Goal: Task Accomplishment & Management: Use online tool/utility

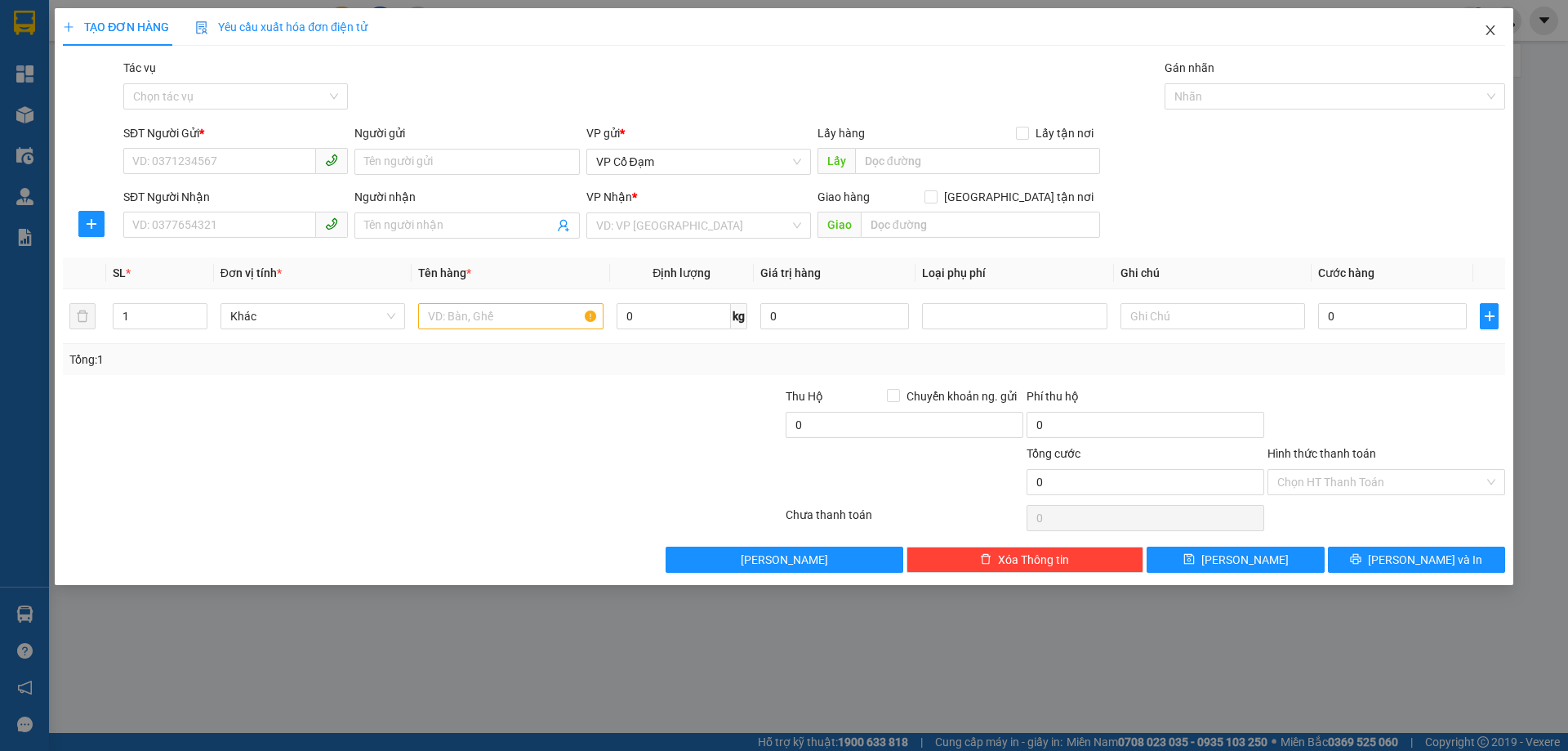
click at [1500, 34] on span "Close" at bounding box center [1490, 31] width 45 height 45
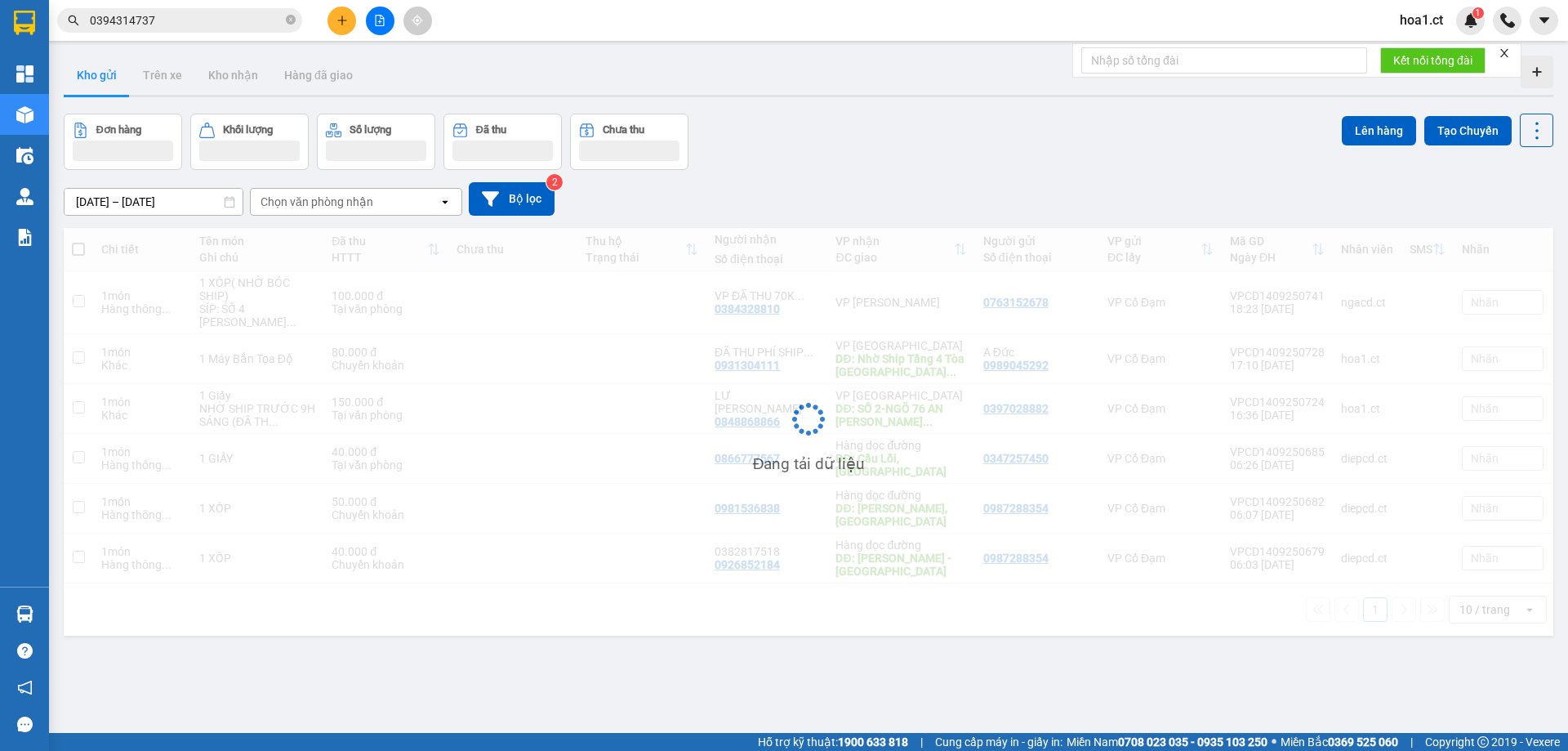
click at [1493, 34] on div at bounding box center [1507, 20] width 29 height 29
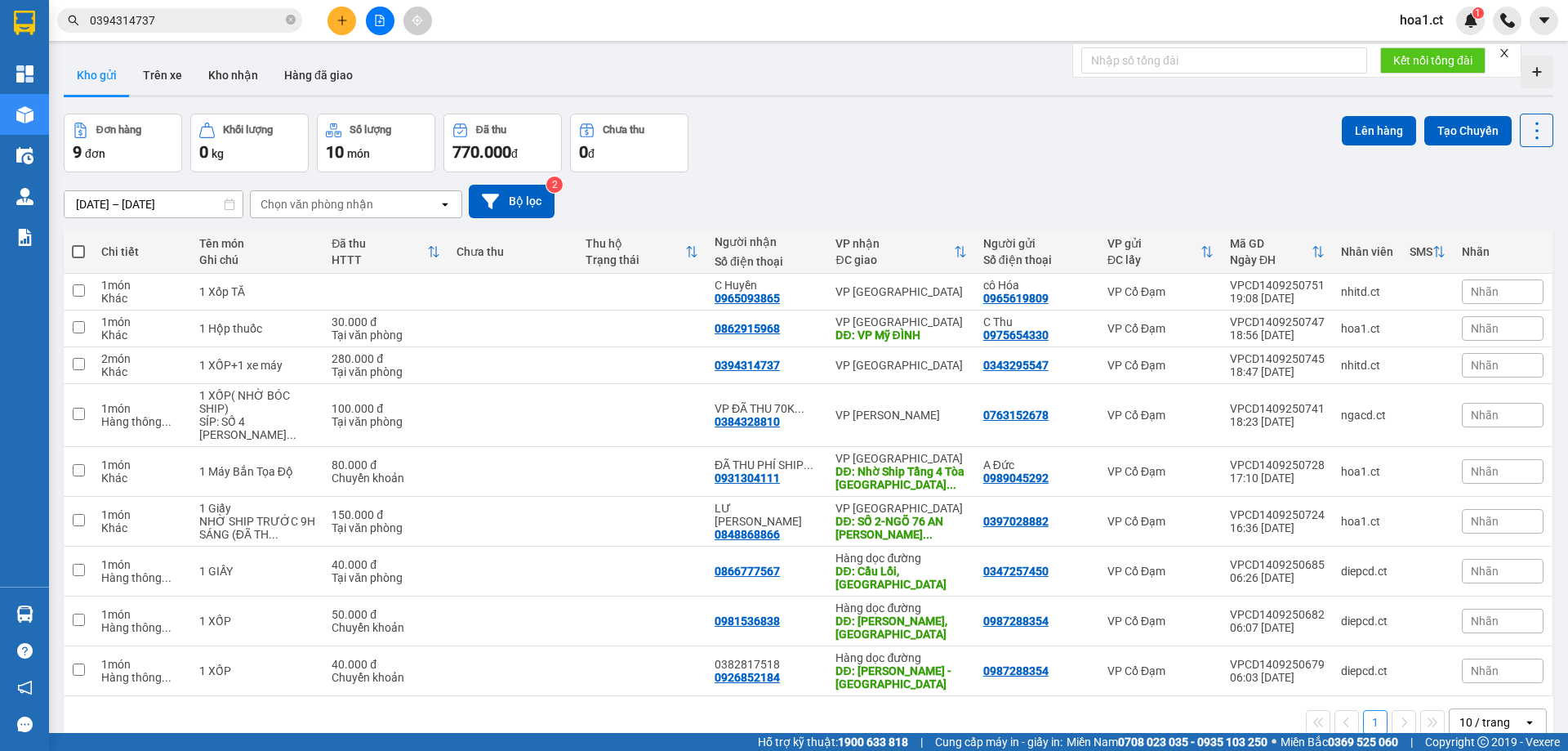
click at [349, 31] on button at bounding box center [341, 20] width 29 height 29
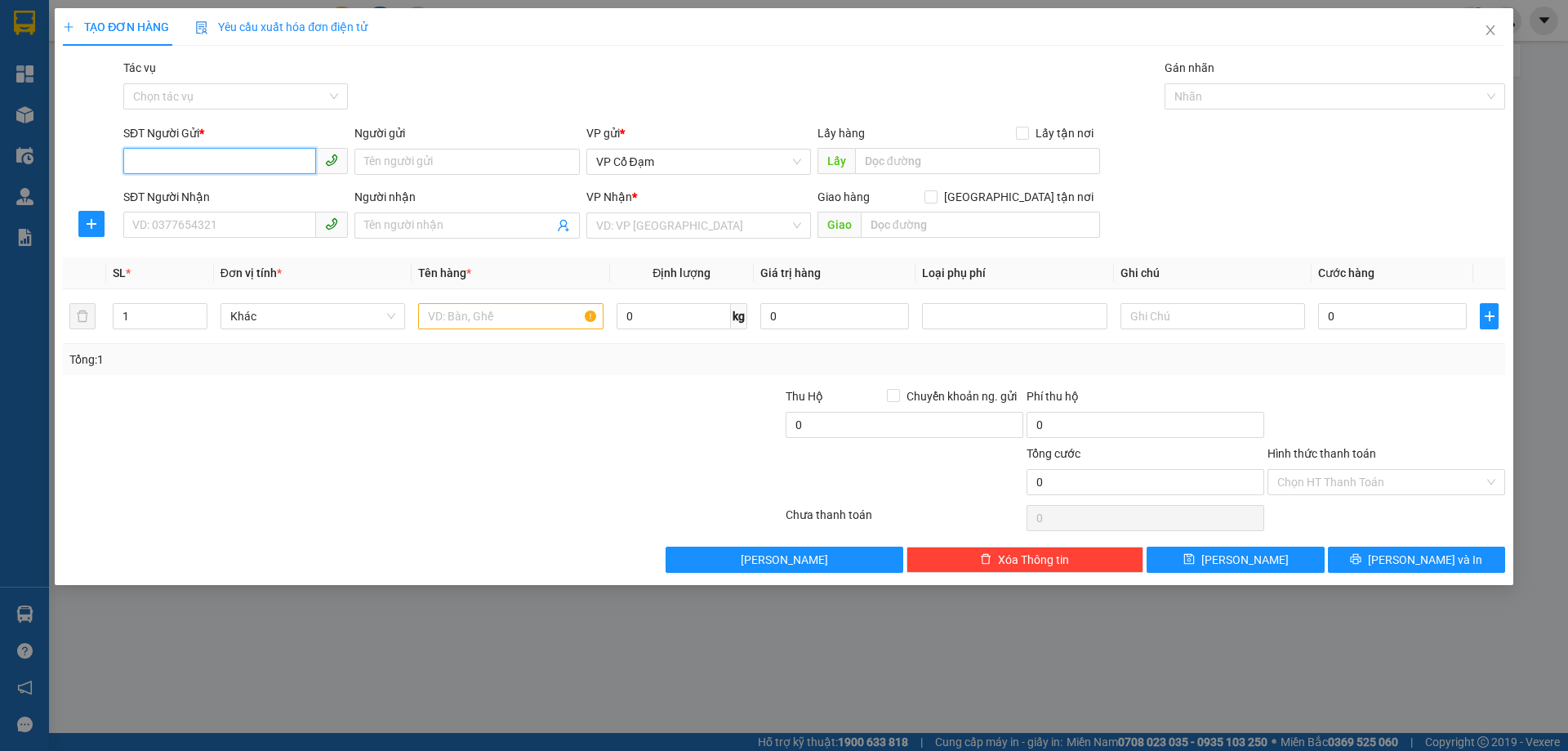
click at [265, 170] on input "SĐT Người Gửi *" at bounding box center [219, 161] width 192 height 26
type input "0377981425"
click at [257, 199] on div "0377981425 - E DƯƠNG" at bounding box center [236, 194] width 205 height 18
type input "E DƯƠNG"
type input "0395752087"
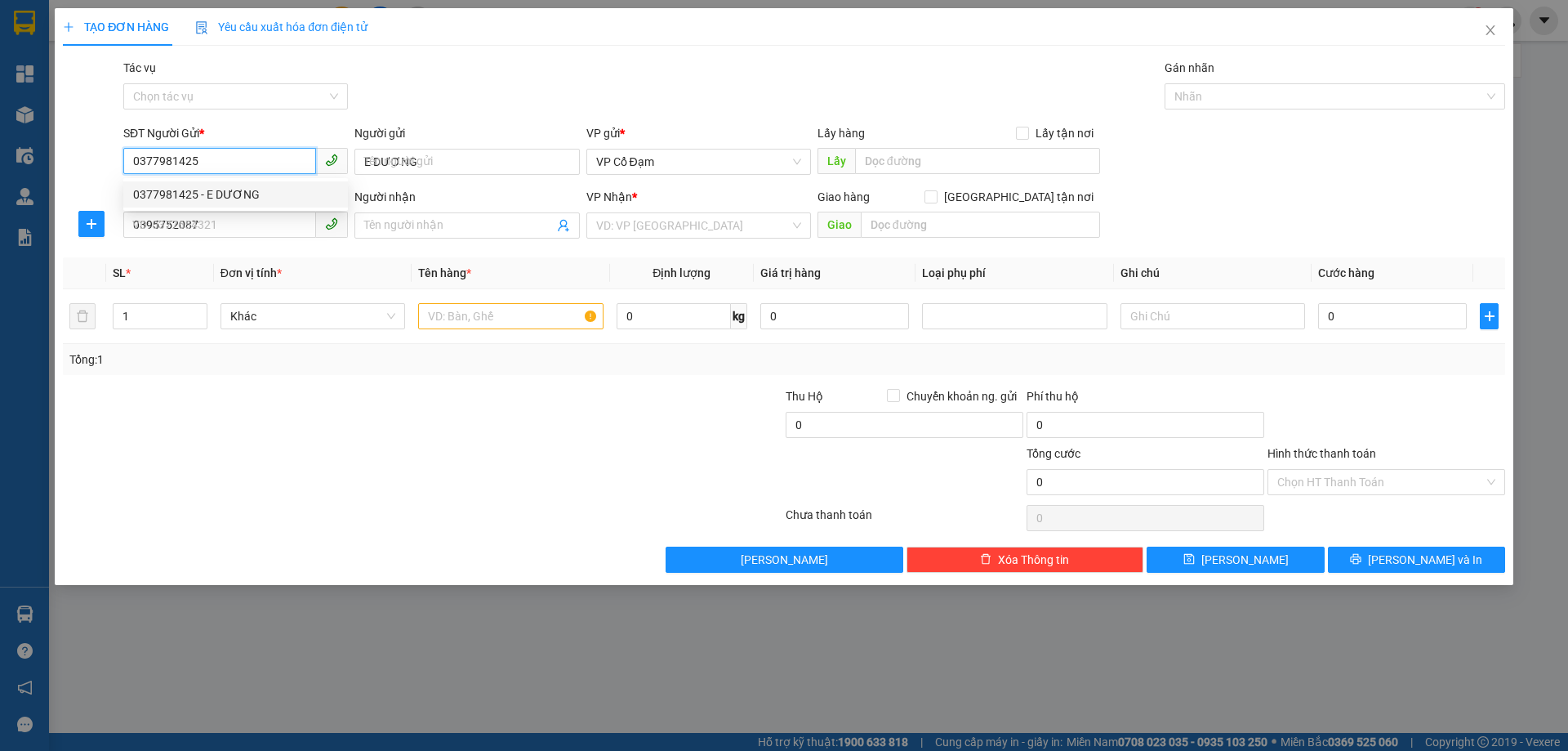
type input "30.000"
type input "0377981425"
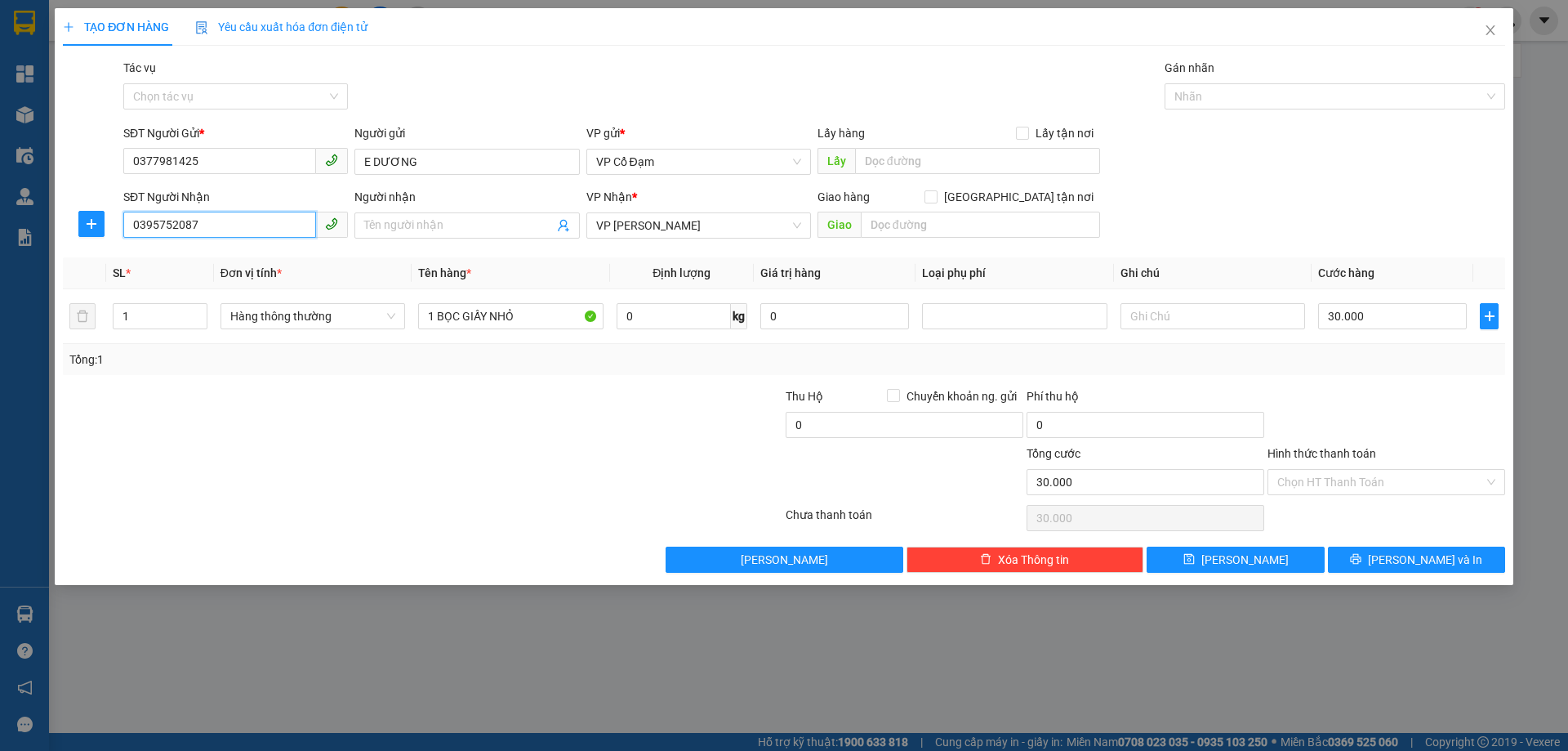
click at [214, 227] on input "0395752087" at bounding box center [219, 225] width 192 height 26
click at [424, 88] on div "Gói vận chuyển * Tiêu chuẩn Tác vụ Chọn tác vụ Gán nhãn Nhãn" at bounding box center [815, 88] width 1389 height 57
click at [531, 322] on input "1 BỌC GIẤY NHỎ" at bounding box center [510, 316] width 185 height 26
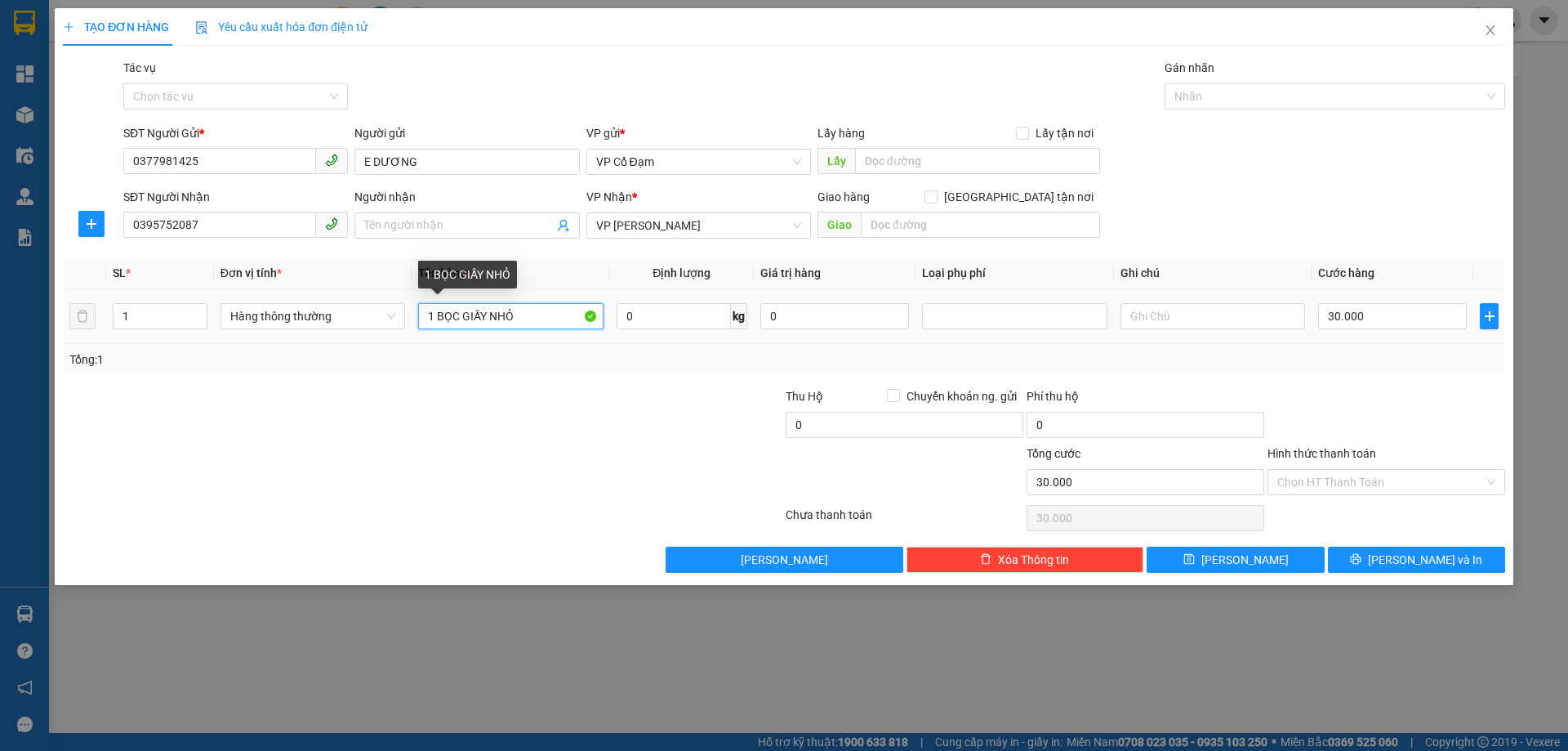
click at [531, 322] on input "1 BỌC GIẤY NHỎ" at bounding box center [510, 316] width 185 height 26
type input "q"
click at [580, 412] on div at bounding box center [663, 416] width 241 height 57
click at [484, 309] on input "1 HỘP" at bounding box center [510, 316] width 185 height 26
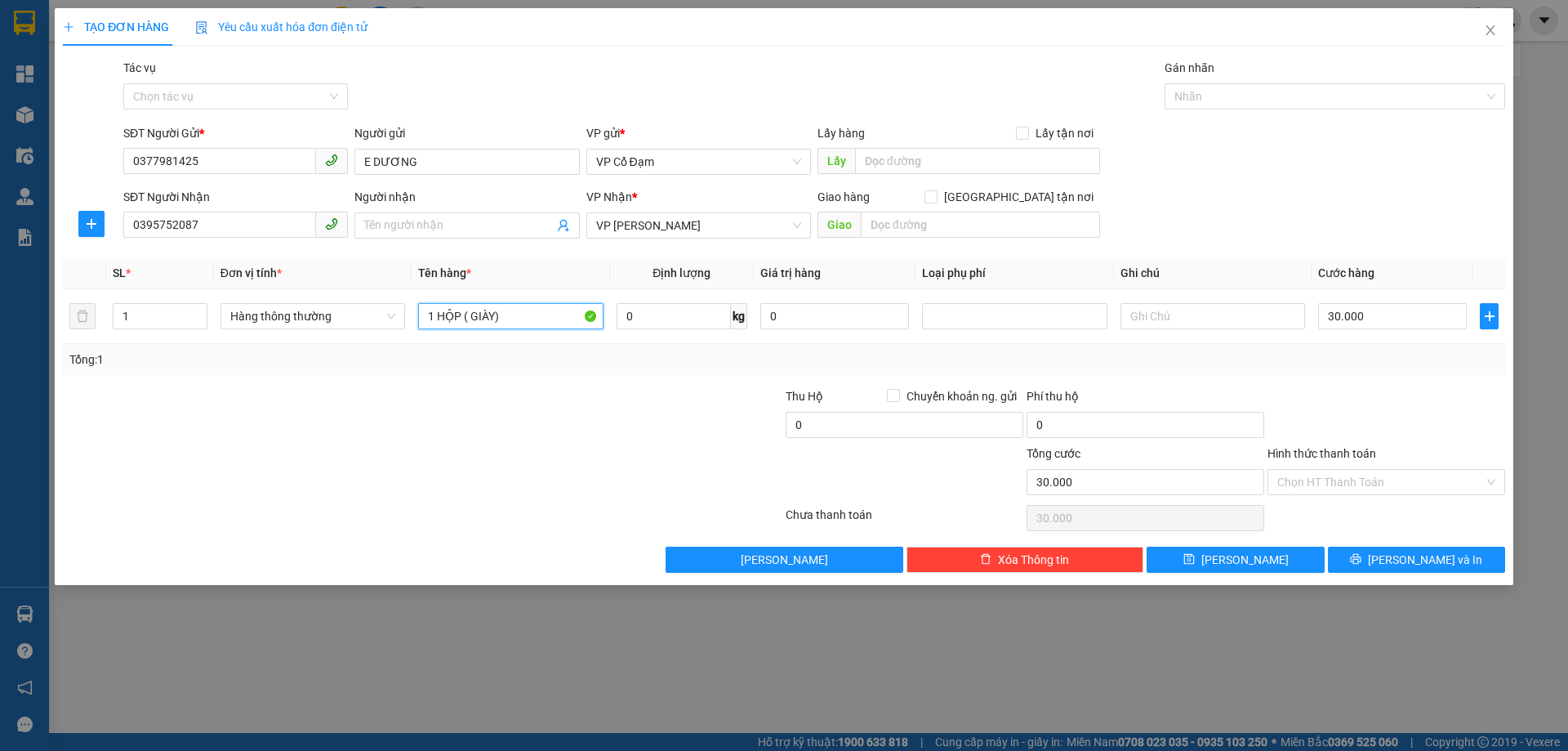
type input "1 HỘP ( GIÀY)"
click at [1201, 179] on div "SĐT Người Gửi * 0377981425 Người gửi E DƯƠNG VP gửi * VP Cổ Đạm Lấy hàng Lấy tậ…" at bounding box center [815, 153] width 1389 height 57
click at [1387, 489] on input "Hình thức thanh toán" at bounding box center [1381, 482] width 207 height 25
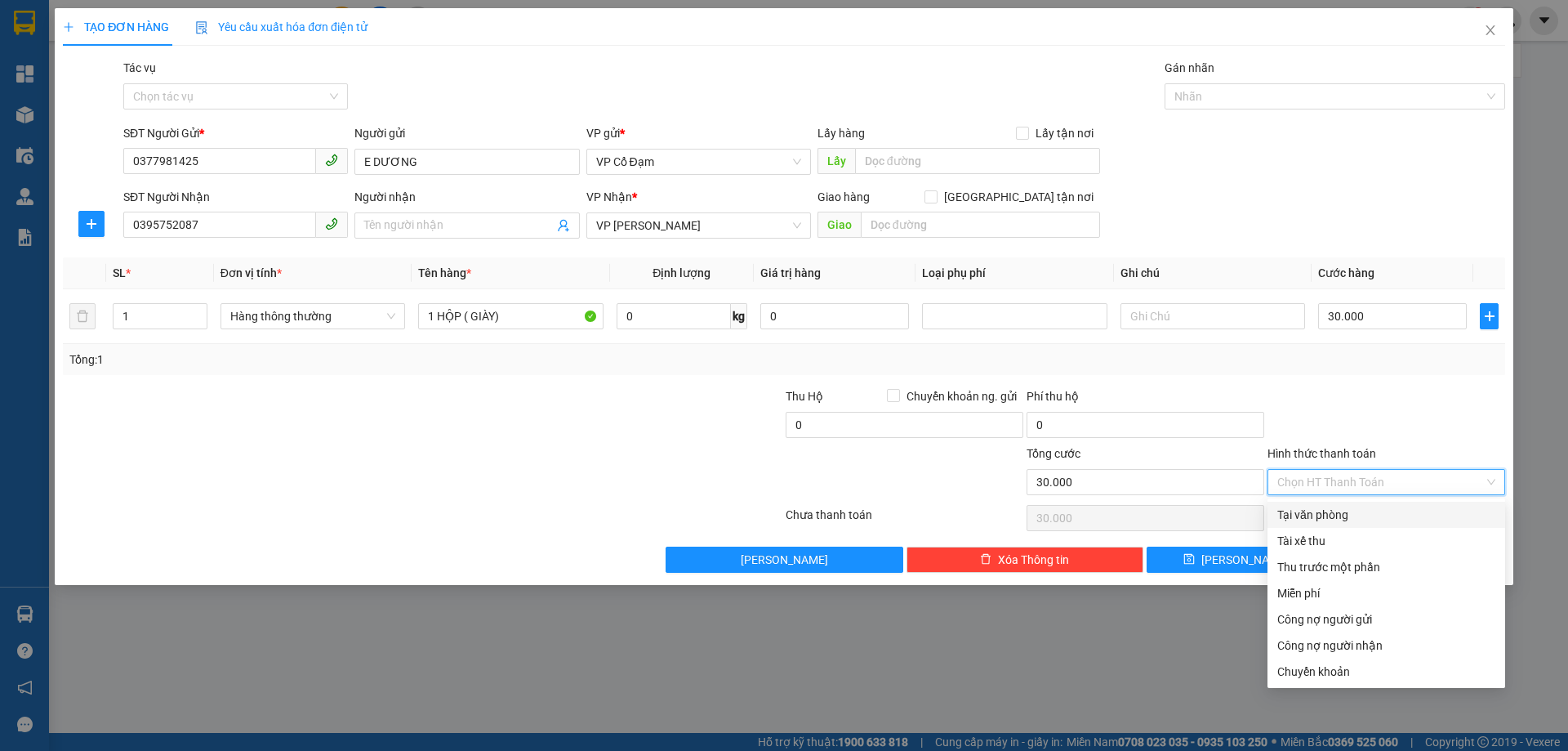
click at [1353, 398] on div at bounding box center [1386, 416] width 241 height 57
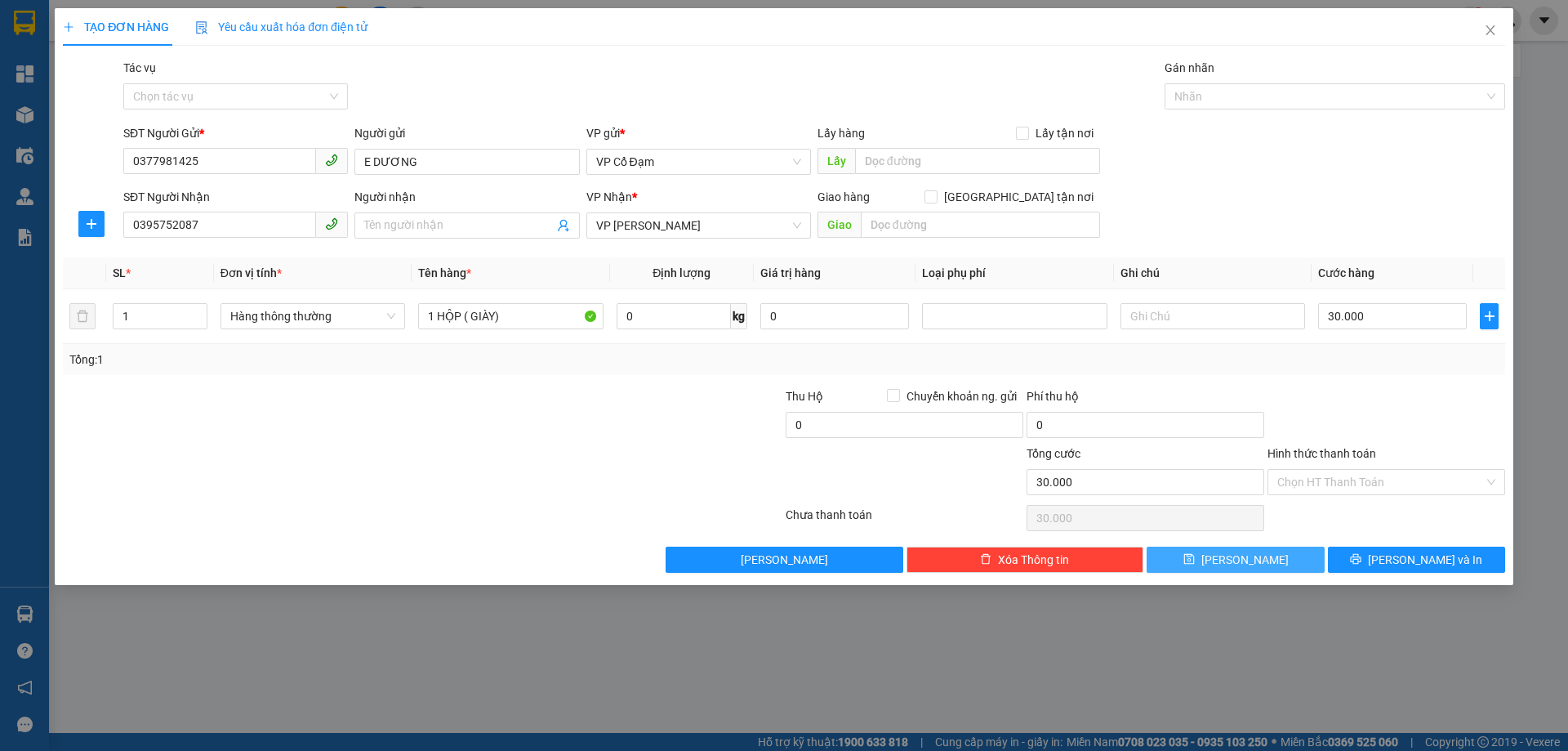
click at [1211, 554] on button "[PERSON_NAME]" at bounding box center [1235, 560] width 178 height 26
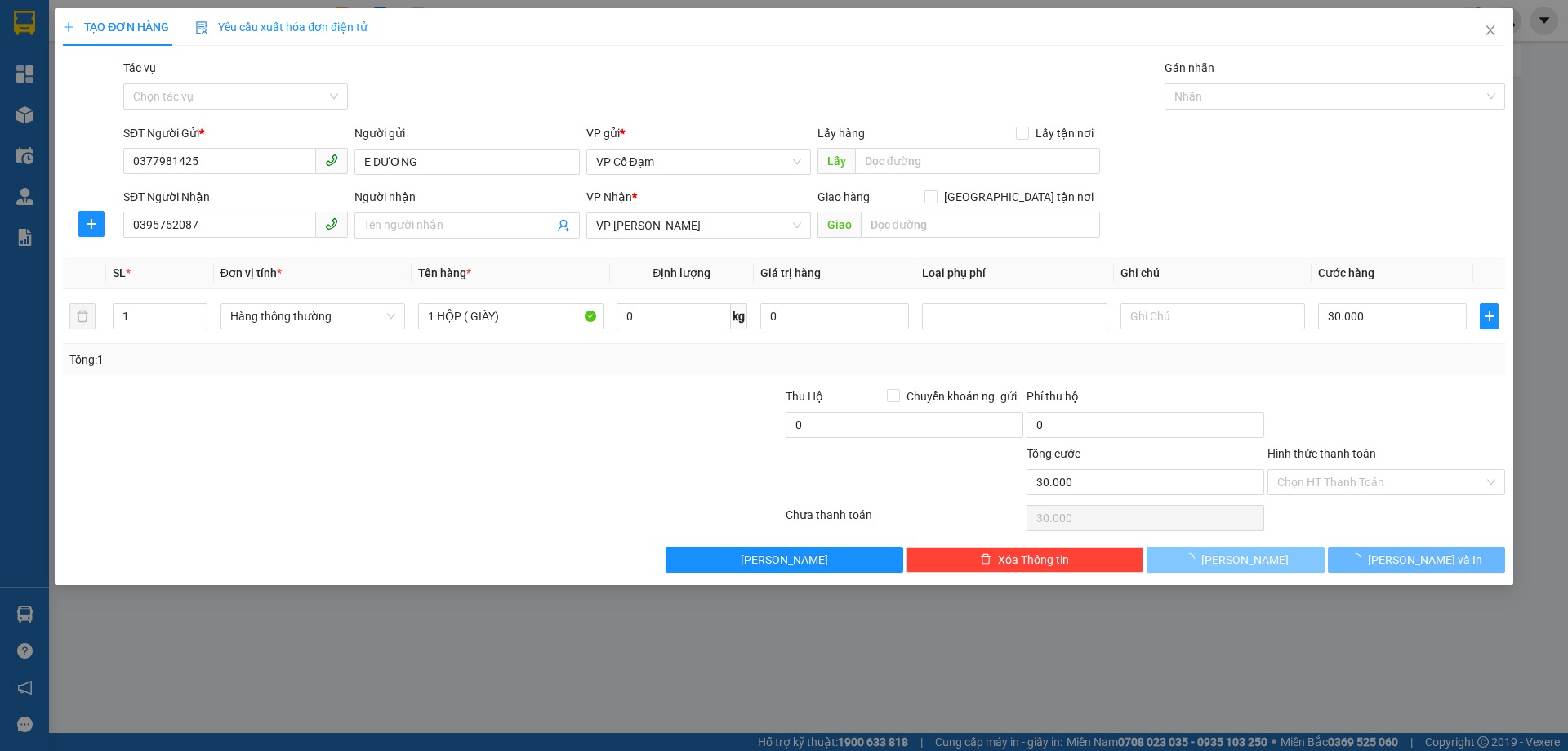
type input "0"
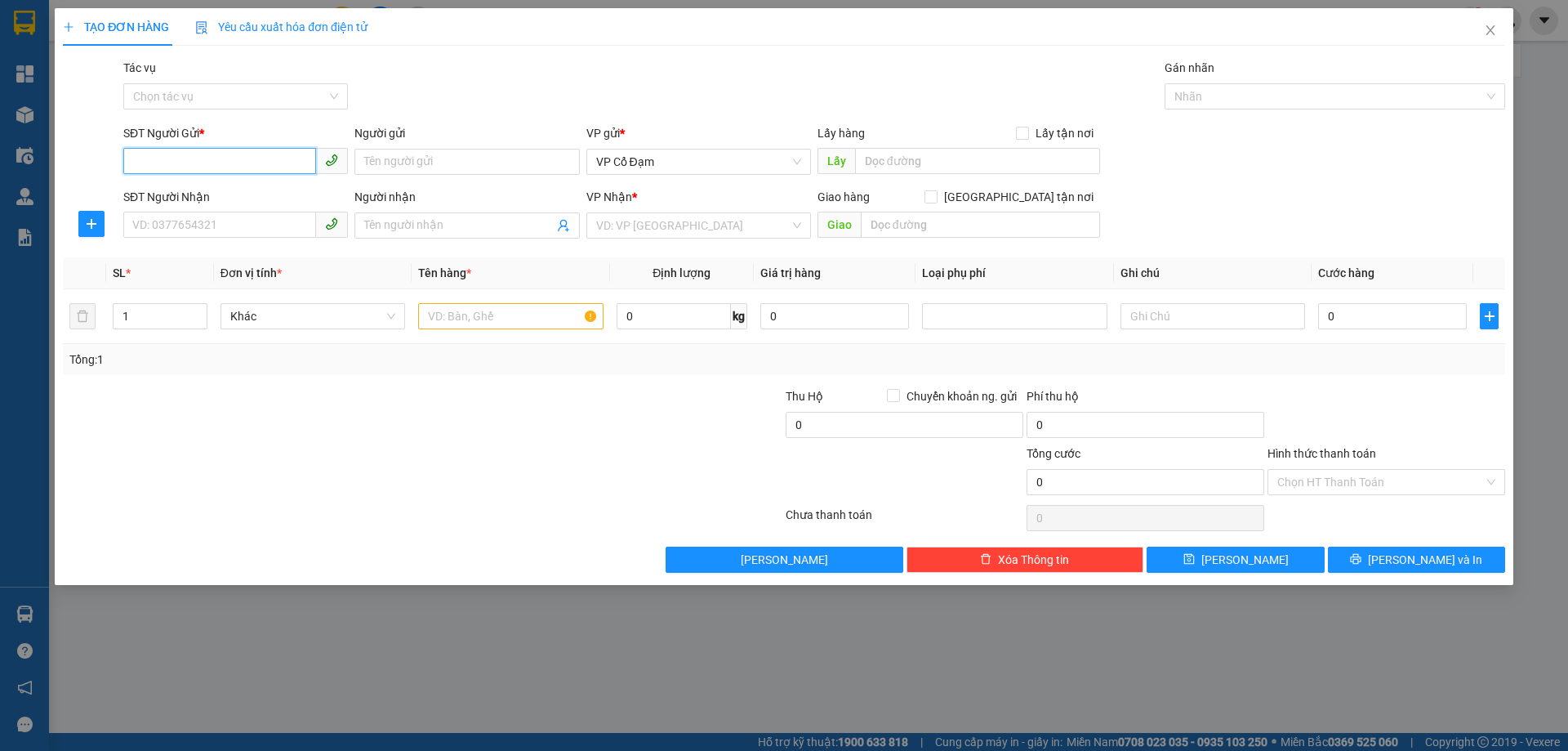
paste input "0968027550"
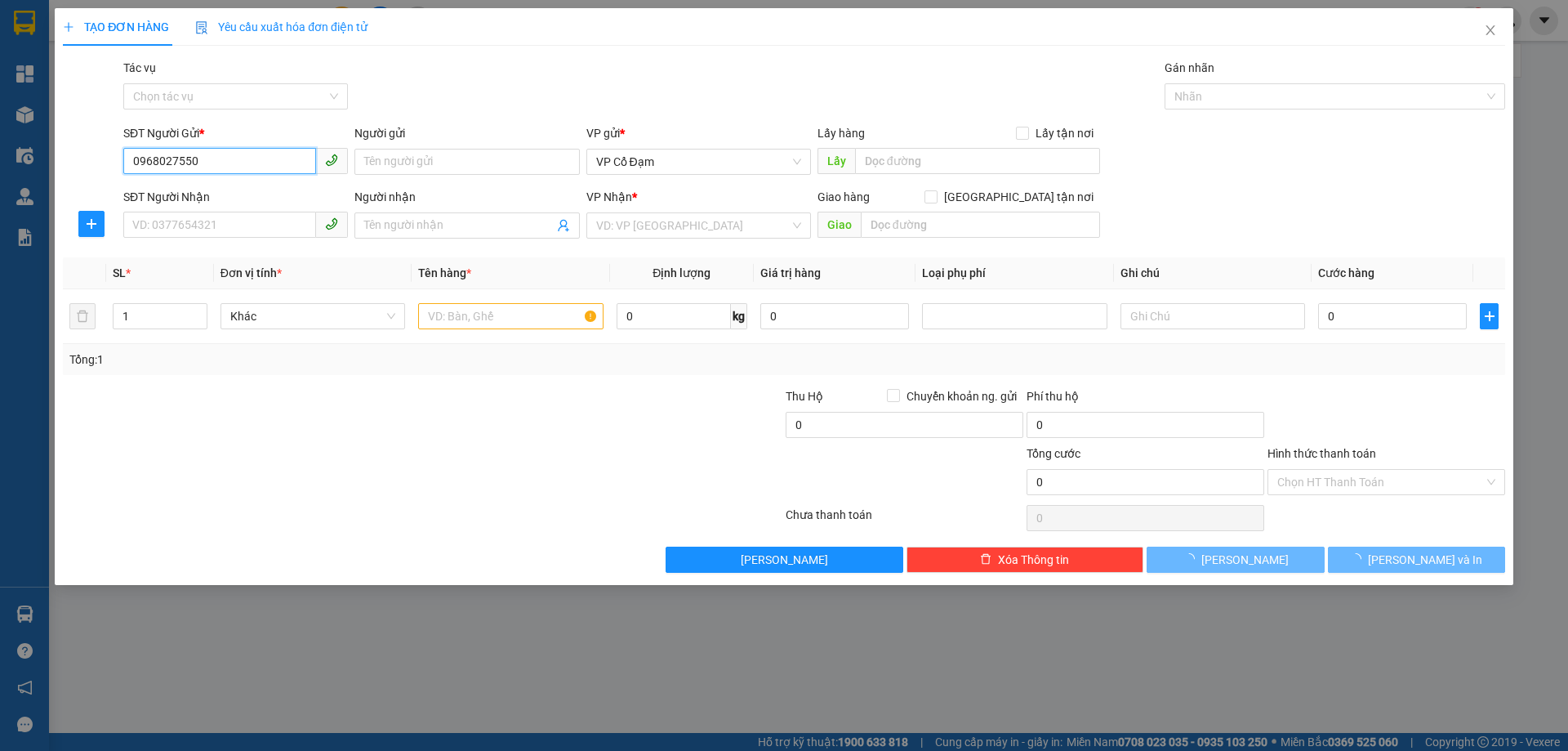
type input "0968027550"
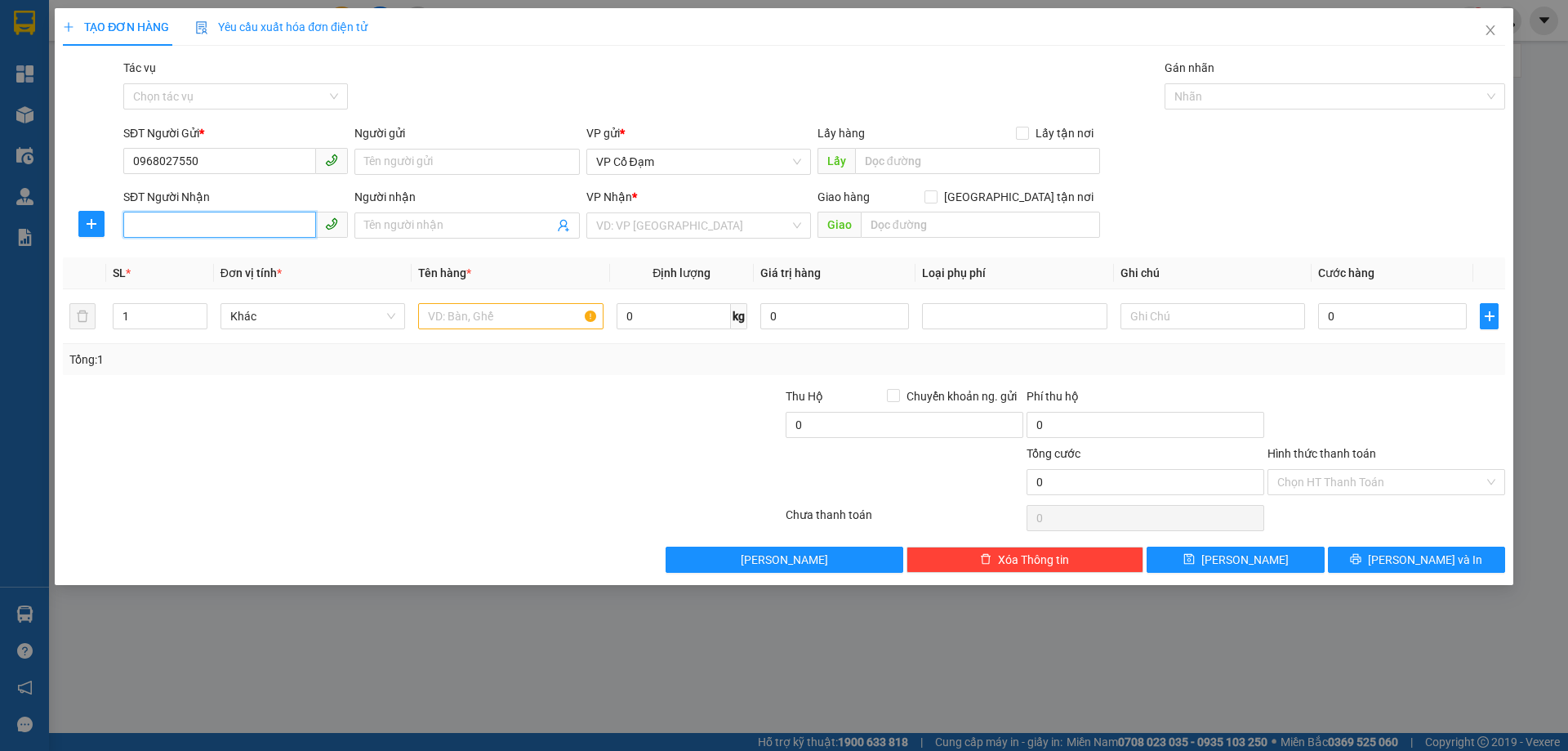
paste input "0912000501"
type input "0912000501"
click at [741, 228] on input "search" at bounding box center [692, 226] width 193 height 25
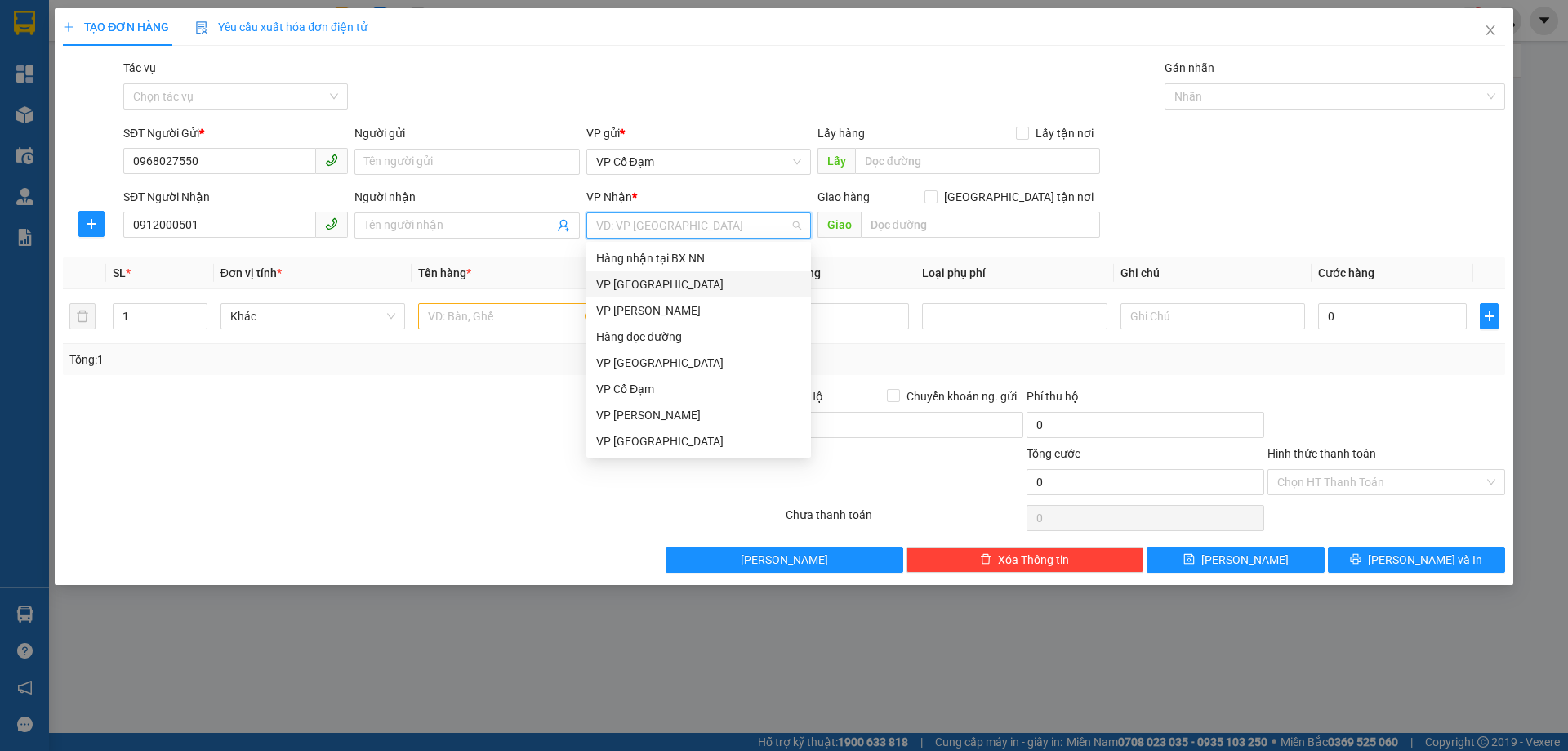
click at [667, 278] on div "VP [GEOGRAPHIC_DATA]" at bounding box center [699, 284] width 205 height 18
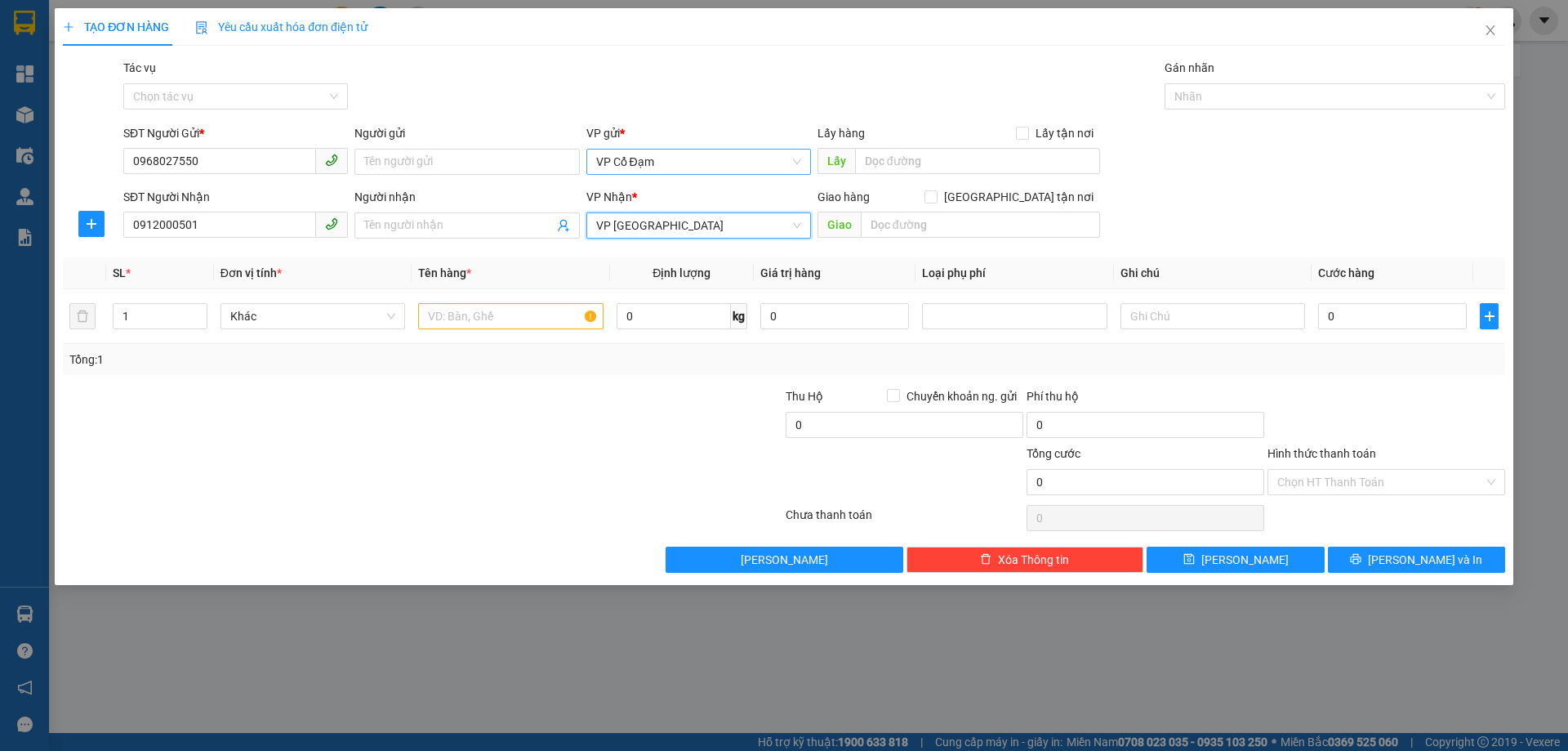
click at [676, 166] on span "VP Cổ Đạm" at bounding box center [699, 162] width 205 height 25
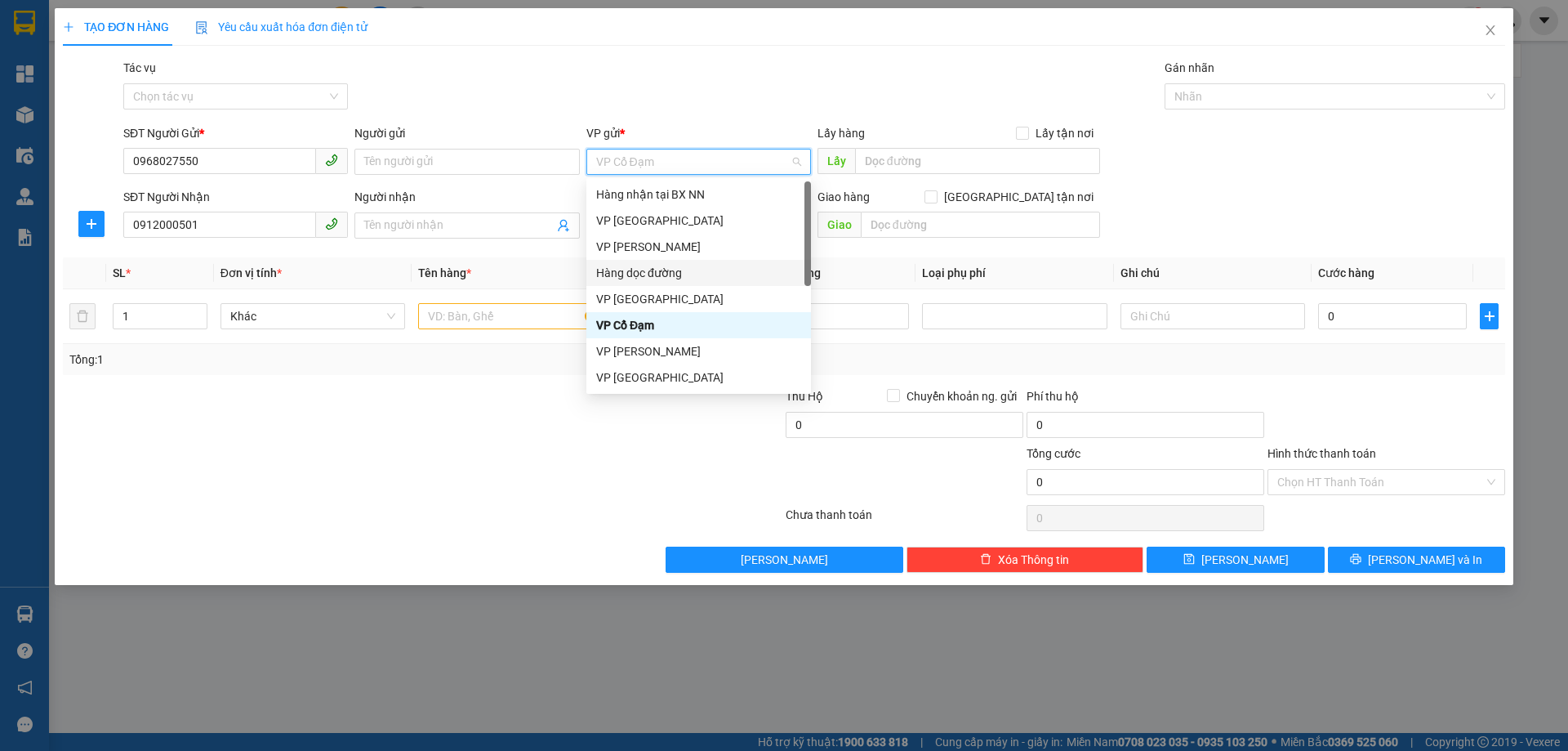
click at [647, 274] on div "Hàng dọc đường" at bounding box center [699, 272] width 205 height 18
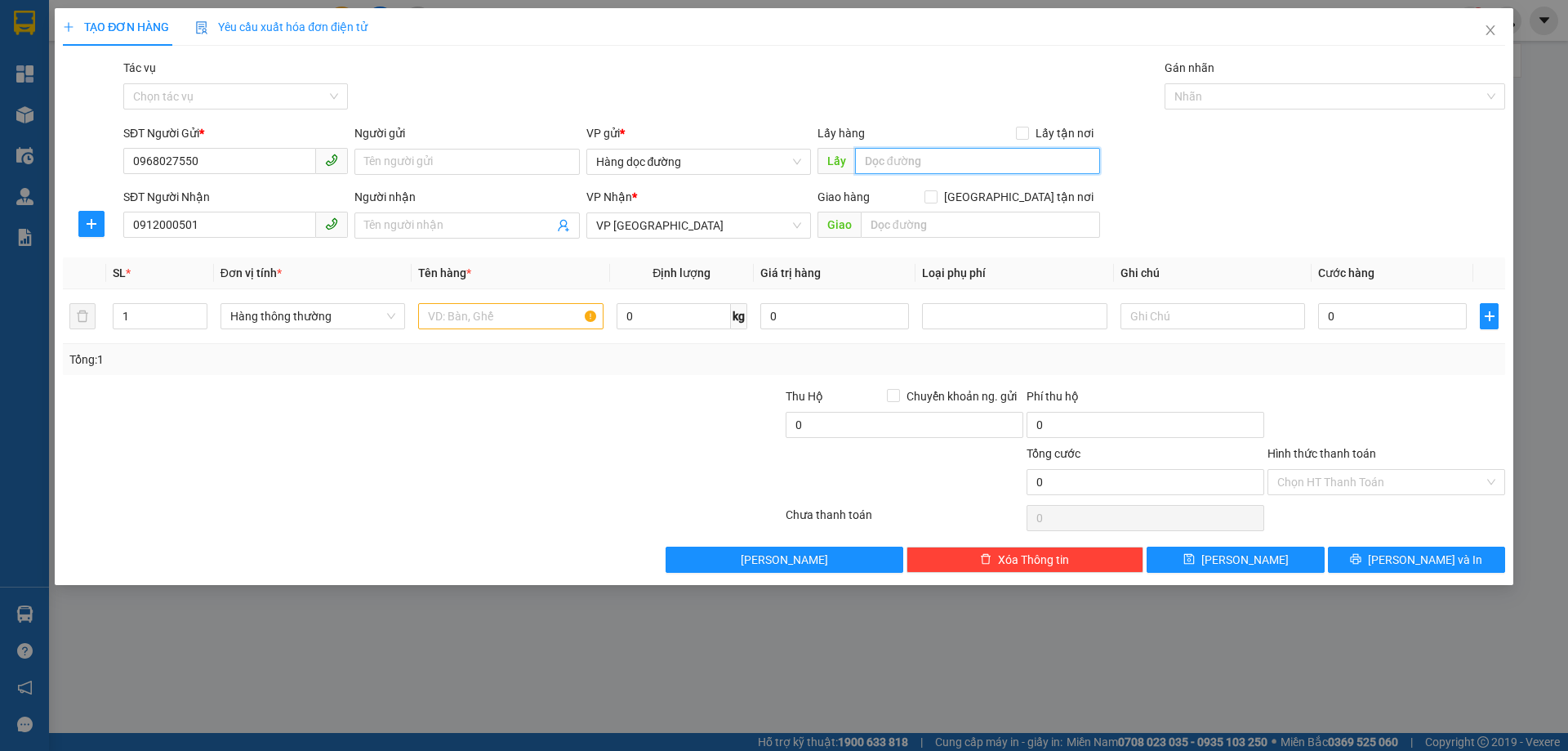
click at [923, 165] on input "text" at bounding box center [977, 161] width 245 height 26
type input "X HẢI"
click at [529, 316] on input "text" at bounding box center [510, 316] width 185 height 26
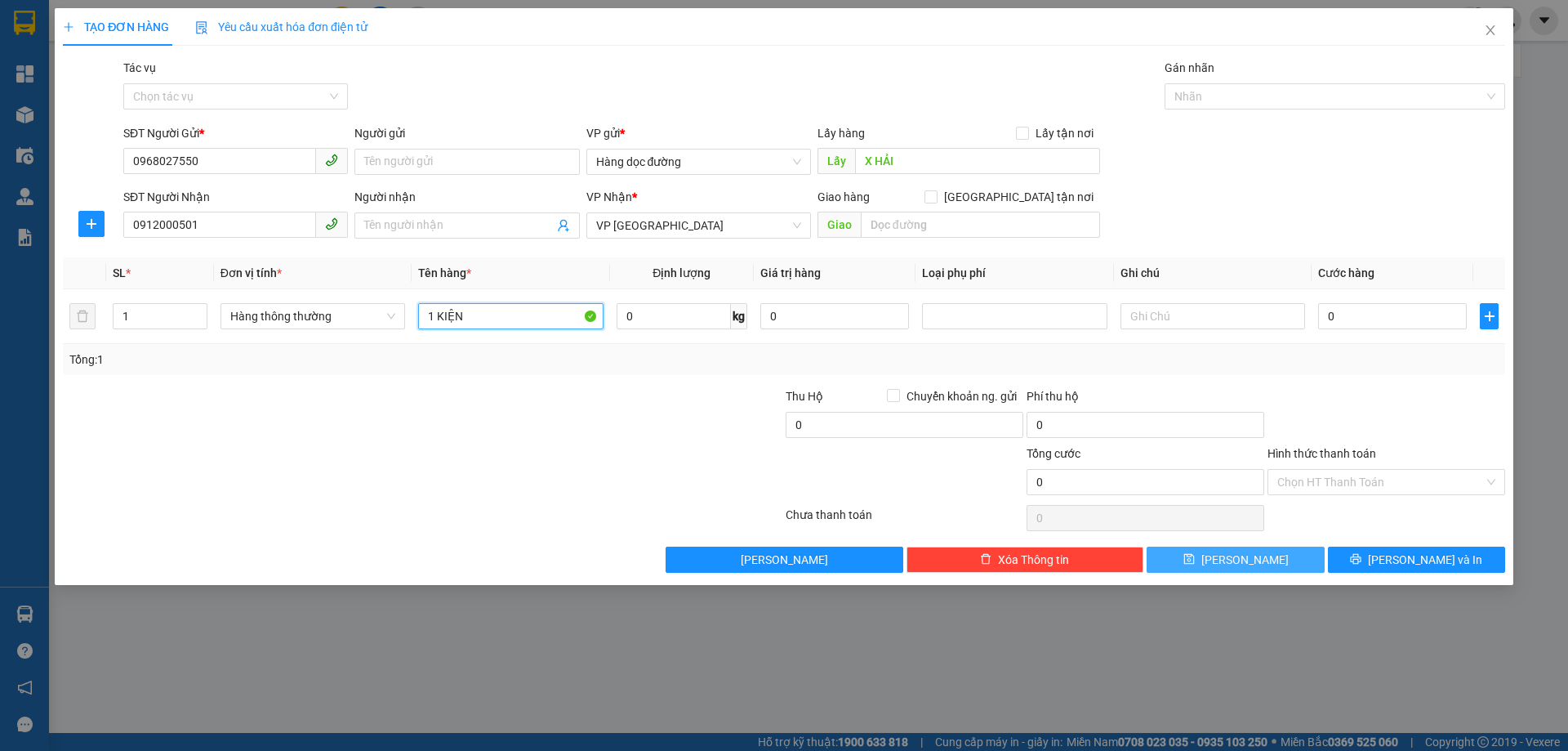
type input "1 KIỆN"
click at [1194, 553] on icon "save" at bounding box center [1189, 559] width 11 height 11
click at [1483, 24] on span "Close" at bounding box center [1490, 31] width 45 height 45
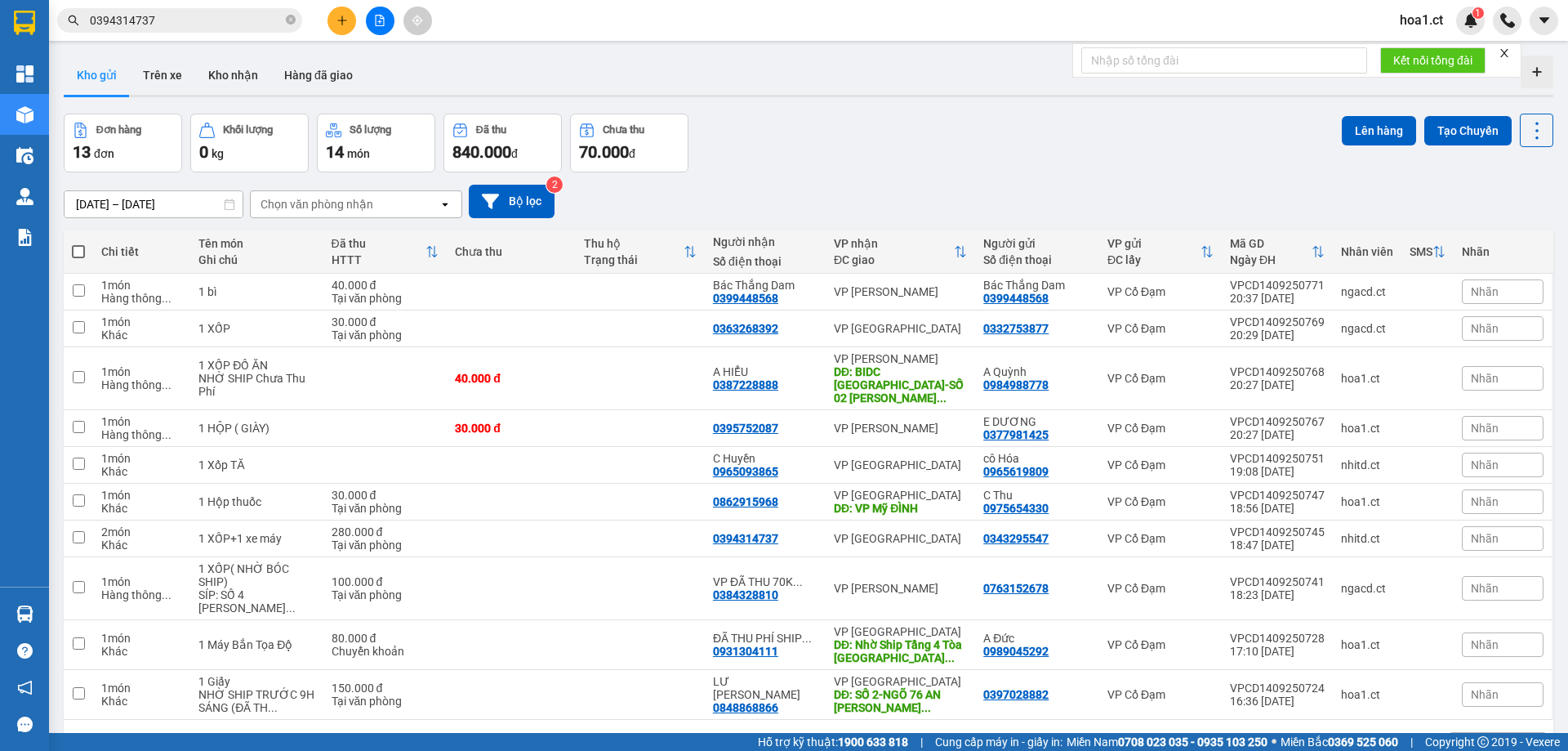
click at [790, 143] on div "Đơn hàng 13 đơn Khối lượng 0 kg Số lượng 14 món Đã thu 840.000 đ Chưa thu 70.00…" at bounding box center [808, 143] width 1489 height 59
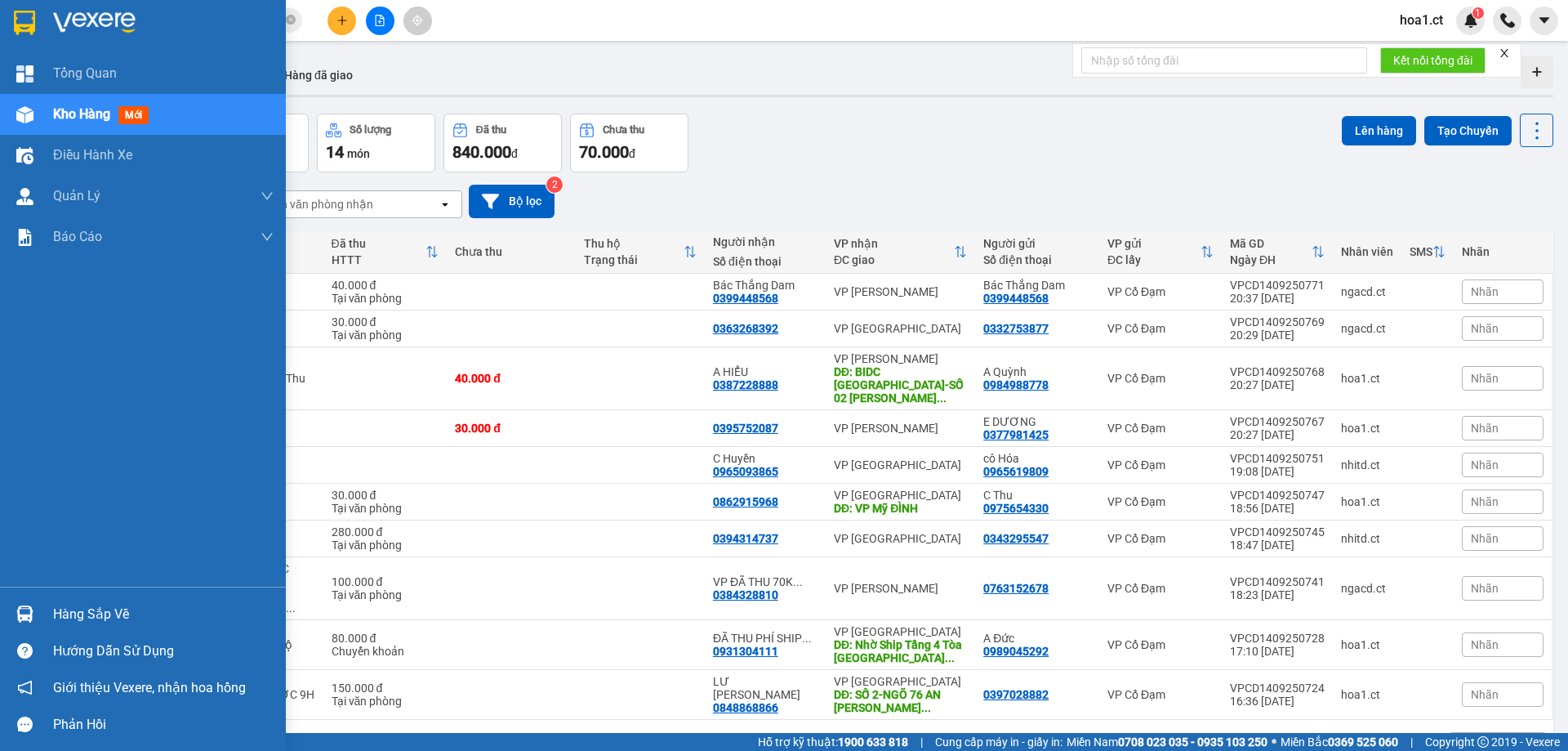
click at [136, 112] on span "mới" at bounding box center [133, 115] width 31 height 18
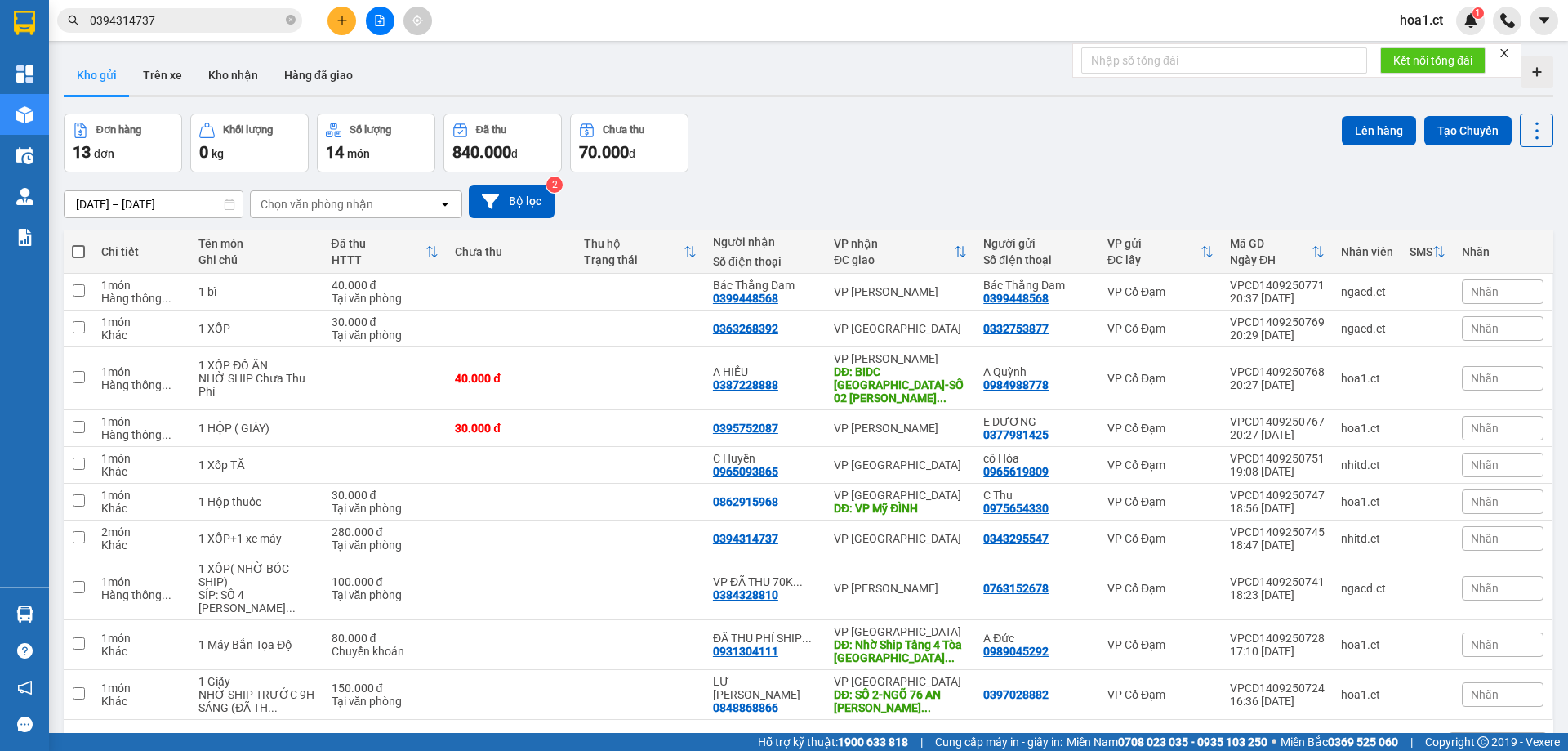
click at [364, 197] on div "Chọn văn phòng nhận" at bounding box center [317, 204] width 113 height 17
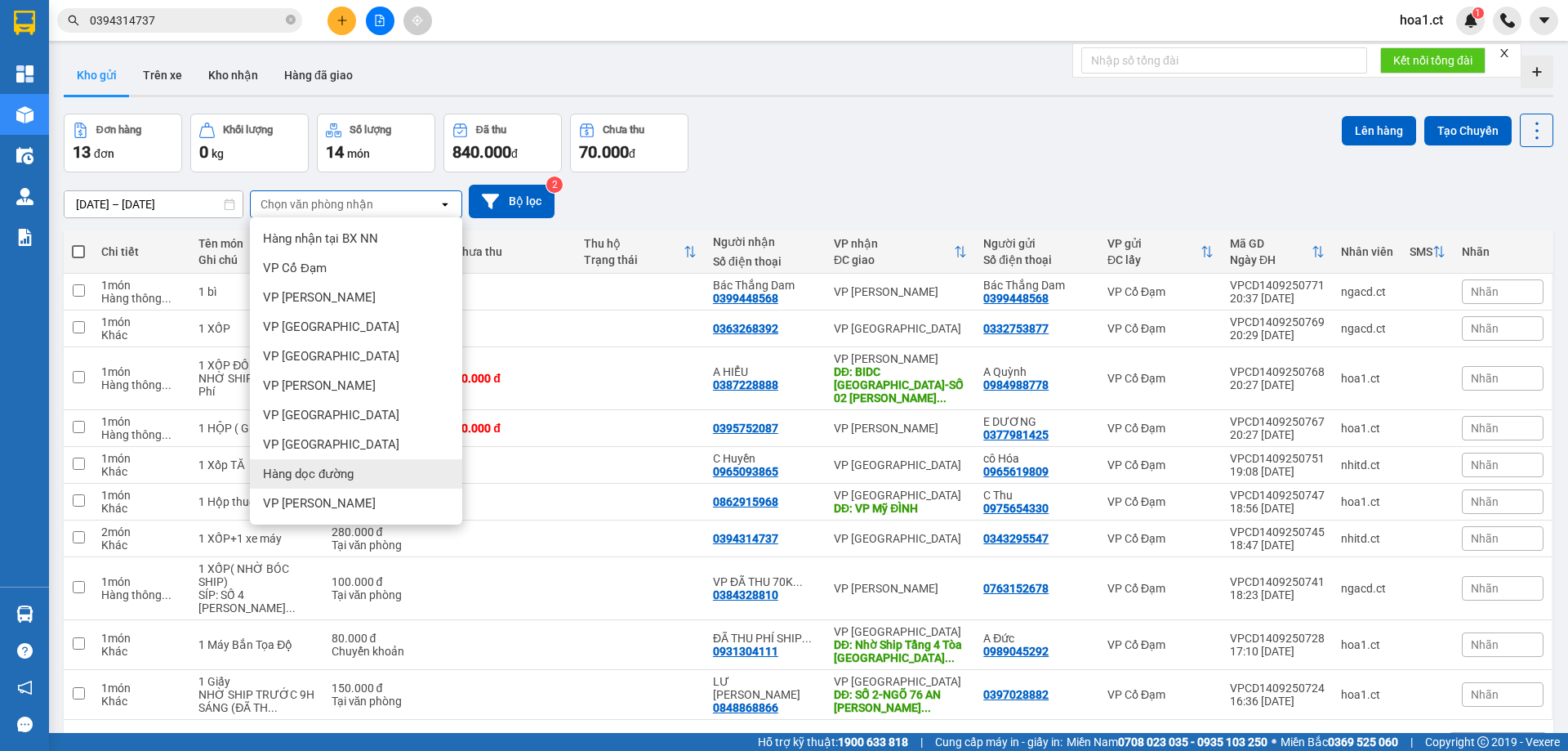
click at [299, 475] on span "Hàng dọc đường" at bounding box center [308, 474] width 91 height 17
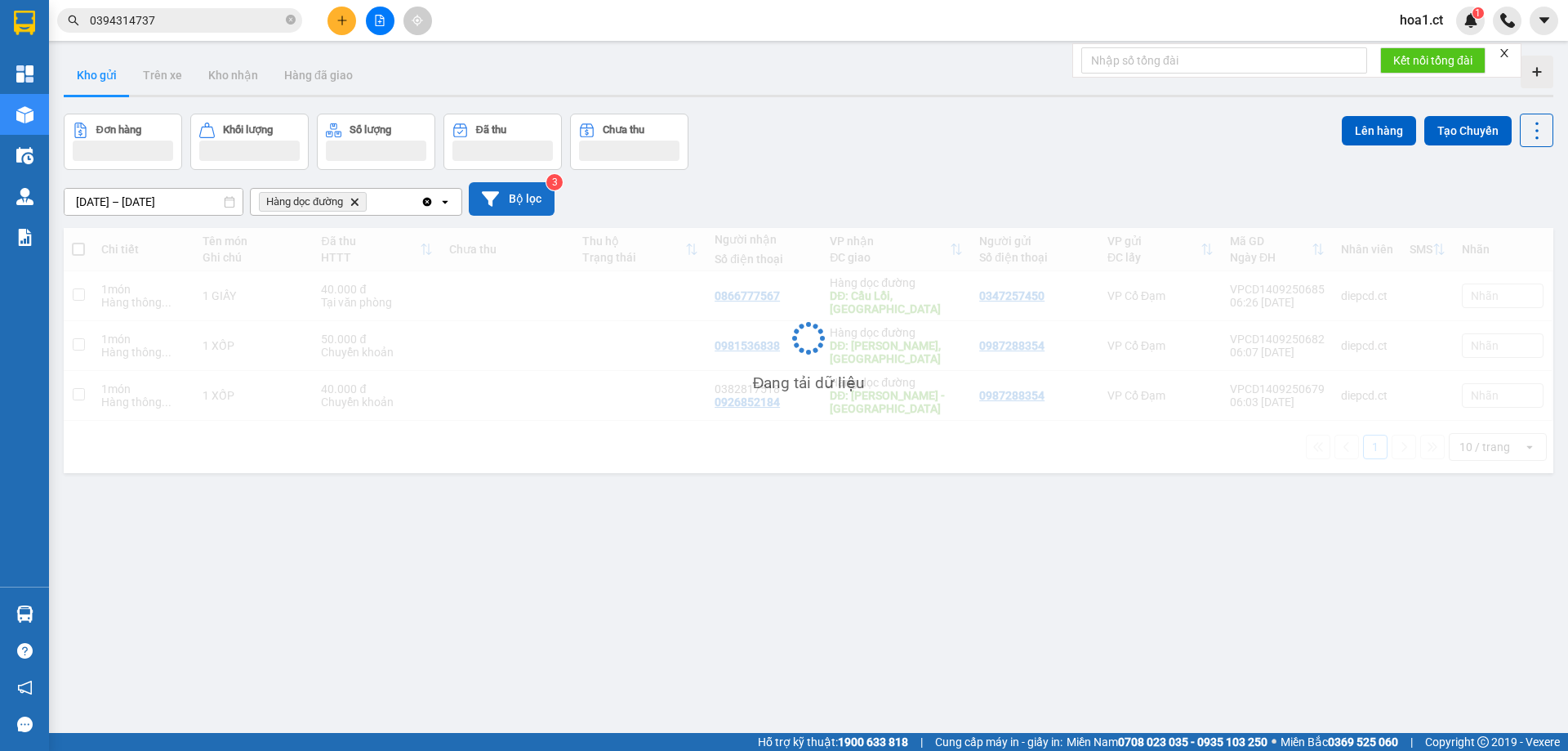
click at [519, 196] on button "Bộ lọc" at bounding box center [511, 199] width 86 height 33
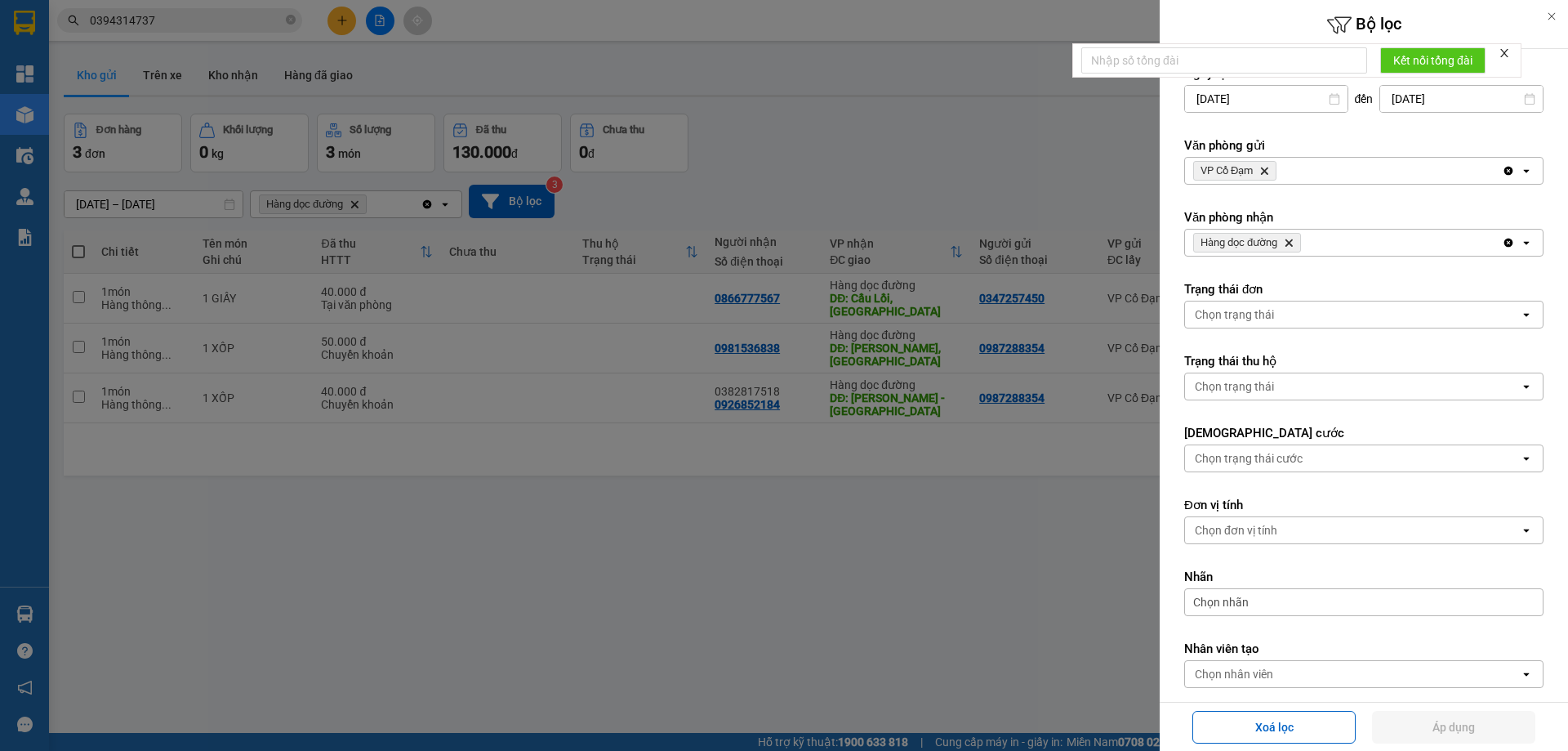
click at [882, 154] on div at bounding box center [784, 376] width 1568 height 751
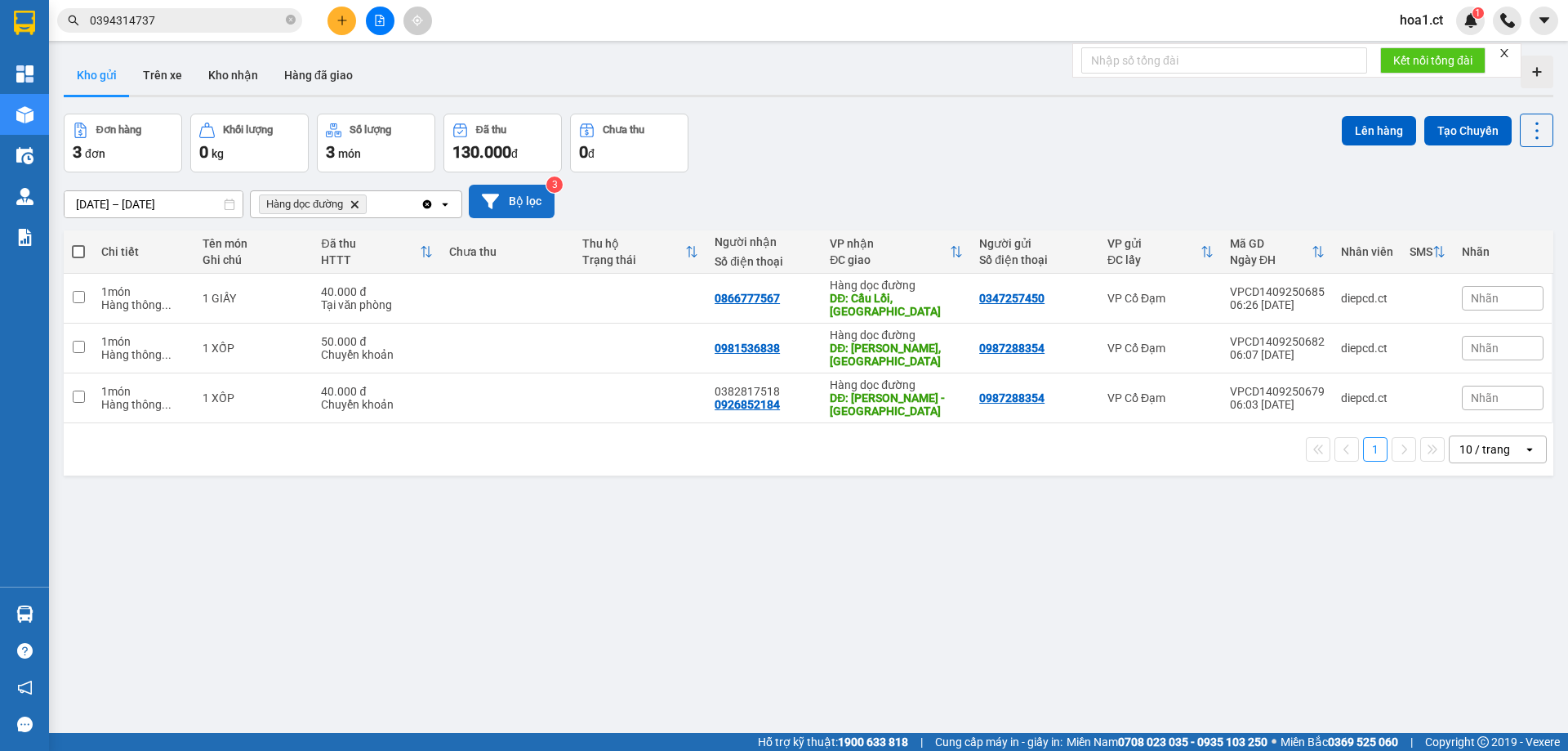
click at [527, 197] on button "Bộ lọc" at bounding box center [511, 202] width 86 height 33
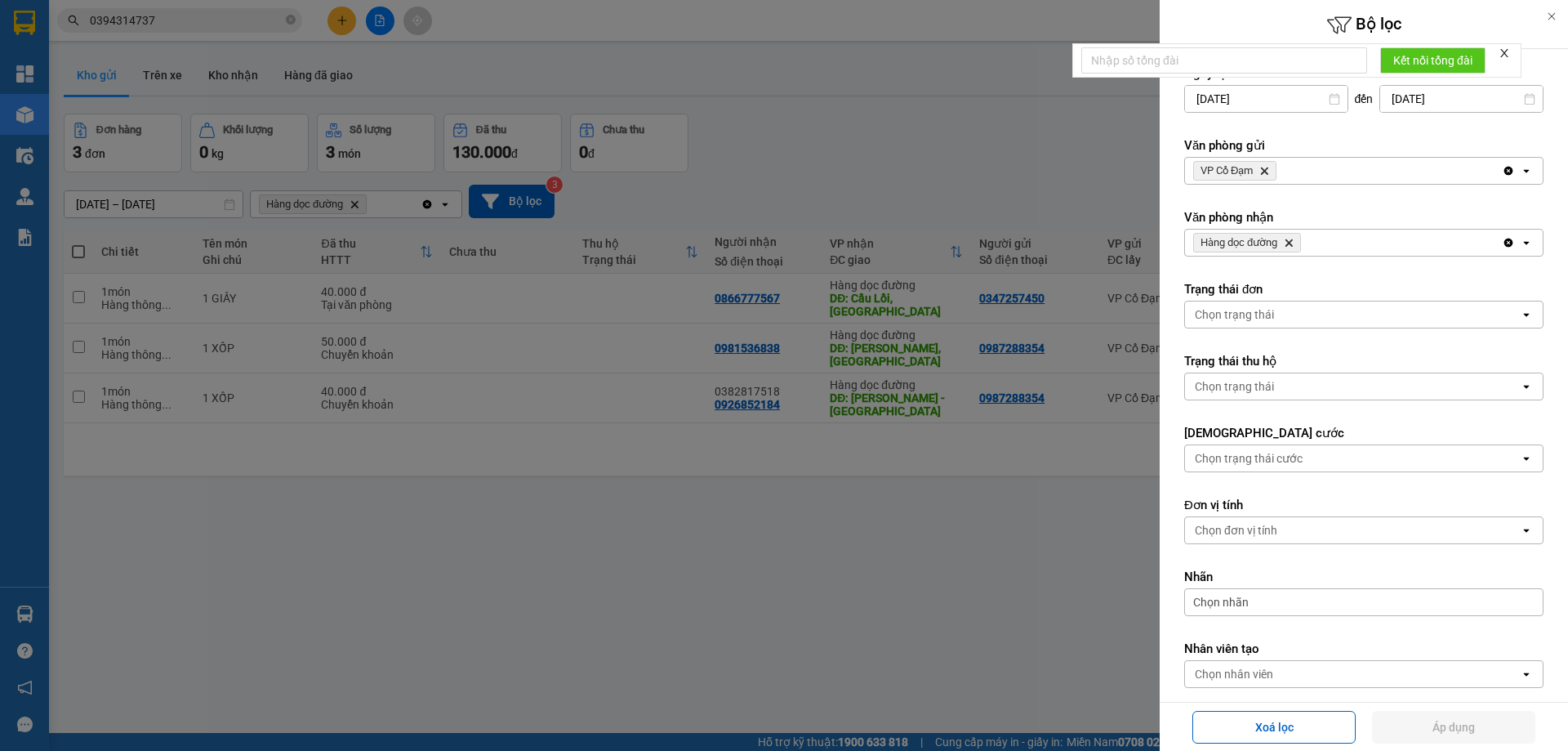
click at [1273, 170] on span "VP Cổ Đạm Delete" at bounding box center [1235, 170] width 83 height 19
click at [1266, 172] on icon "VP Cổ Đạm, close by backspace" at bounding box center [1265, 171] width 7 height 7
click at [1266, 172] on div "Chọn văn phòng" at bounding box center [1236, 171] width 83 height 17
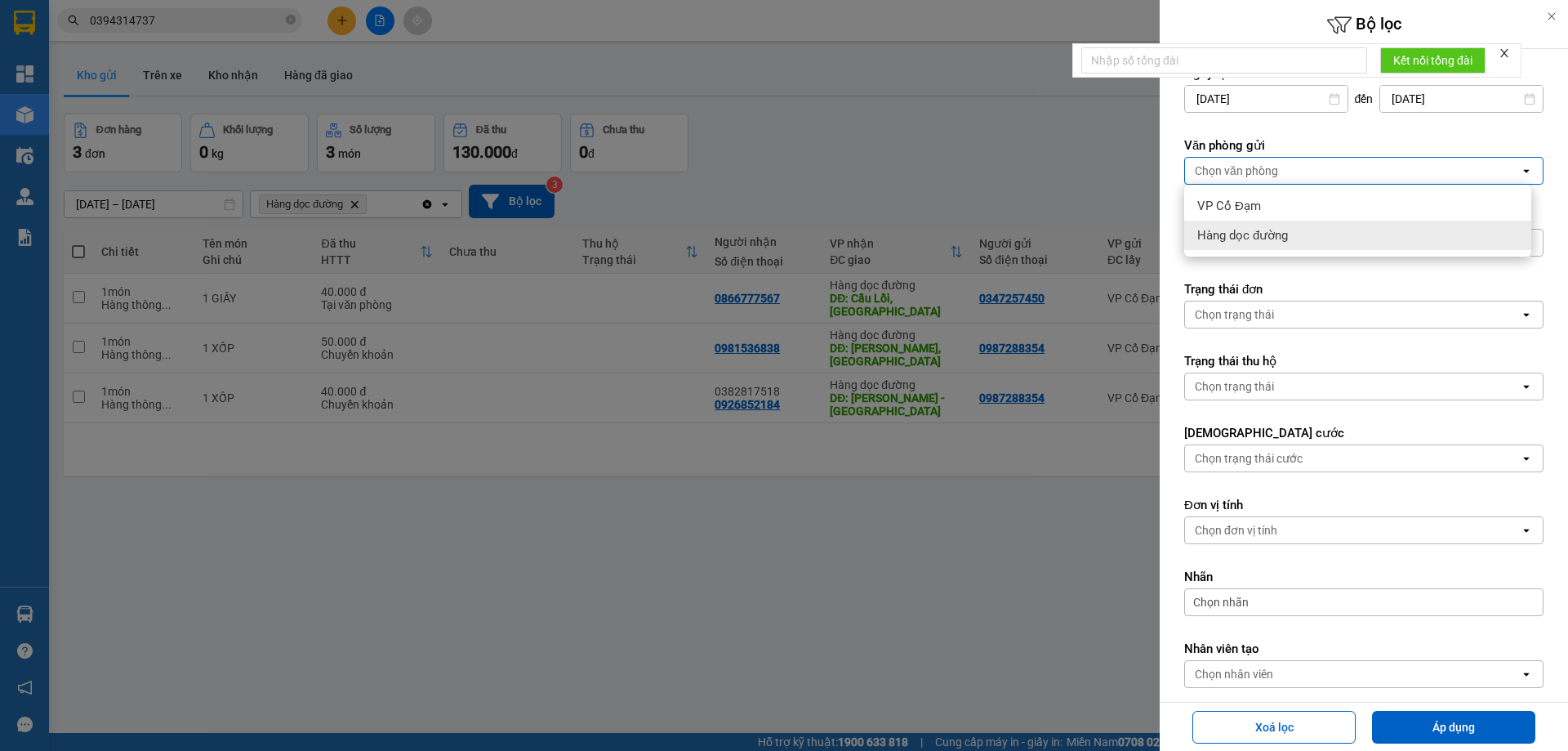
click at [1270, 235] on span "Hàng dọc đường" at bounding box center [1243, 236] width 91 height 17
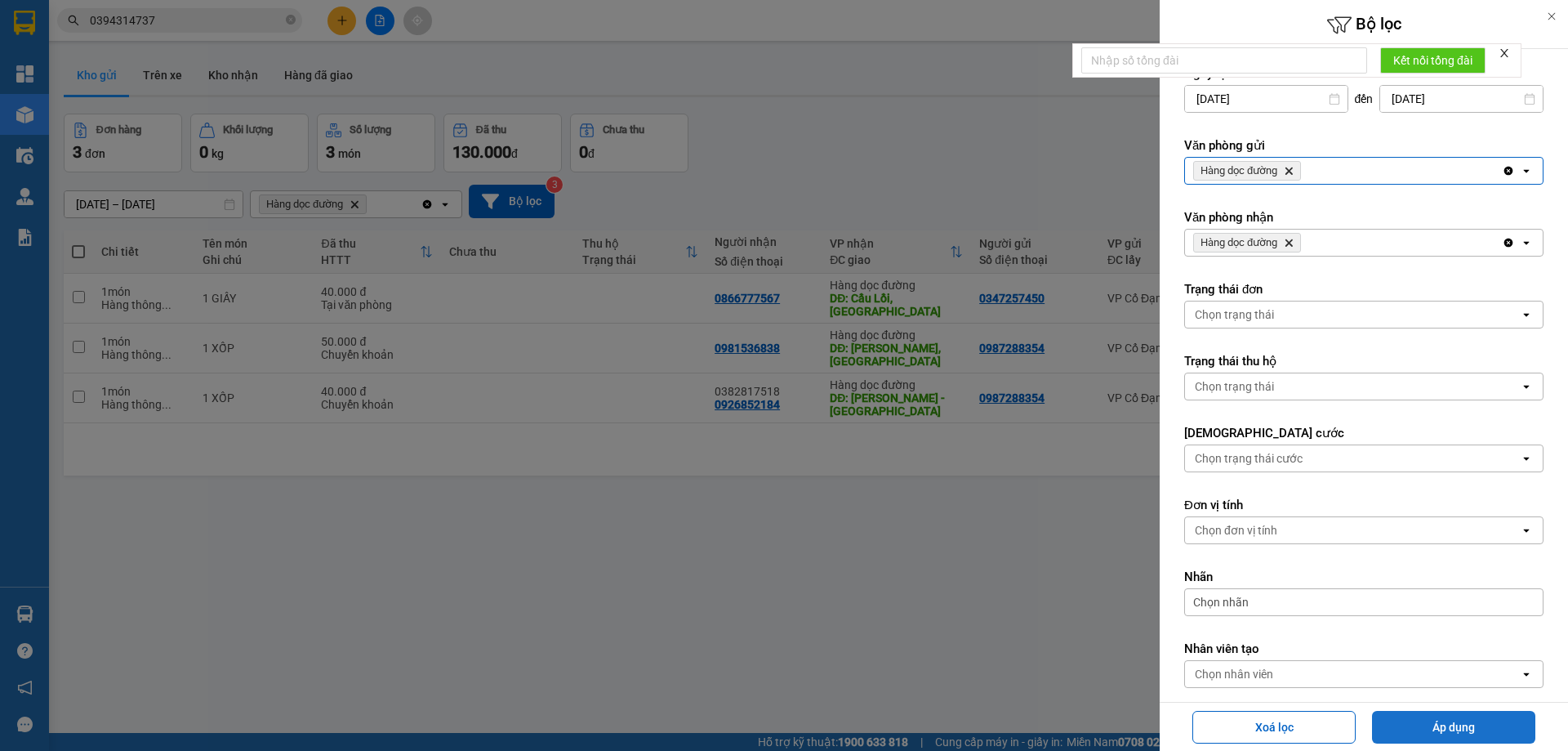
click at [1469, 719] on button "Áp dụng" at bounding box center [1453, 727] width 164 height 32
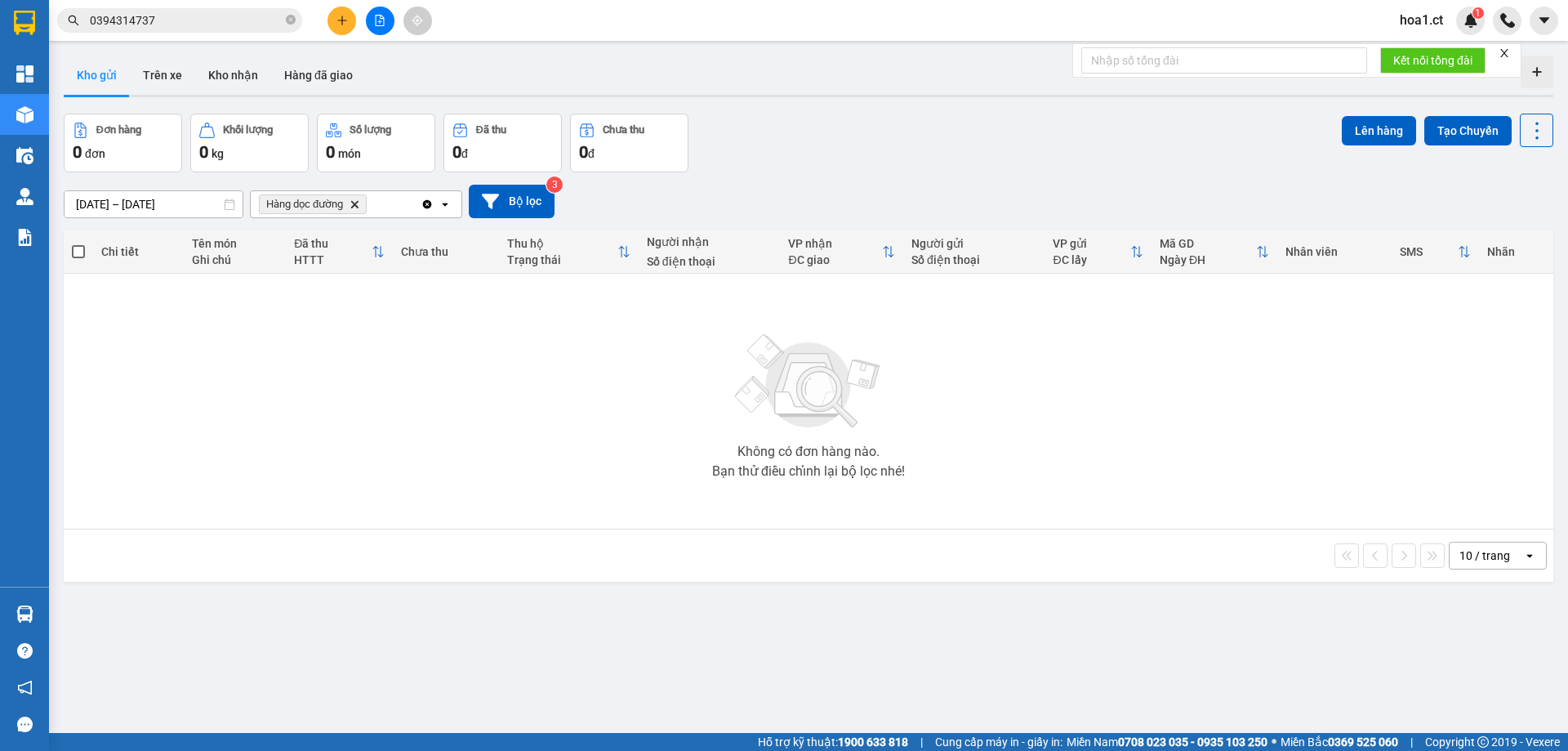
click at [359, 203] on icon "Hàng dọc đường, close by backspace" at bounding box center [355, 203] width 7 height 7
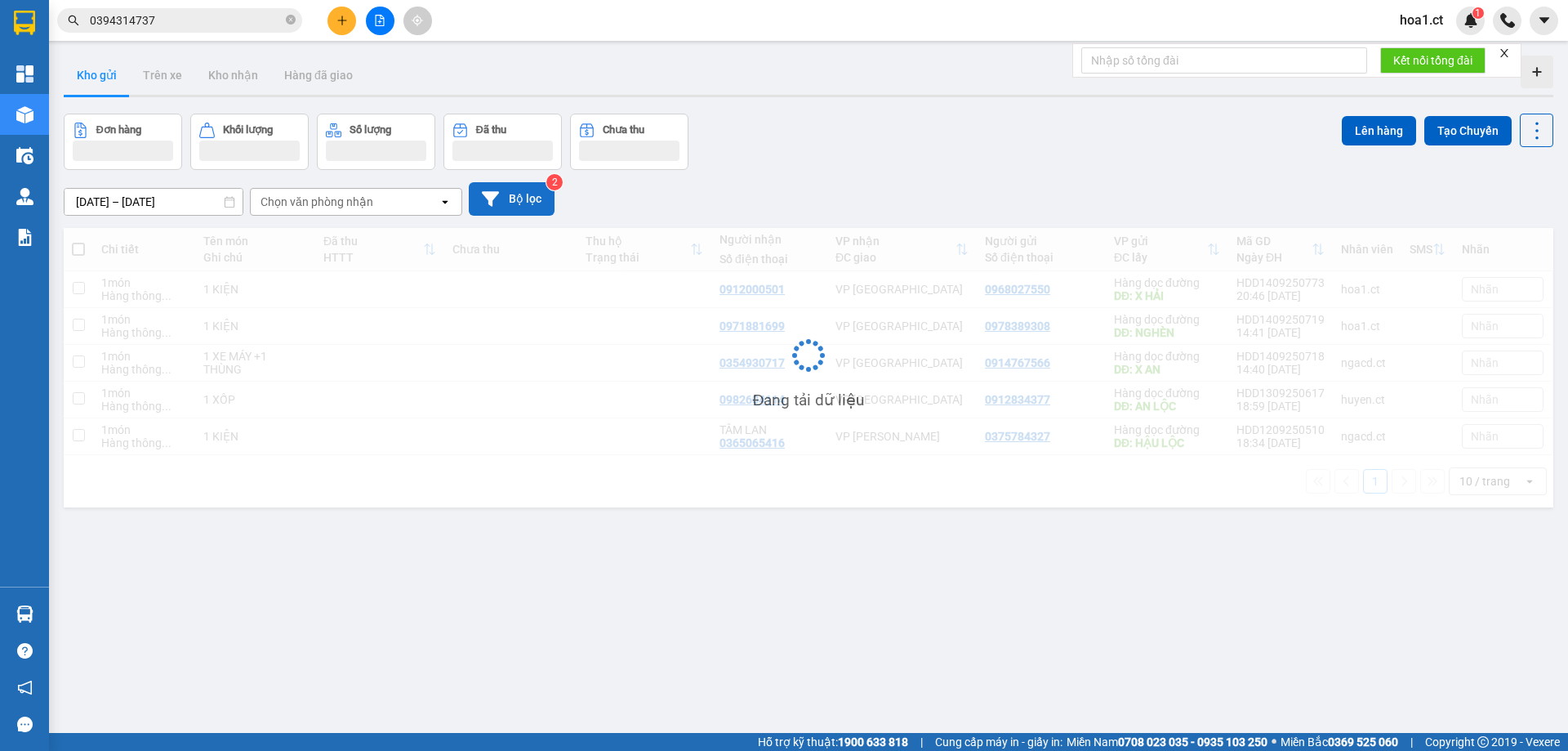
click at [533, 200] on button "Bộ lọc" at bounding box center [511, 199] width 86 height 33
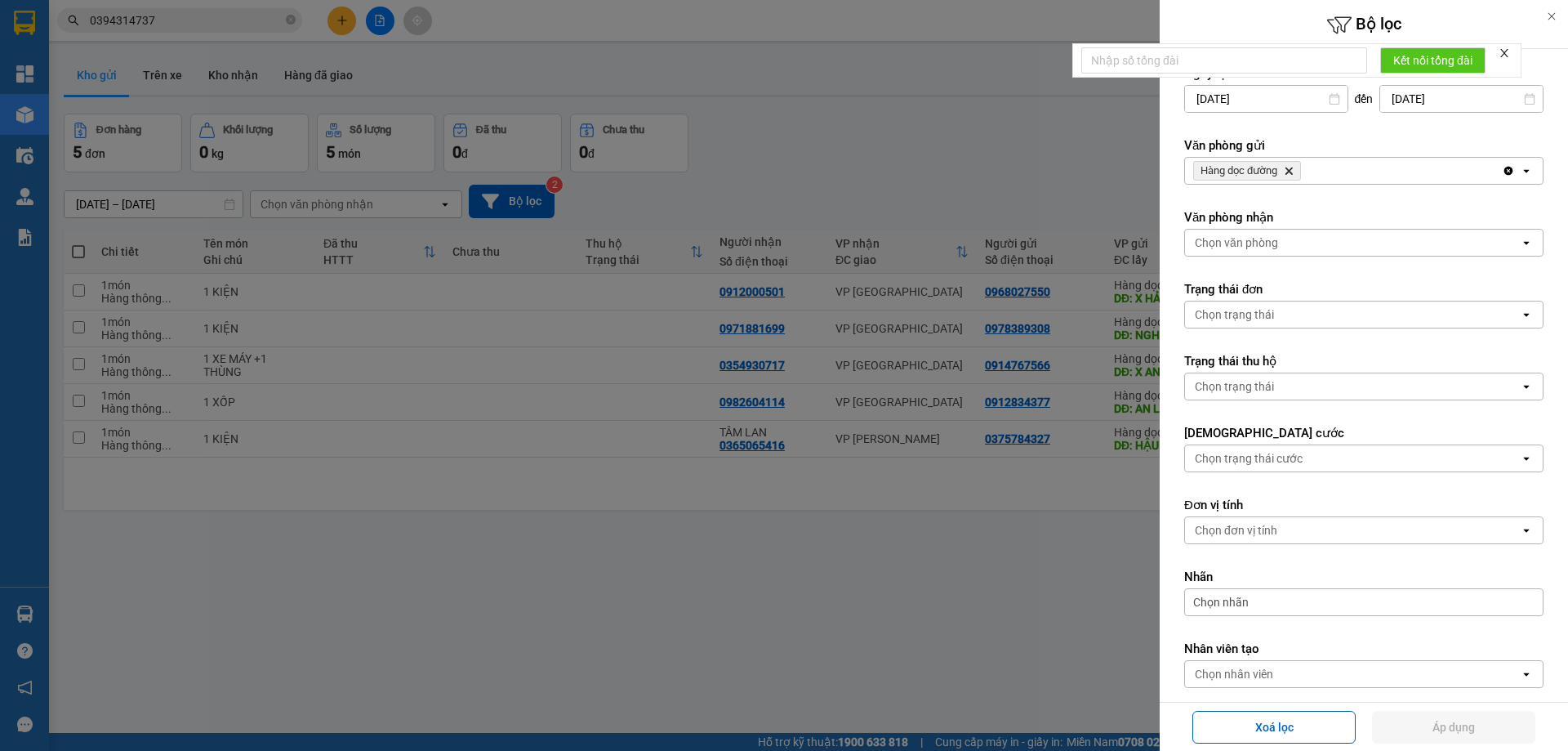
click at [924, 174] on div at bounding box center [784, 376] width 1568 height 751
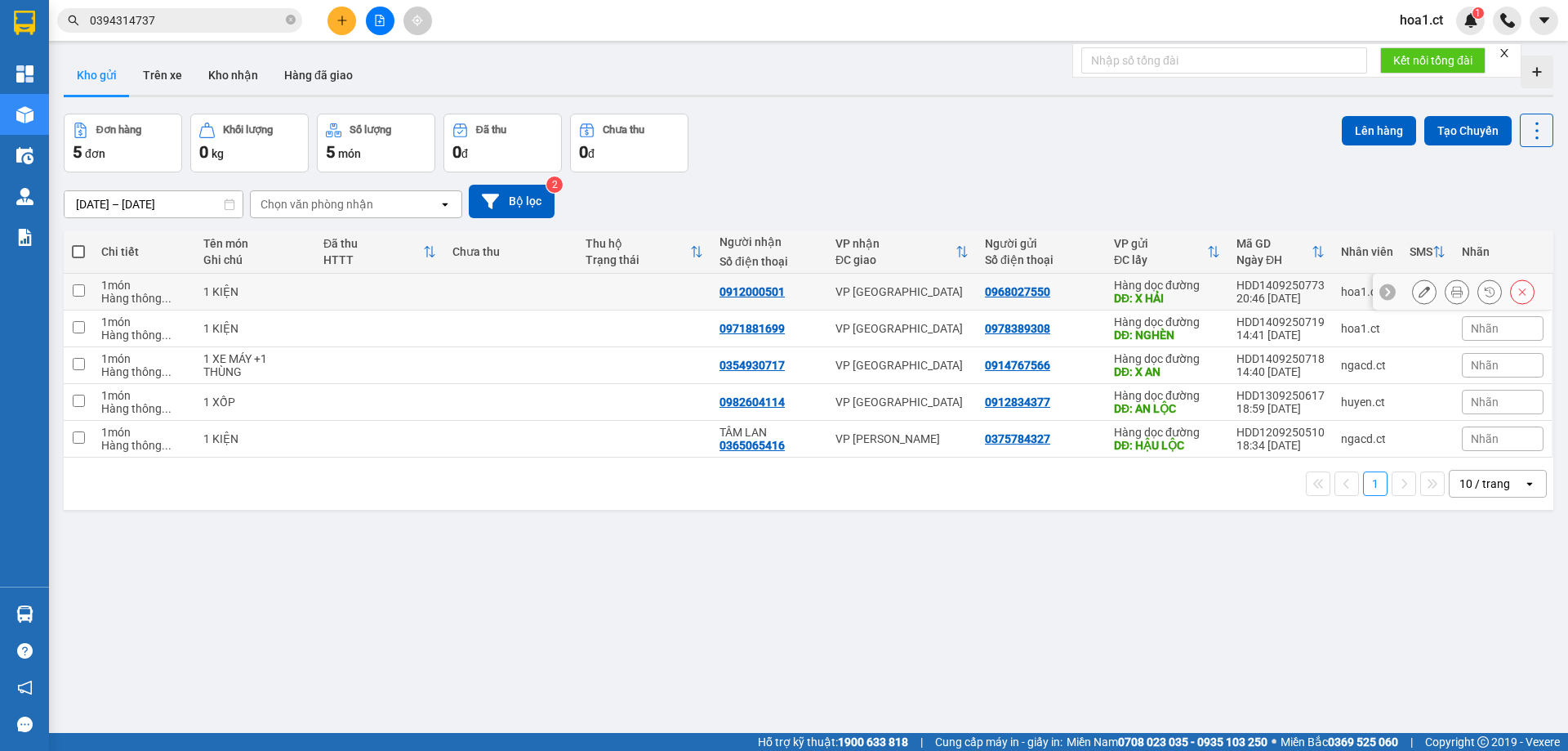
click at [76, 295] on input "checkbox" at bounding box center [79, 289] width 12 height 12
checkbox input "true"
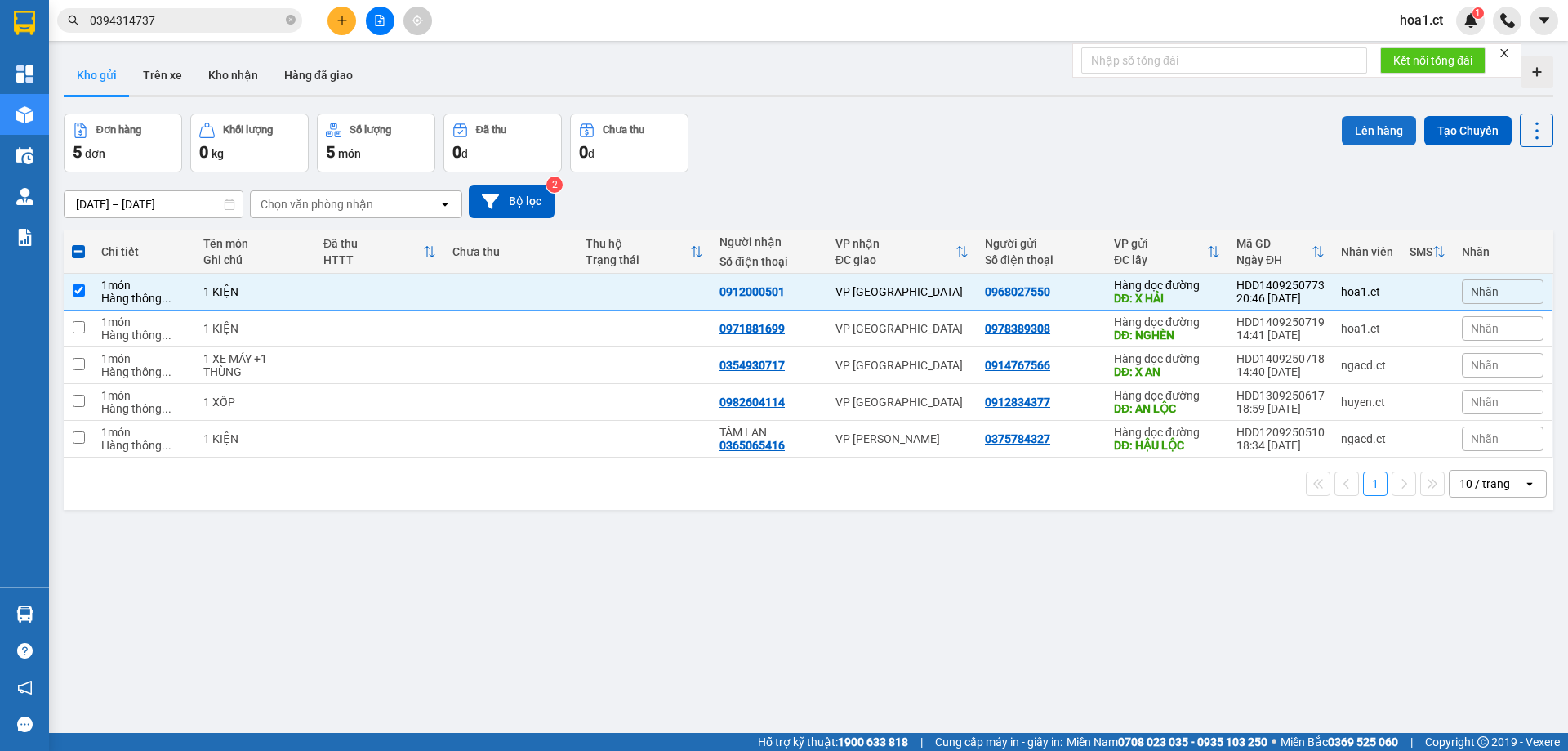
click at [1371, 129] on button "Lên hàng" at bounding box center [1378, 130] width 74 height 30
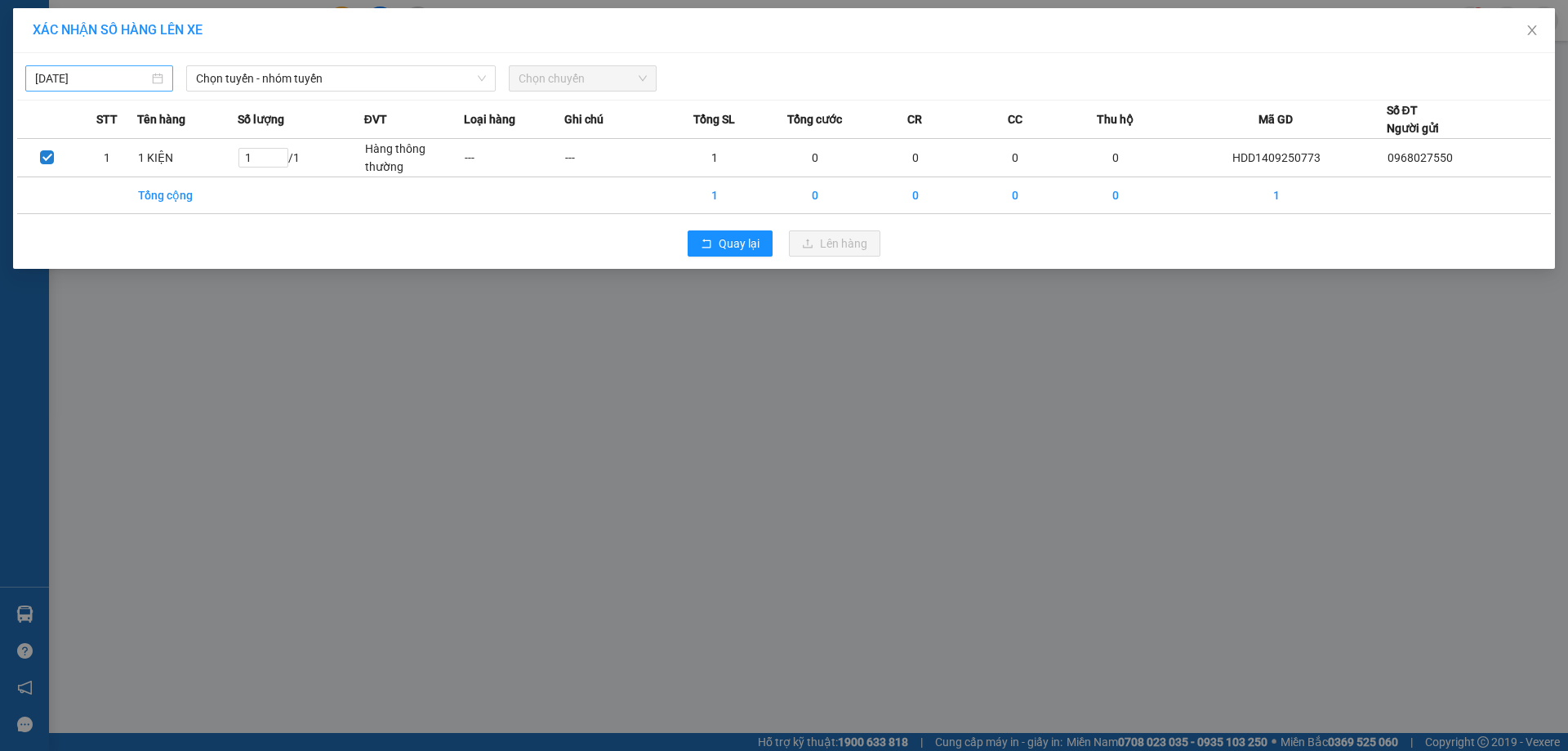
click at [80, 69] on input "[DATE]" at bounding box center [92, 78] width 114 height 18
type input "[DATE]"
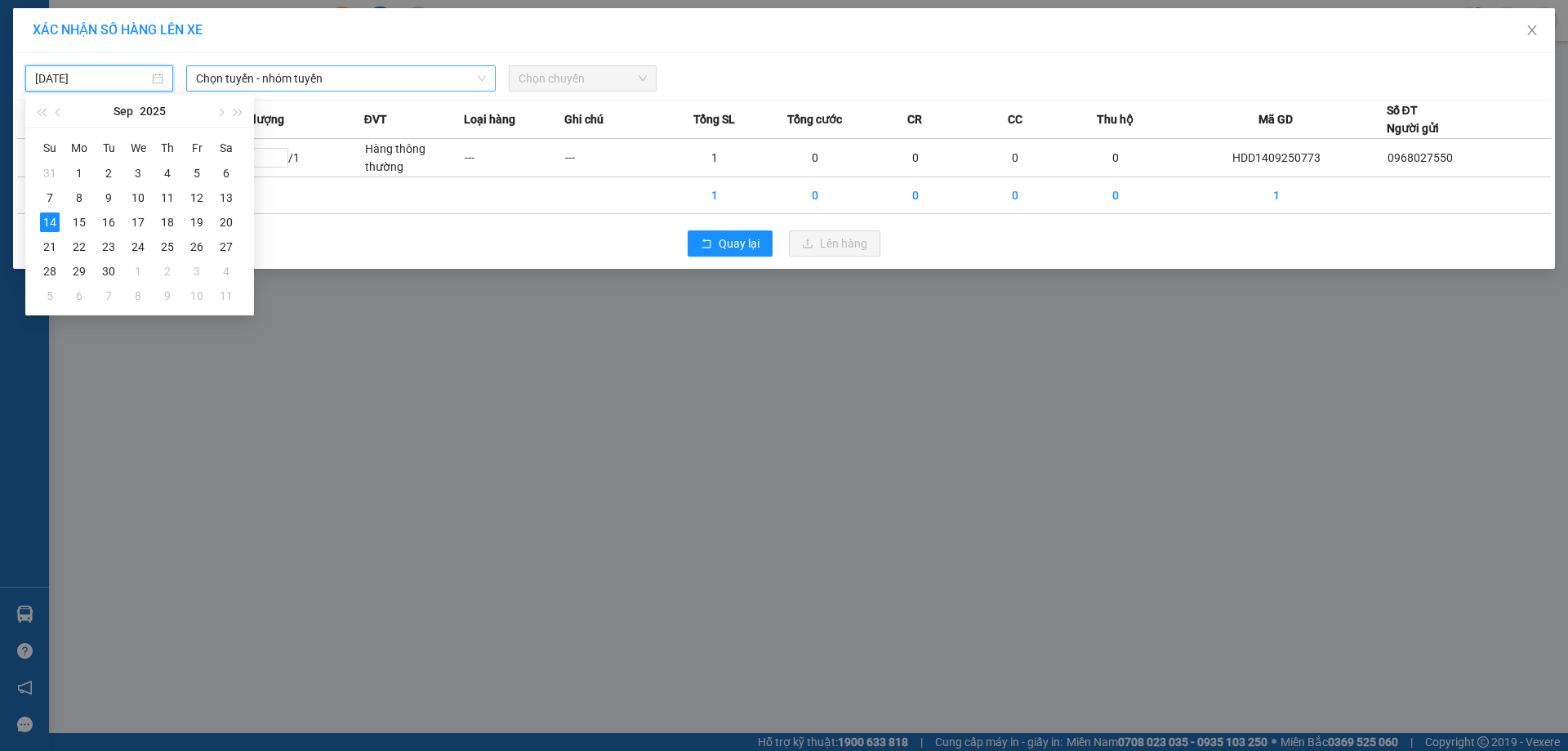
click at [330, 83] on span "Chọn tuyến - nhóm tuyến" at bounding box center [341, 79] width 290 height 25
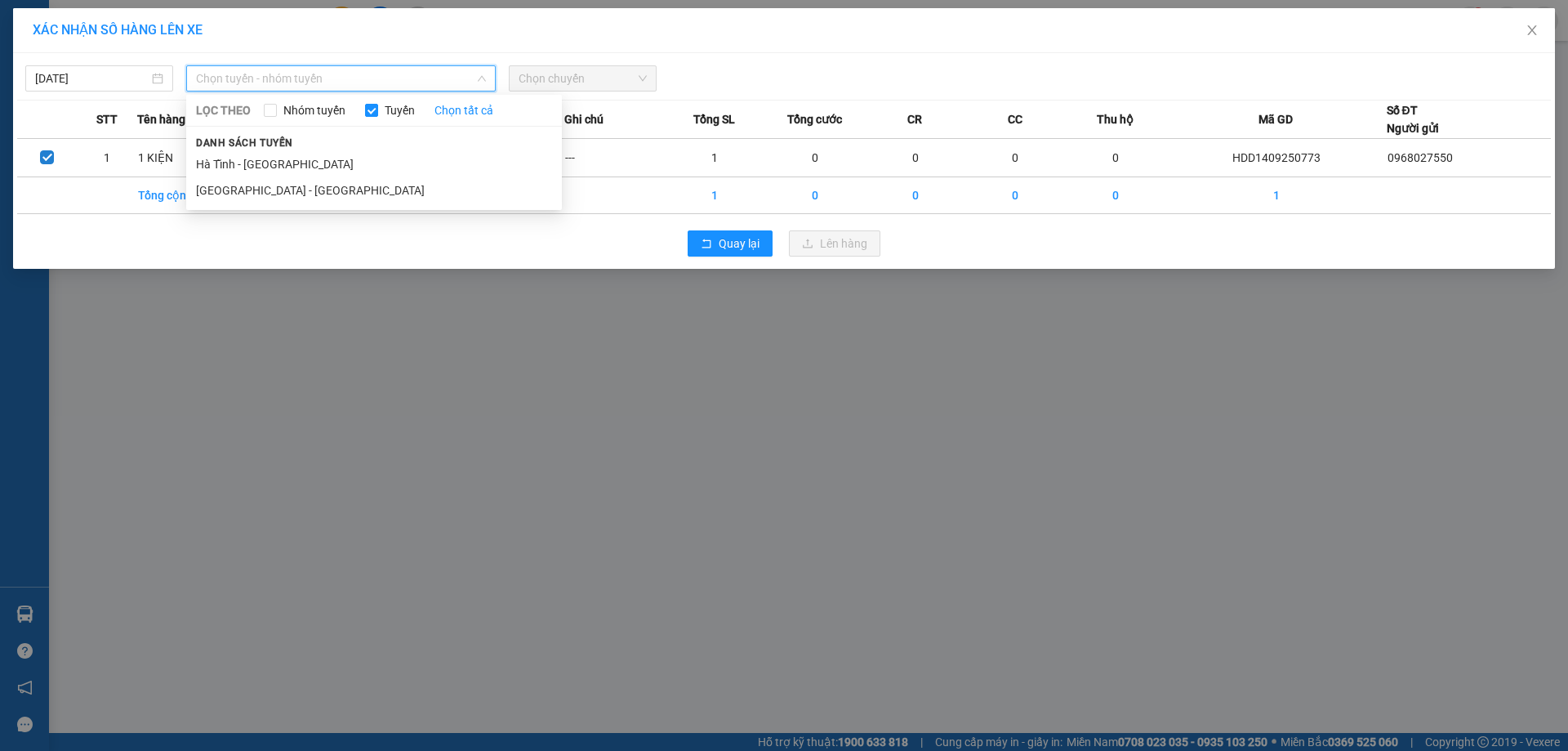
click at [325, 146] on div "Danh sách tuyến [GEOGRAPHIC_DATA] - [GEOGRAPHIC_DATA] [GEOGRAPHIC_DATA] - [GEOG…" at bounding box center [374, 168] width 375 height 70
click at [311, 163] on li "Hà Tĩnh - [GEOGRAPHIC_DATA]" at bounding box center [374, 164] width 375 height 26
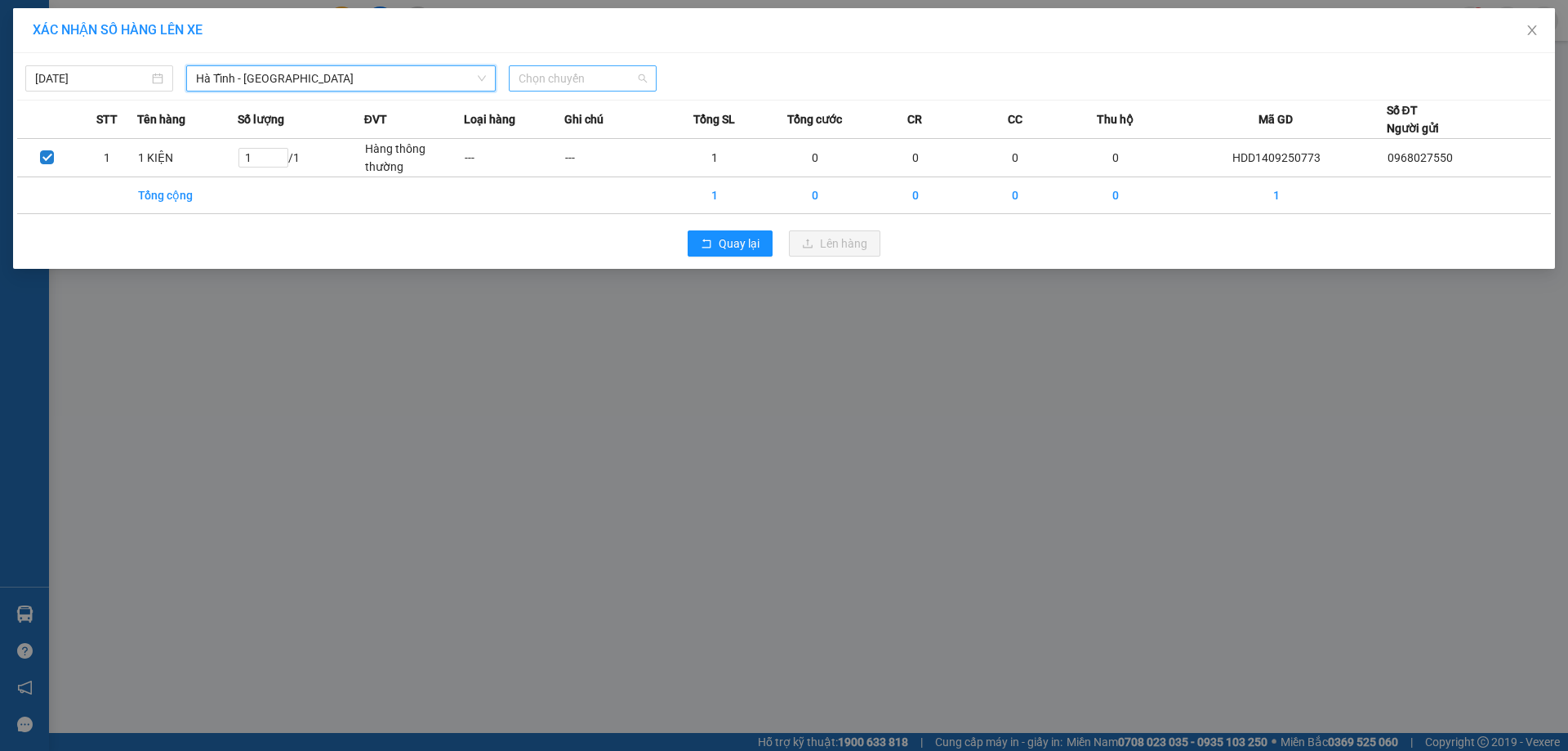
click at [596, 78] on span "Chọn chuyến" at bounding box center [582, 79] width 129 height 25
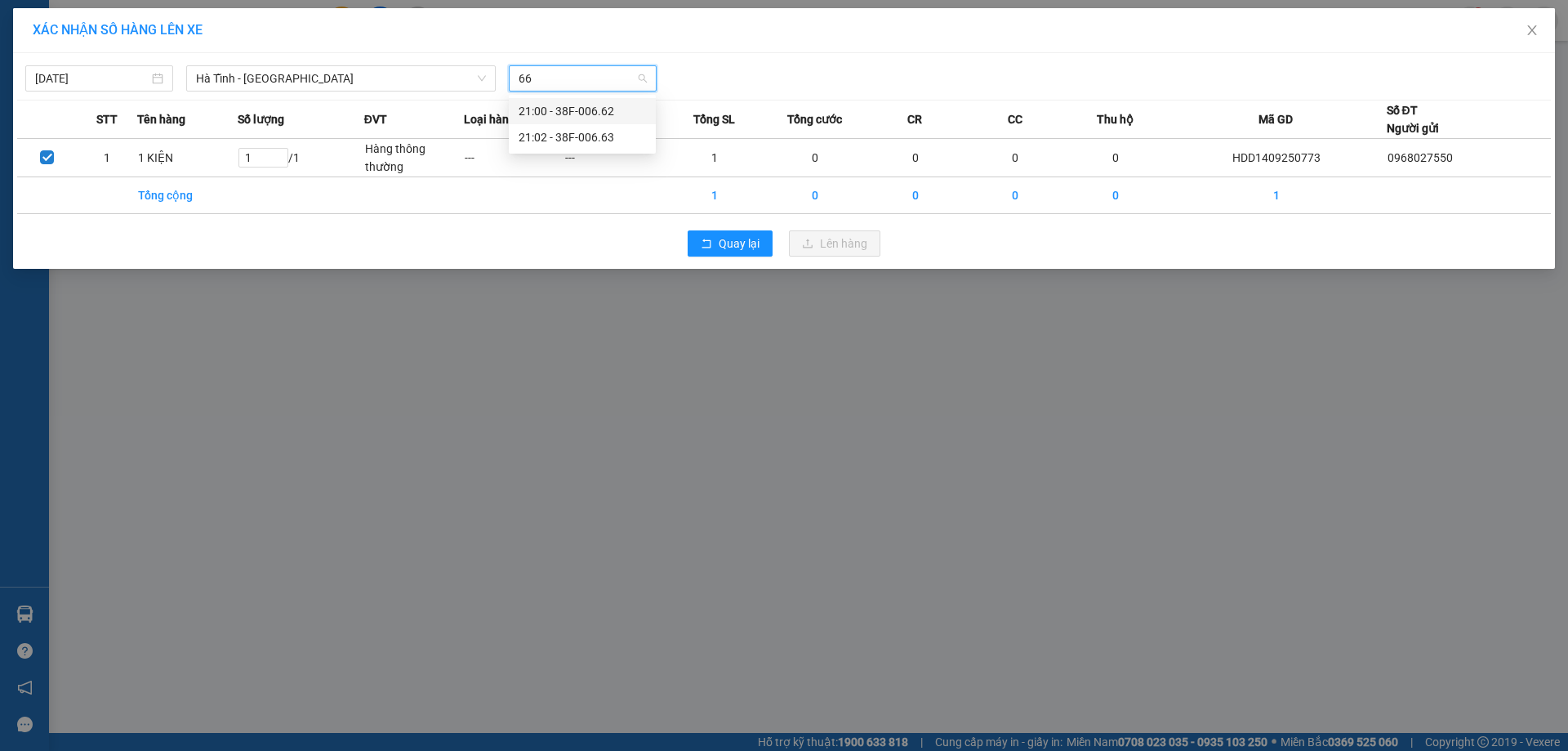
type input "663"
click at [597, 107] on div "21:02 - 38F-006.63" at bounding box center [582, 110] width 128 height 18
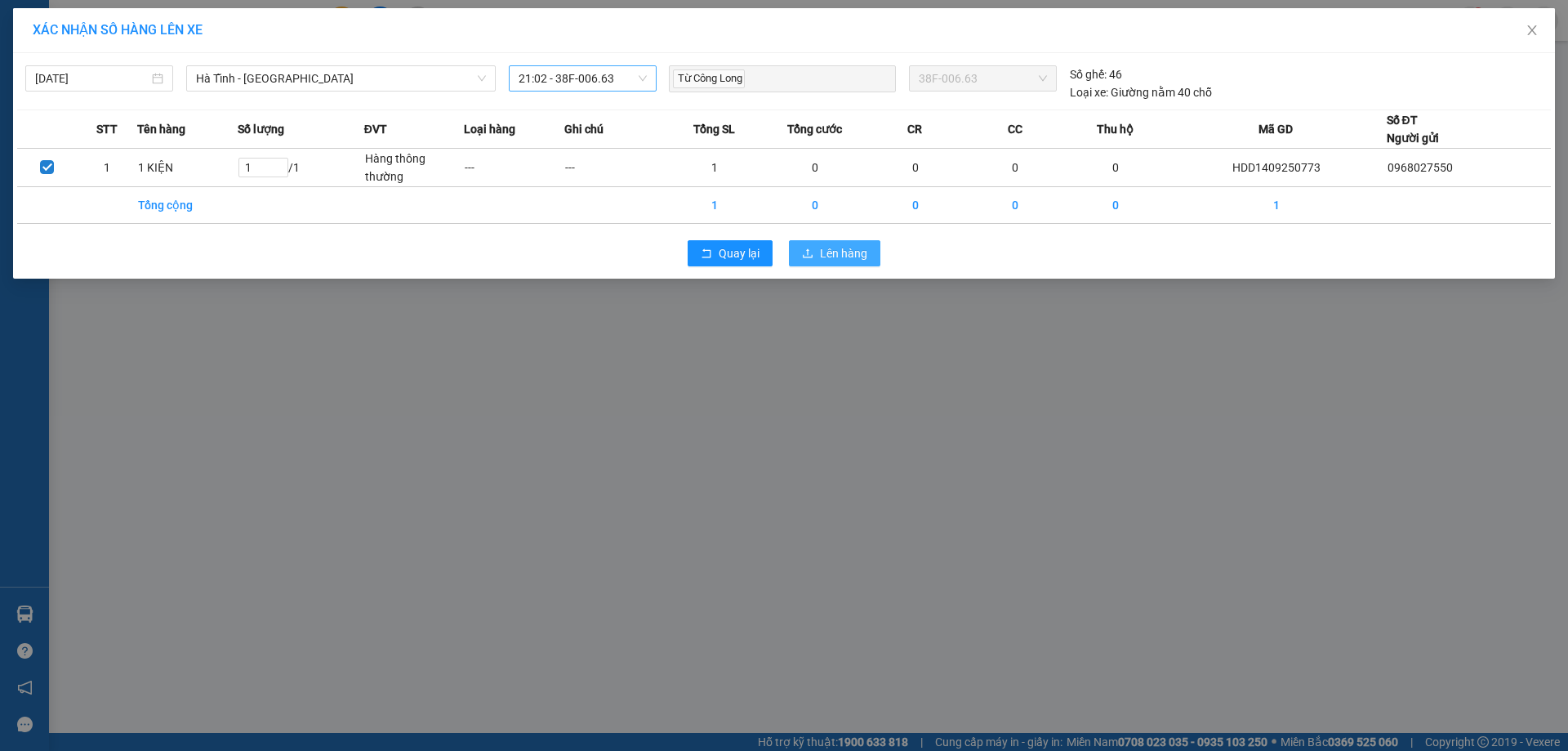
click at [833, 255] on span "Lên hàng" at bounding box center [843, 252] width 47 height 18
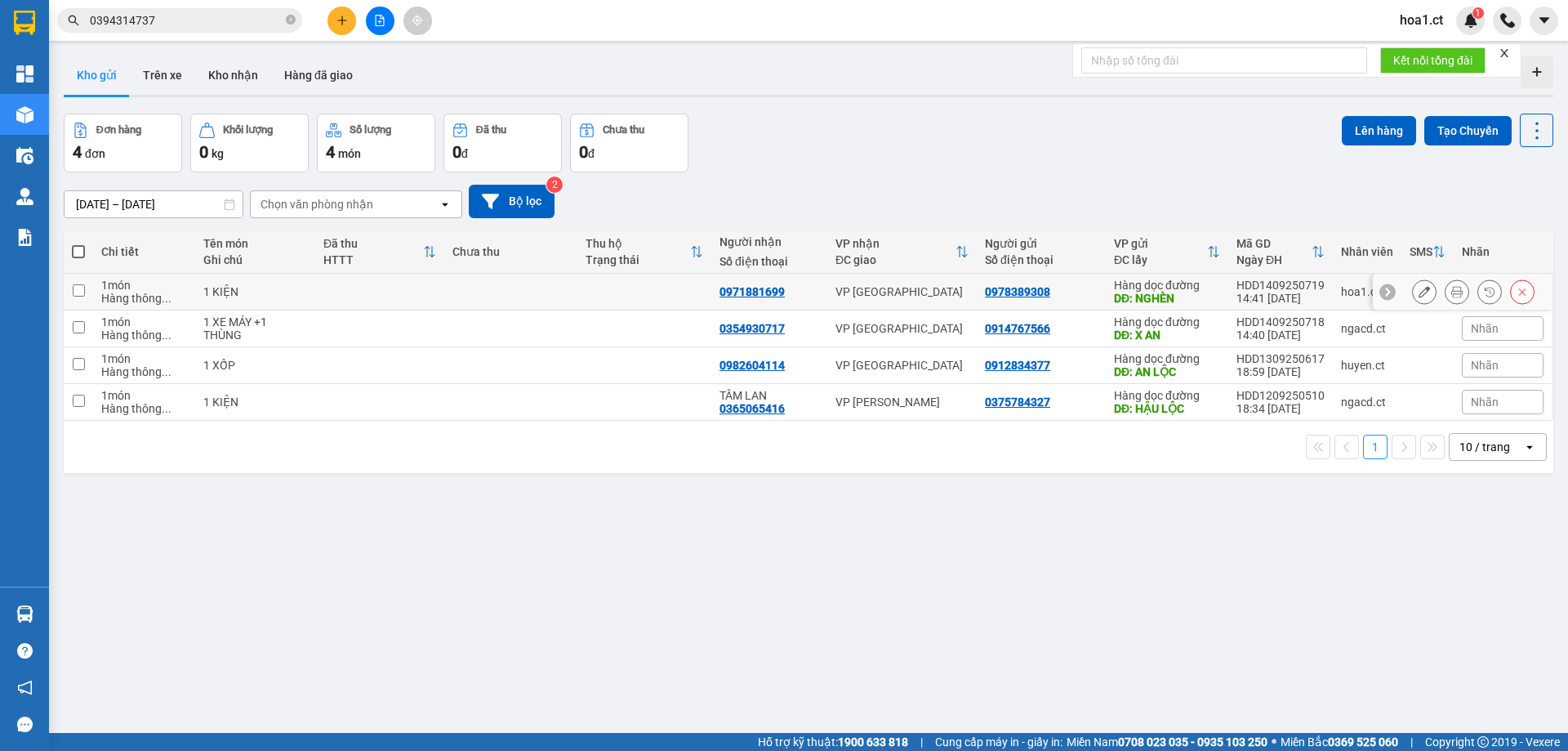
click at [82, 295] on input "checkbox" at bounding box center [79, 289] width 12 height 12
checkbox input "true"
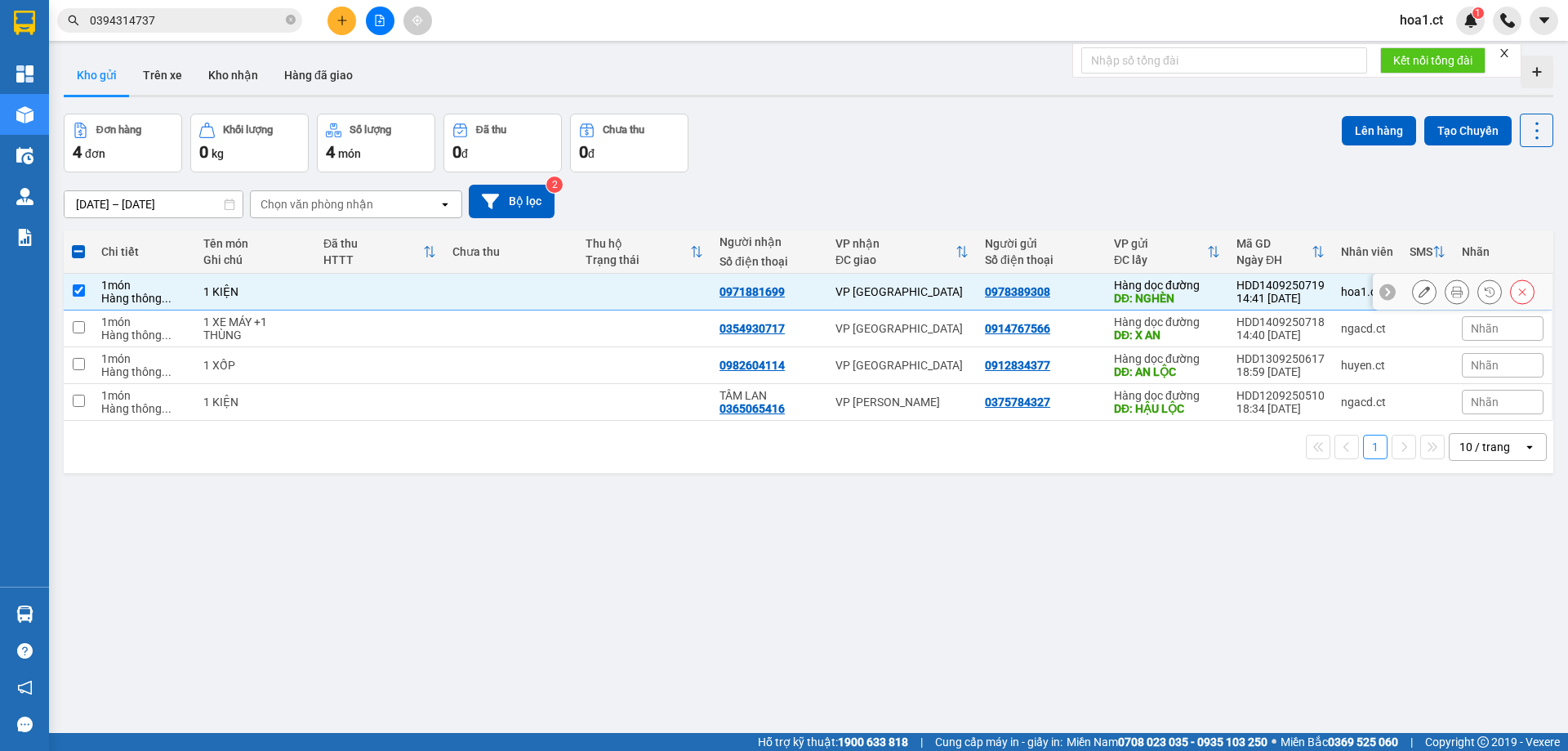
click at [985, 289] on div "0978389308" at bounding box center [1017, 291] width 66 height 13
click at [767, 292] on div "0971881699" at bounding box center [752, 291] width 66 height 13
copy div "0971881699"
click at [1022, 289] on div "0978389308" at bounding box center [1017, 291] width 66 height 13
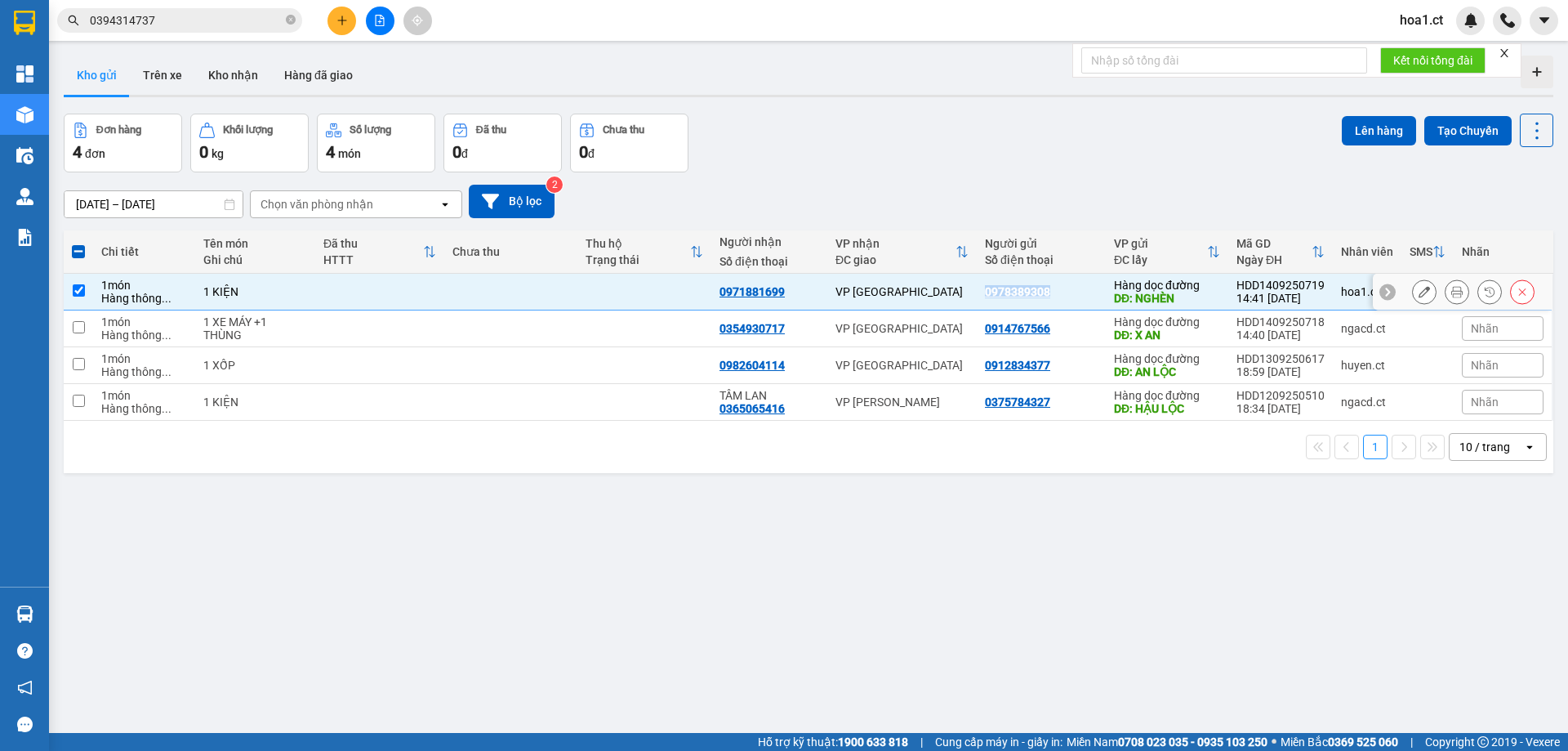
click at [1022, 289] on div "0978389308" at bounding box center [1017, 291] width 66 height 13
copy div "0978389308"
click at [1365, 131] on button "Lên hàng" at bounding box center [1378, 130] width 74 height 30
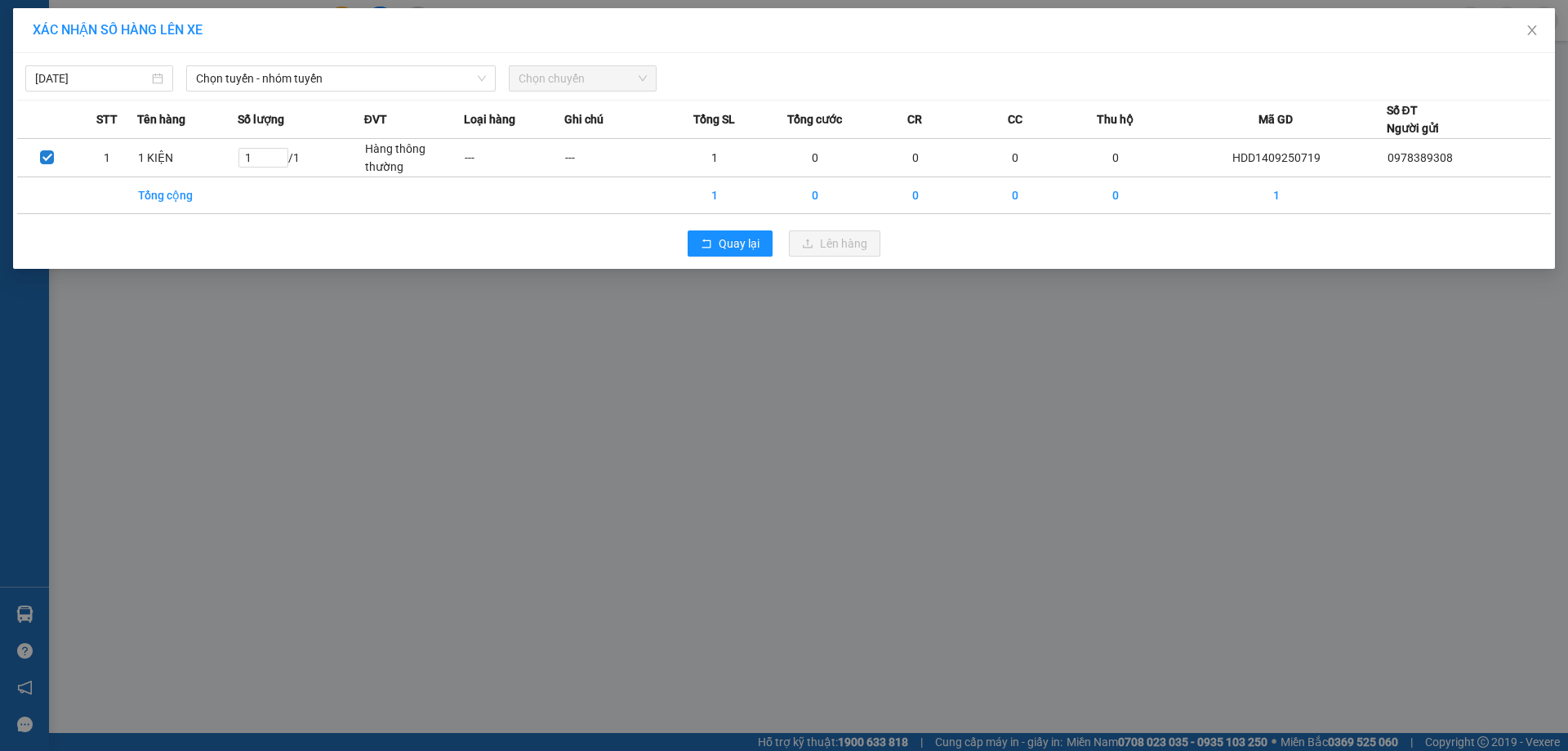
click at [544, 75] on span "Chọn chuyến" at bounding box center [582, 79] width 129 height 25
type input "[DATE]"
click at [79, 78] on input "[DATE]" at bounding box center [92, 78] width 114 height 18
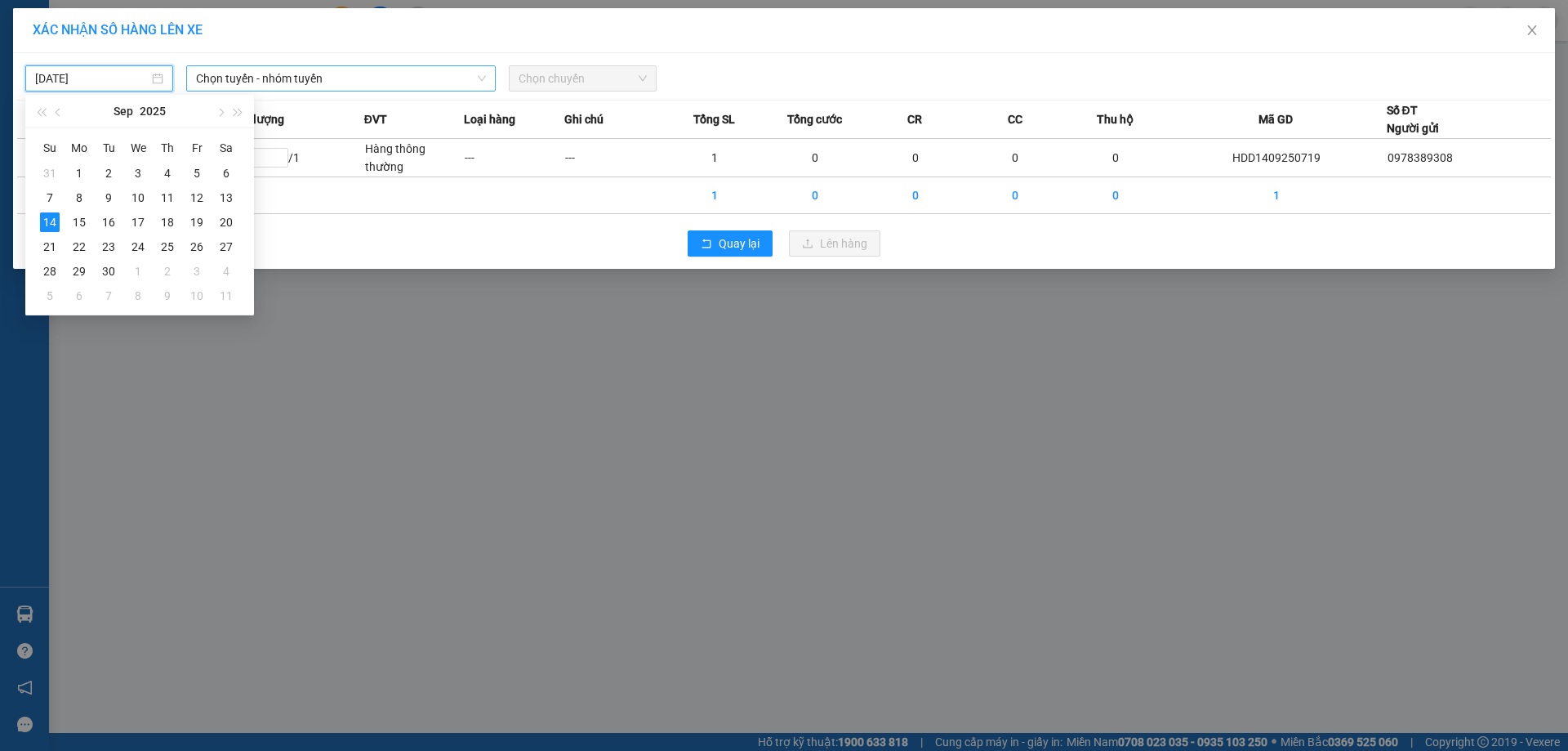
click at [351, 82] on span "Chọn tuyến - nhóm tuyến" at bounding box center [341, 79] width 290 height 25
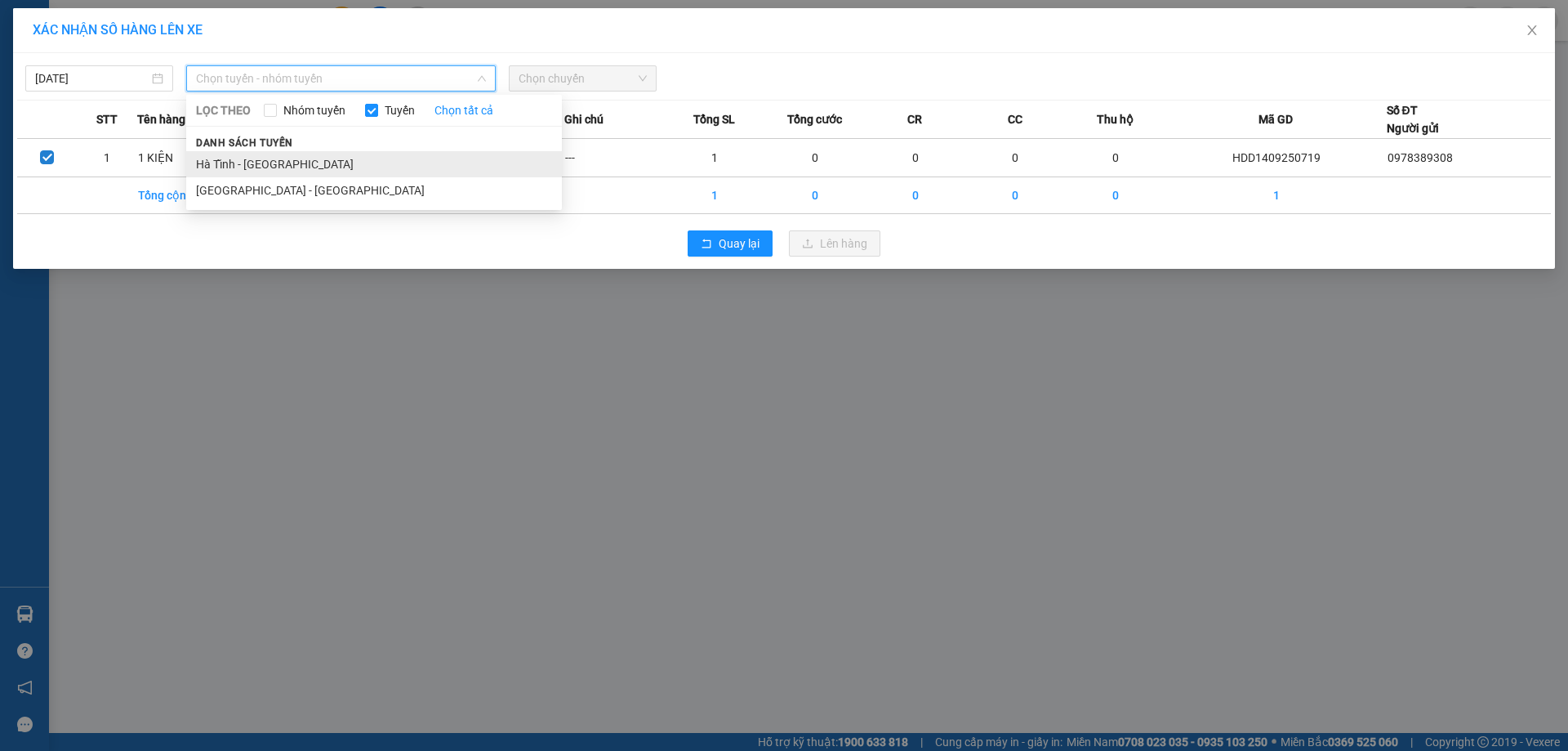
click at [277, 171] on li "Hà Tĩnh - [GEOGRAPHIC_DATA]" at bounding box center [374, 164] width 375 height 26
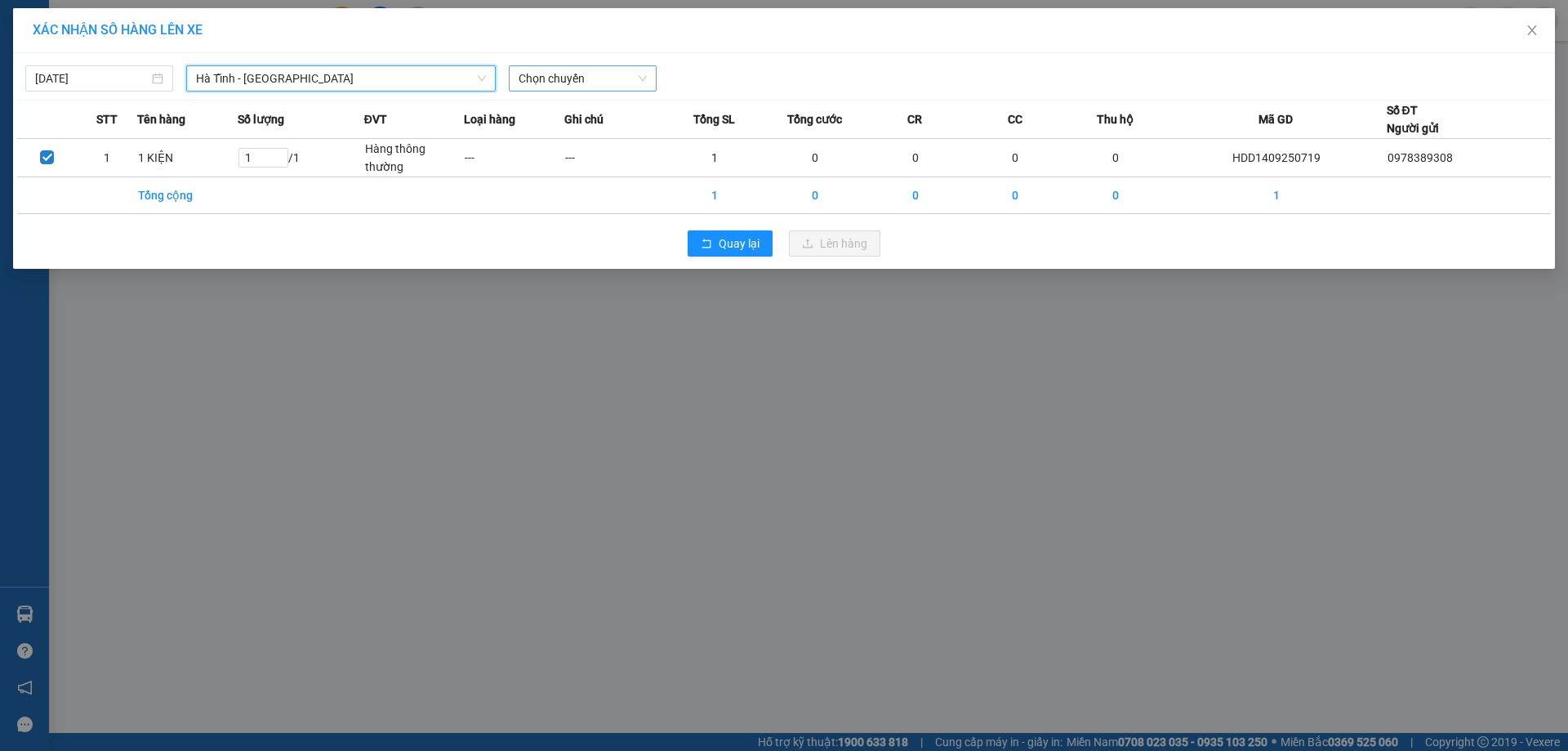
click at [605, 82] on span "Chọn chuyến" at bounding box center [582, 79] width 129 height 25
type input "611"
click at [606, 120] on div "20:27 - 38B-006.11" at bounding box center [582, 111] width 147 height 26
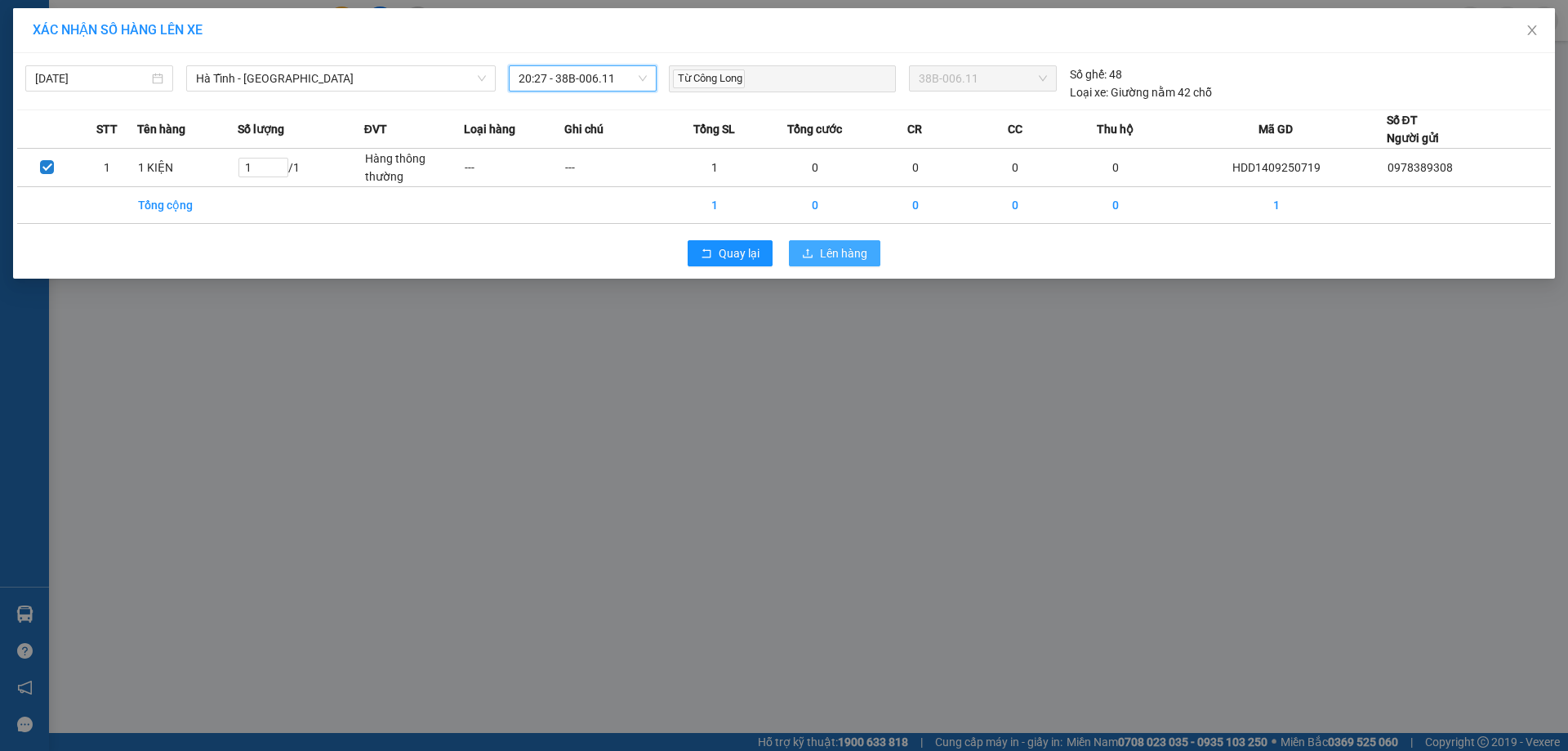
click at [854, 260] on span "Lên hàng" at bounding box center [843, 252] width 47 height 18
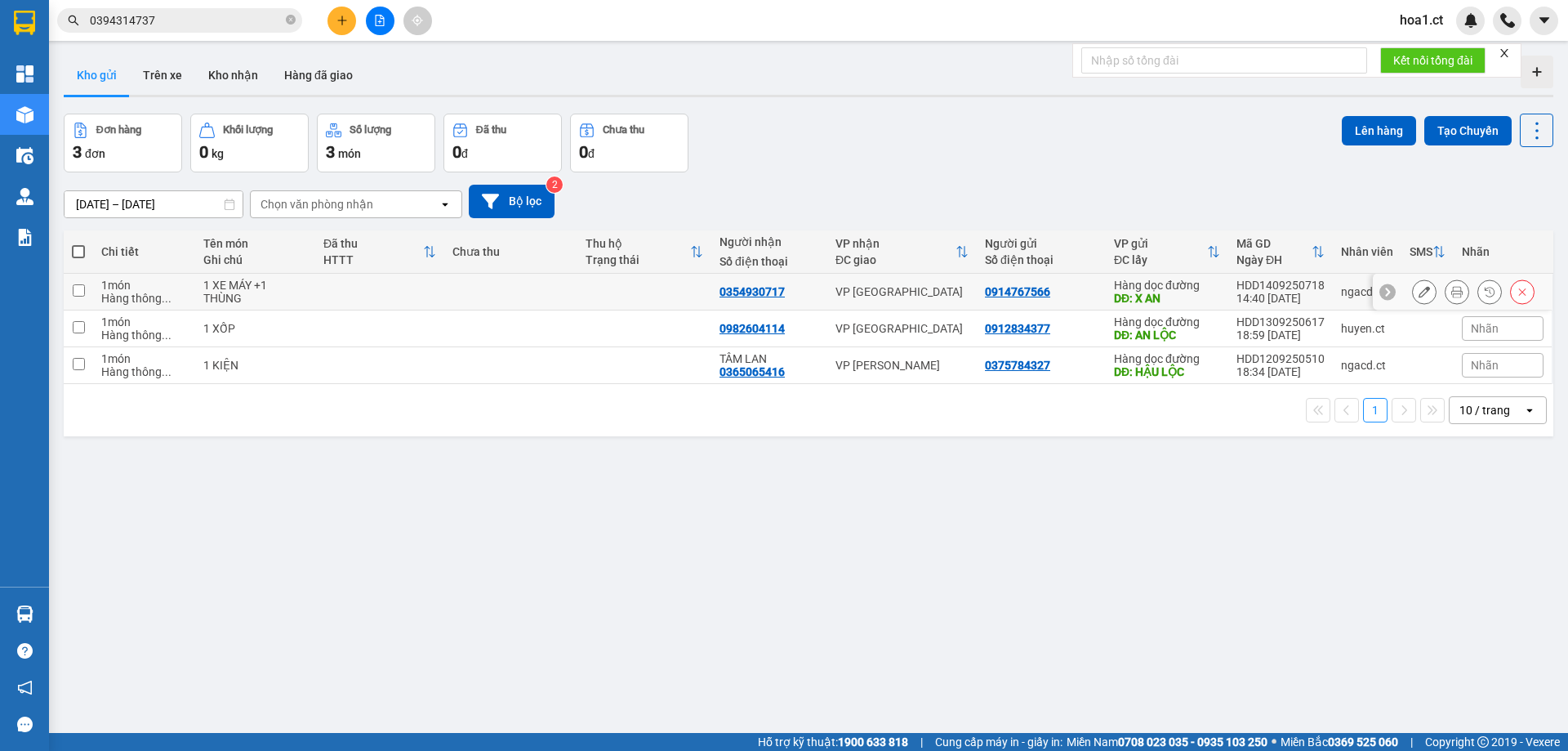
click at [995, 293] on div "0914767566" at bounding box center [1017, 291] width 66 height 13
click at [996, 293] on div "0914767566" at bounding box center [1017, 291] width 66 height 13
copy div "0914767566"
click at [79, 290] on input "checkbox" at bounding box center [79, 289] width 12 height 12
checkbox input "true"
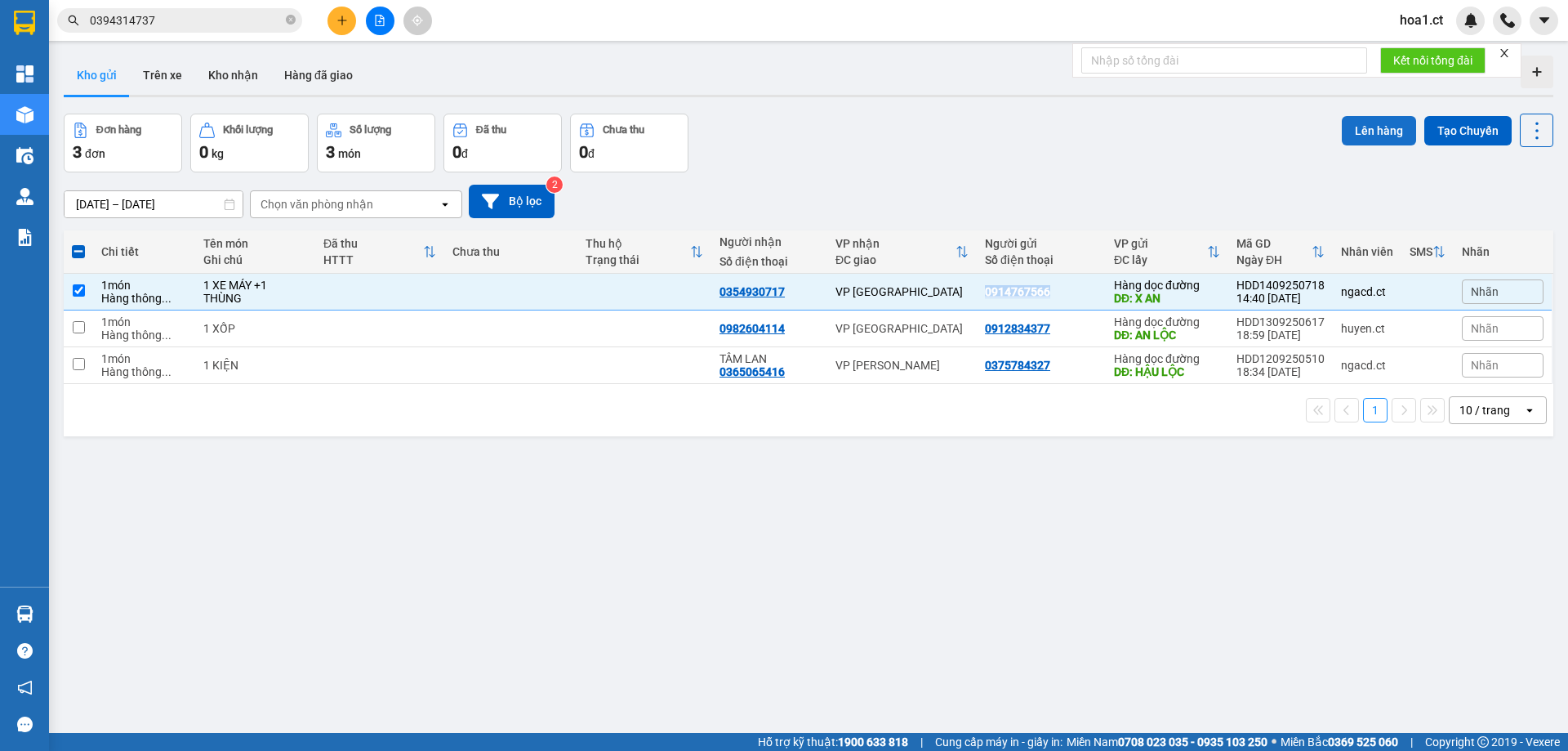
click at [1366, 135] on button "Lên hàng" at bounding box center [1378, 130] width 74 height 30
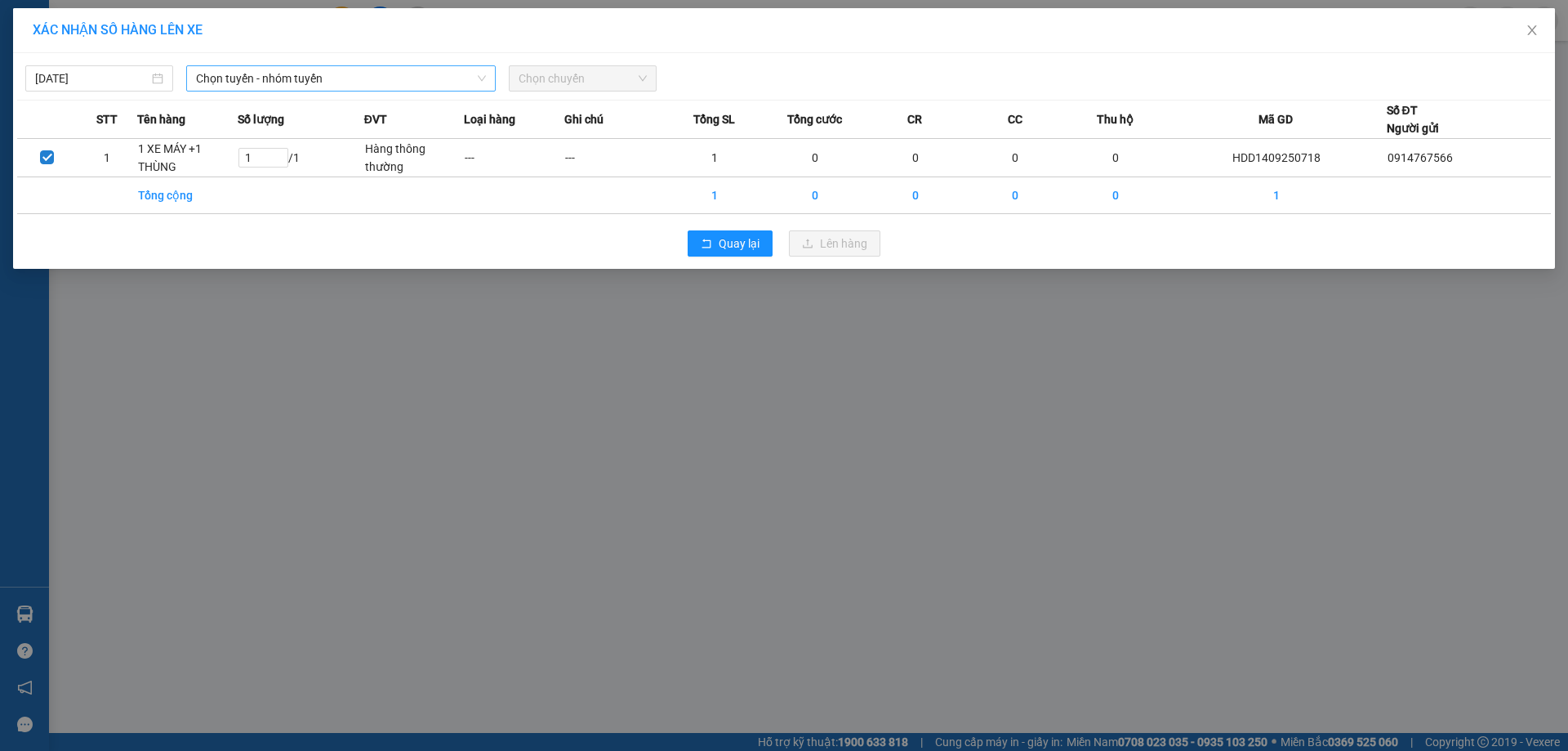
click at [414, 80] on span "Chọn tuyến - nhóm tuyến" at bounding box center [341, 79] width 290 height 25
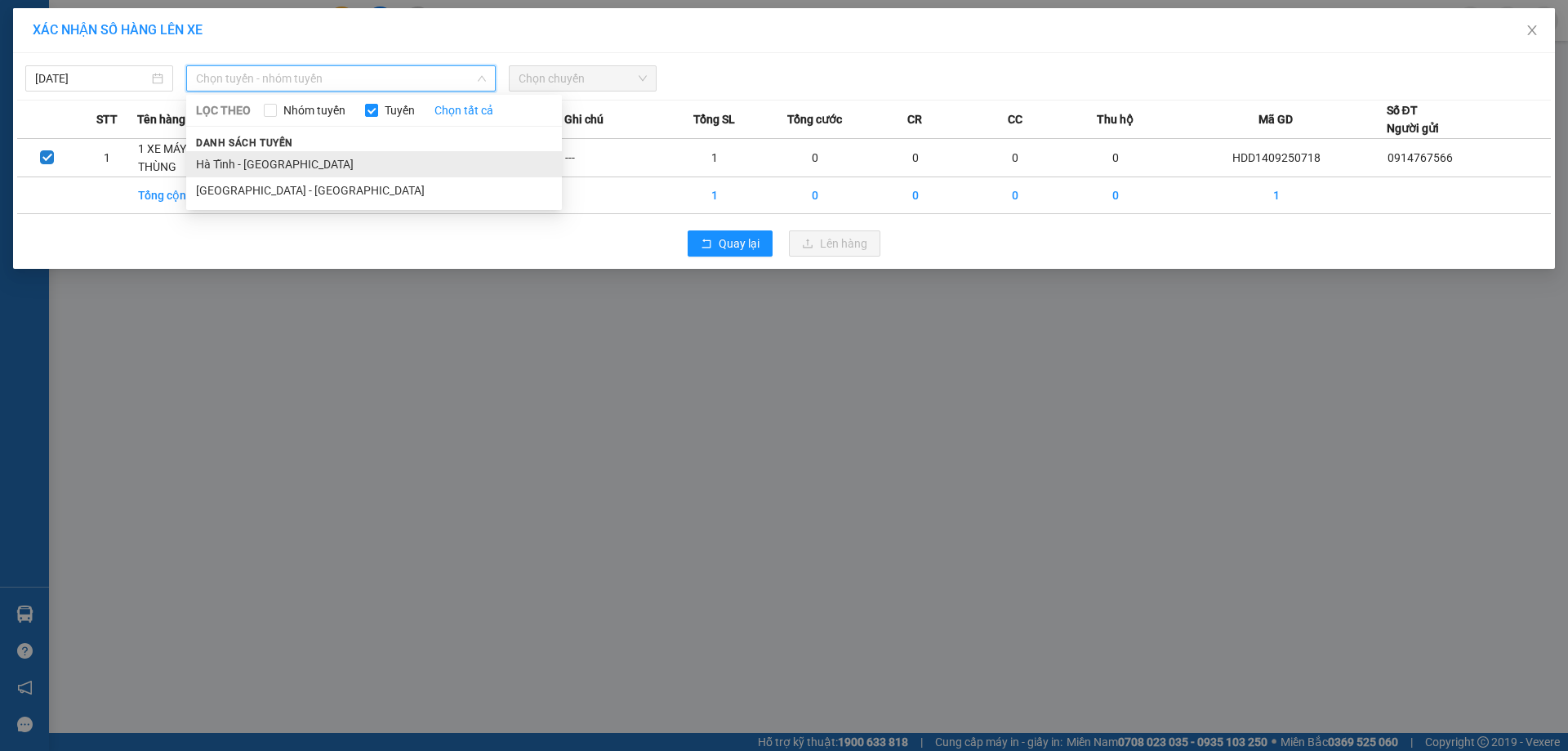
click at [310, 153] on li "Hà Tĩnh - [GEOGRAPHIC_DATA]" at bounding box center [374, 164] width 375 height 26
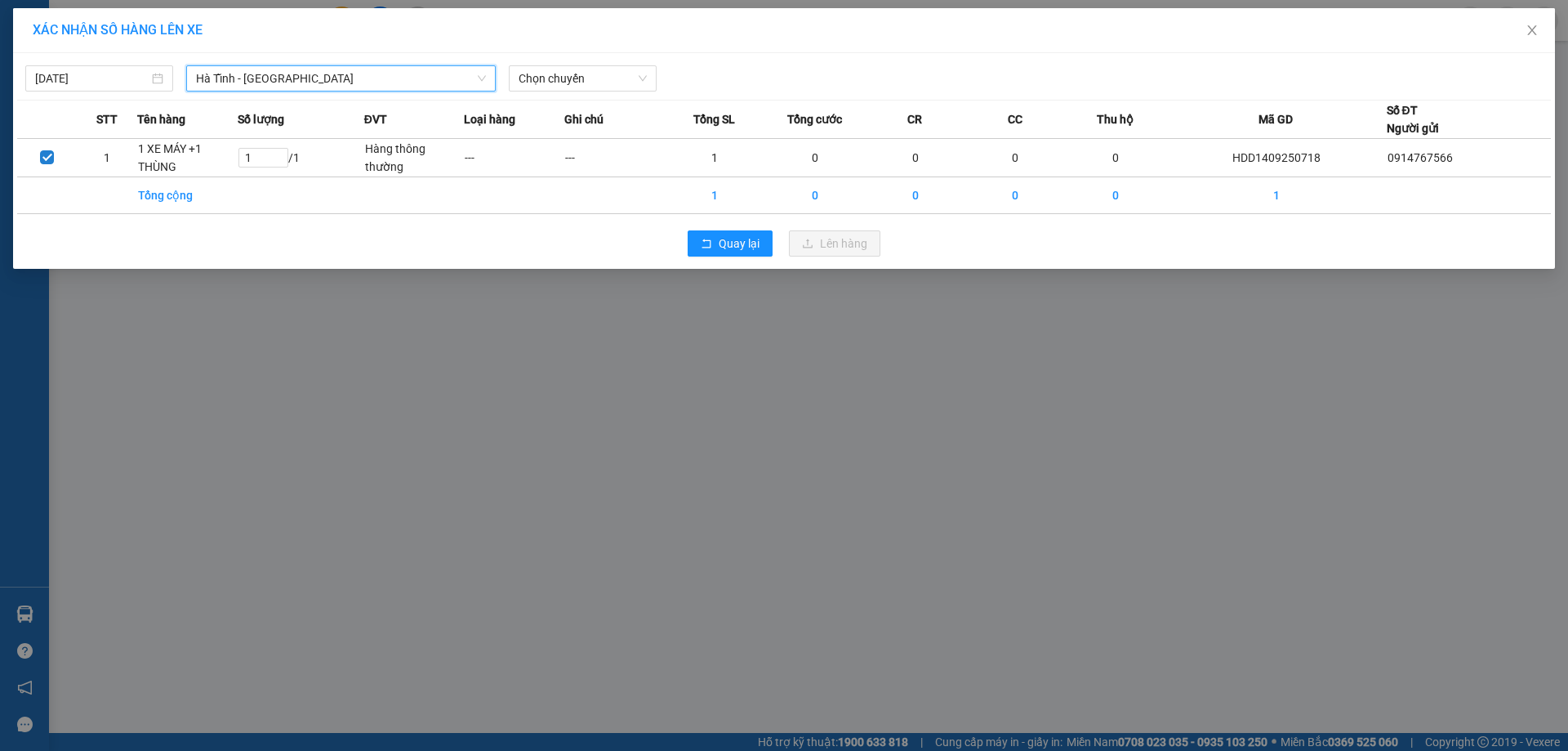
click at [586, 61] on div "[DATE] [GEOGRAPHIC_DATA] - [GEOGRAPHIC_DATA] [GEOGRAPHIC_DATA] - [GEOGRAPHIC_DA…" at bounding box center [784, 74] width 1534 height 34
click at [581, 80] on span "Chọn chuyến" at bounding box center [582, 79] width 129 height 25
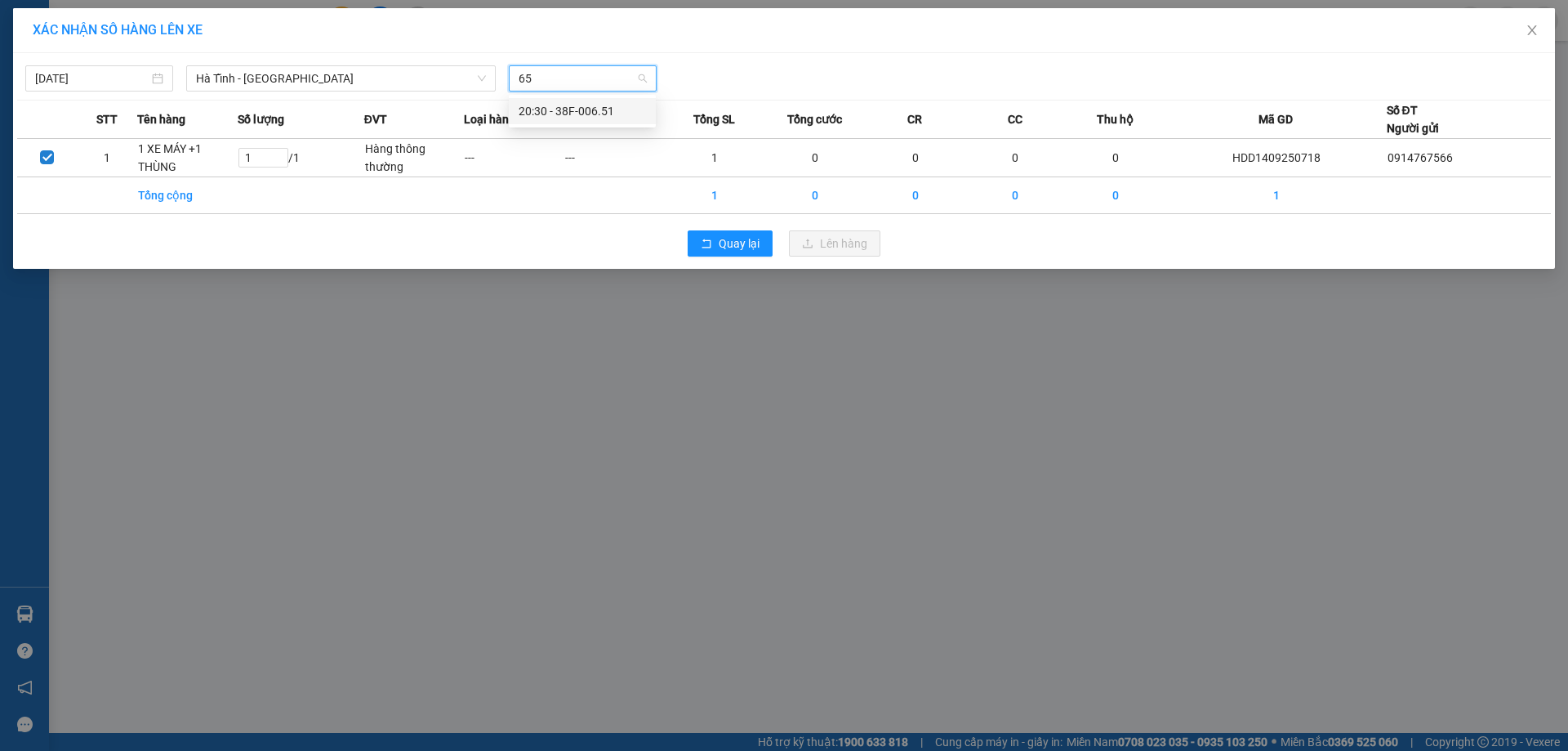
type input "651"
click at [590, 113] on div "20:30 - 38F-006.51" at bounding box center [582, 110] width 128 height 18
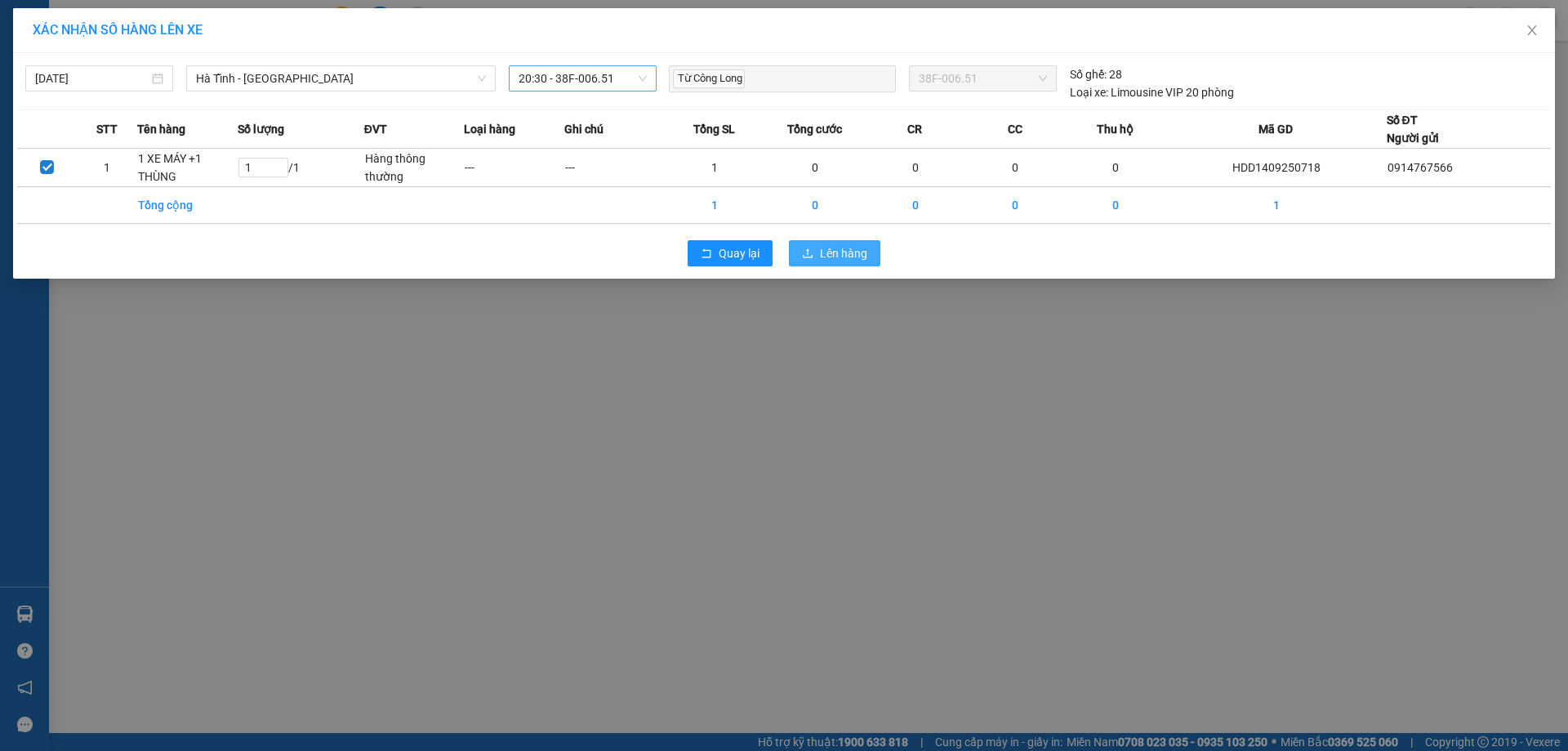
click at [851, 260] on span "Lên hàng" at bounding box center [843, 252] width 47 height 18
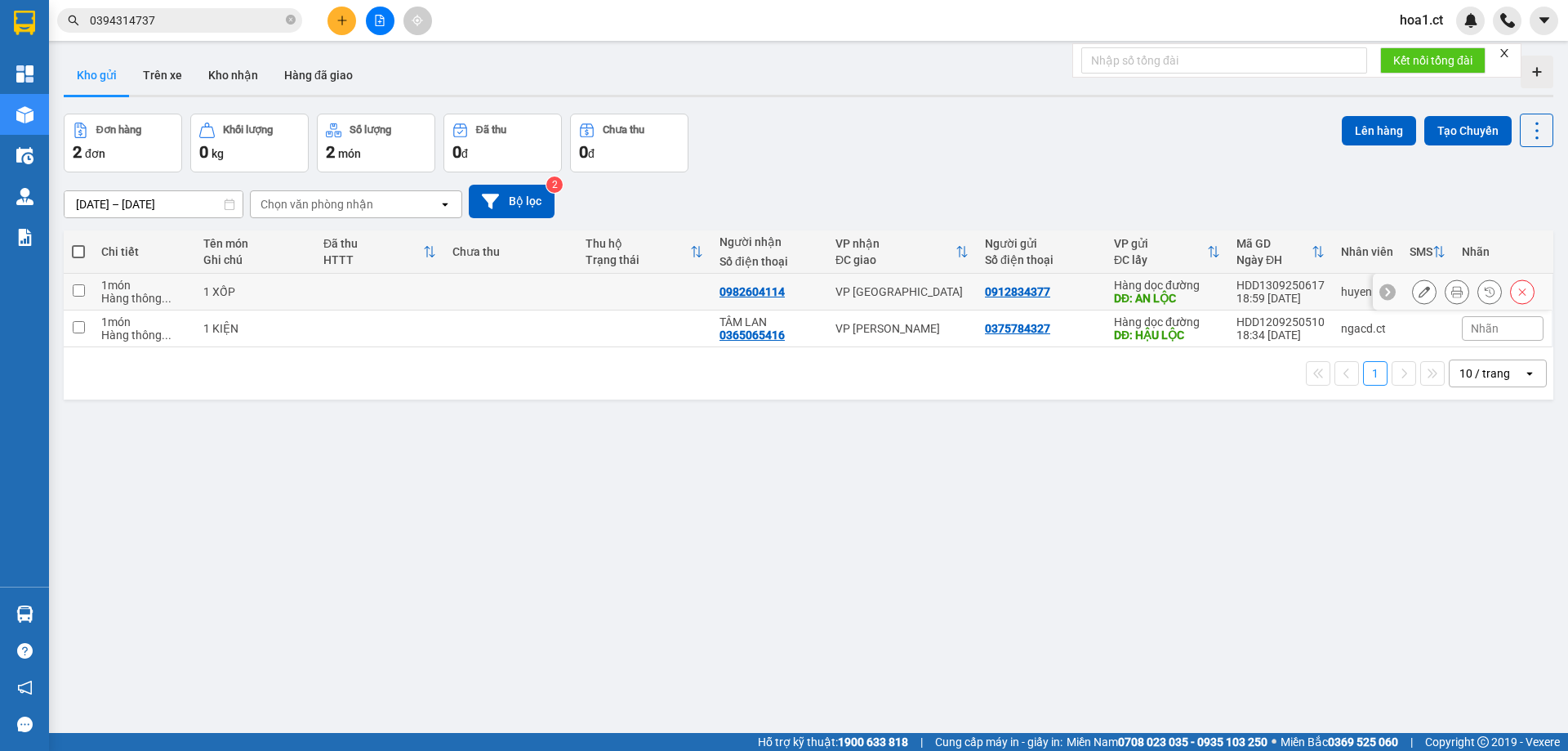
click at [998, 291] on div "0912834377" at bounding box center [1017, 291] width 66 height 13
copy div "0912834377"
click at [383, 291] on td at bounding box center [380, 292] width 129 height 37
checkbox input "true"
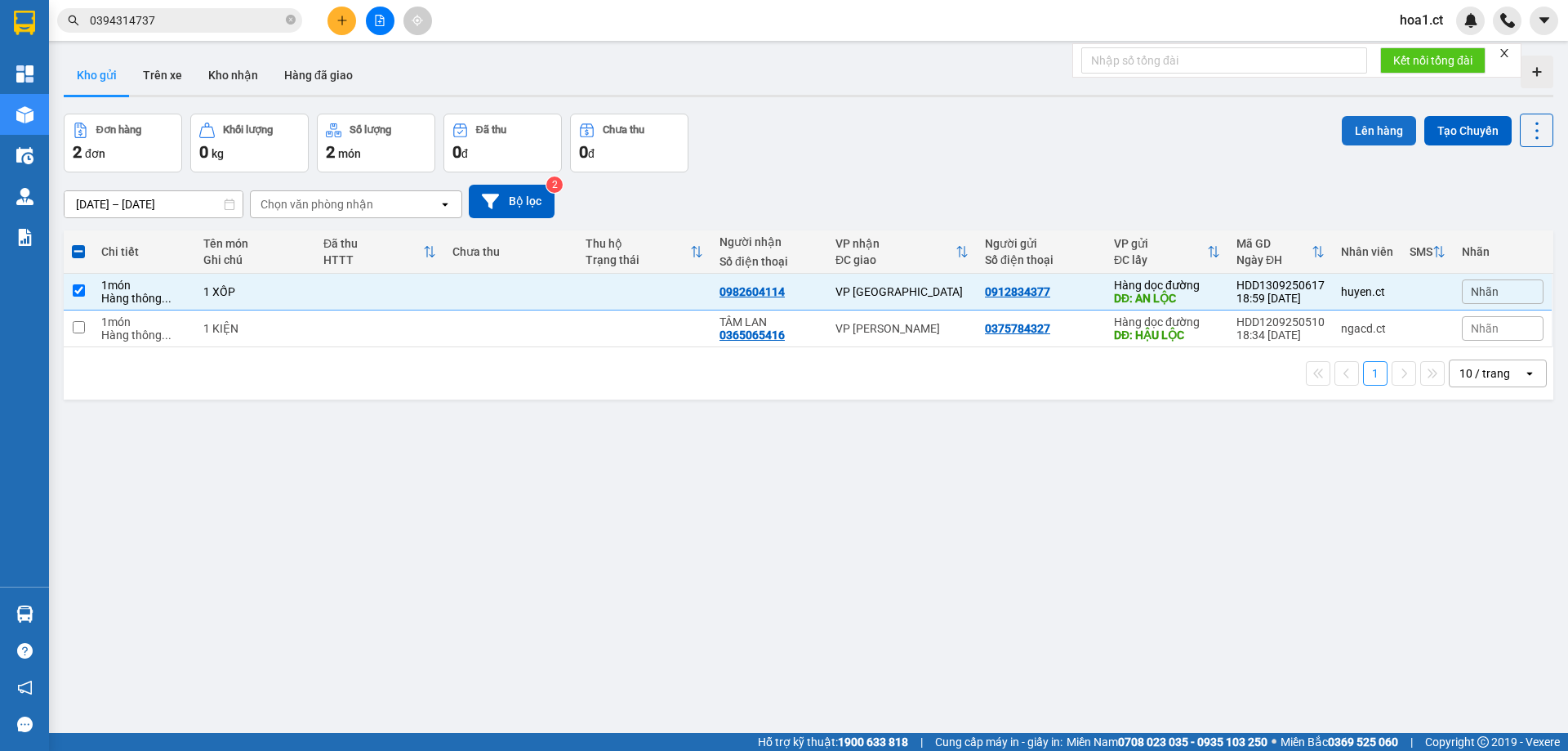
click at [1361, 125] on button "Lên hàng" at bounding box center [1378, 130] width 74 height 30
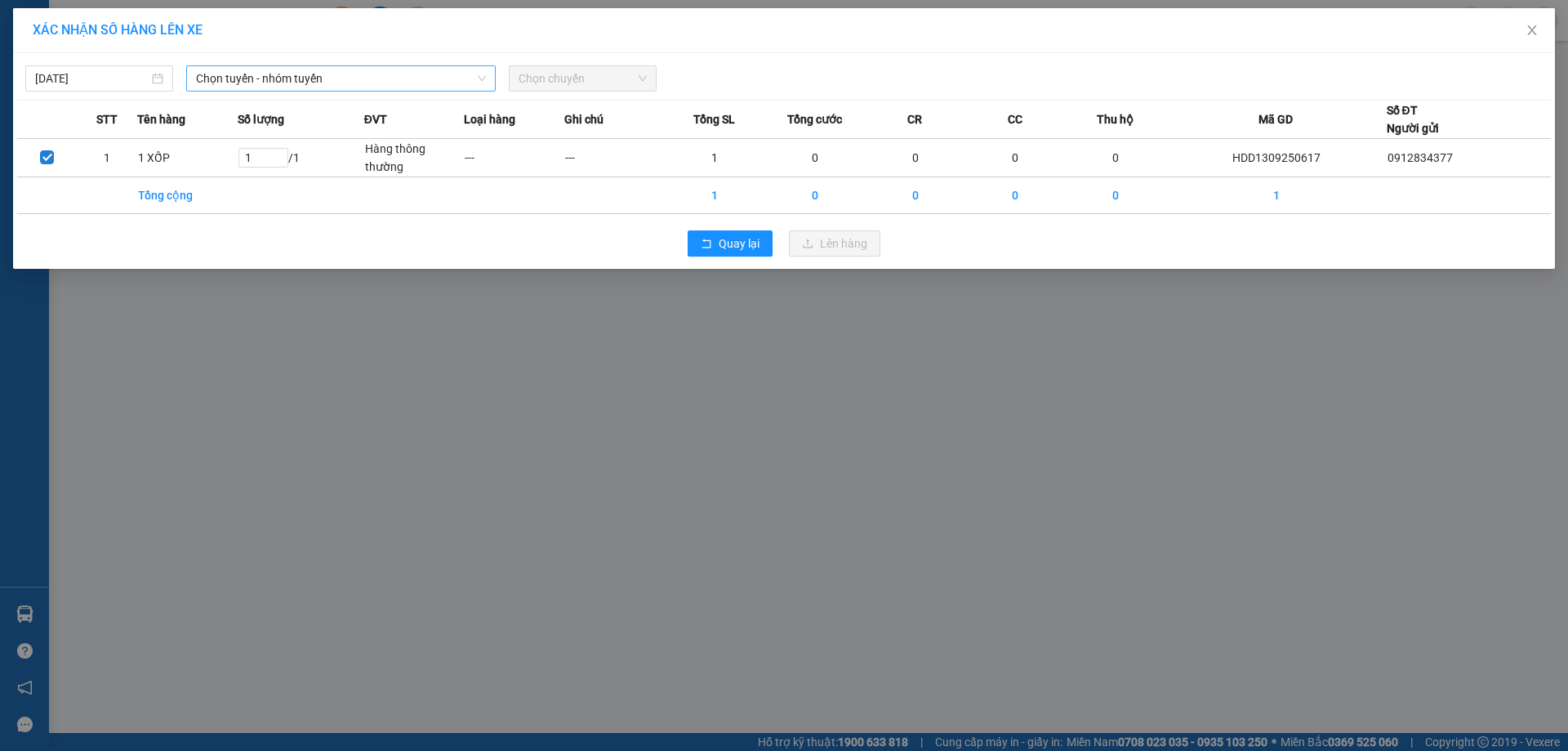
click at [247, 75] on span "Chọn tuyến - nhóm tuyến" at bounding box center [341, 79] width 290 height 25
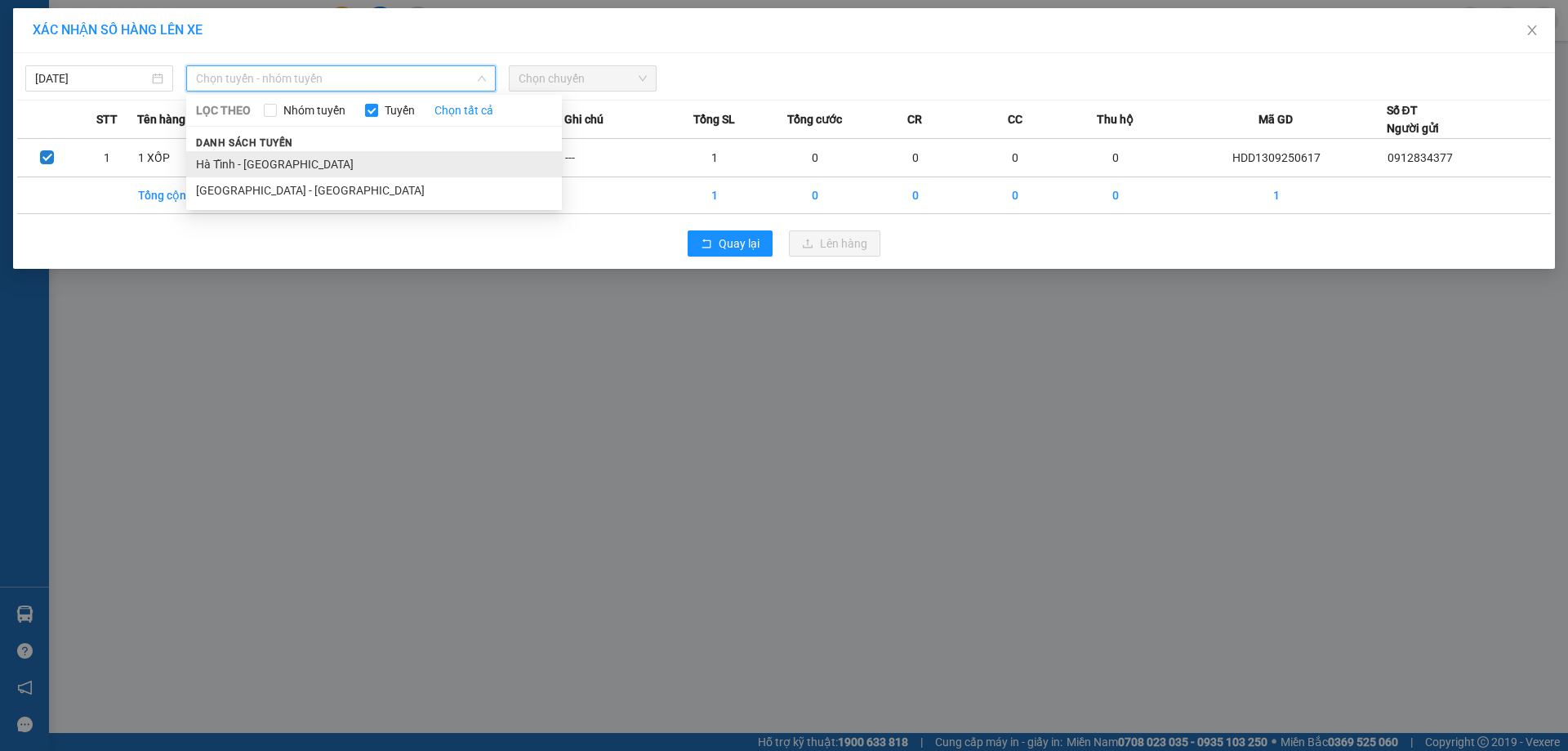
drag, startPoint x: 232, startPoint y: 160, endPoint x: 485, endPoint y: 91, distance: 262.2
click at [232, 161] on li "Hà Tĩnh - [GEOGRAPHIC_DATA]" at bounding box center [374, 164] width 375 height 26
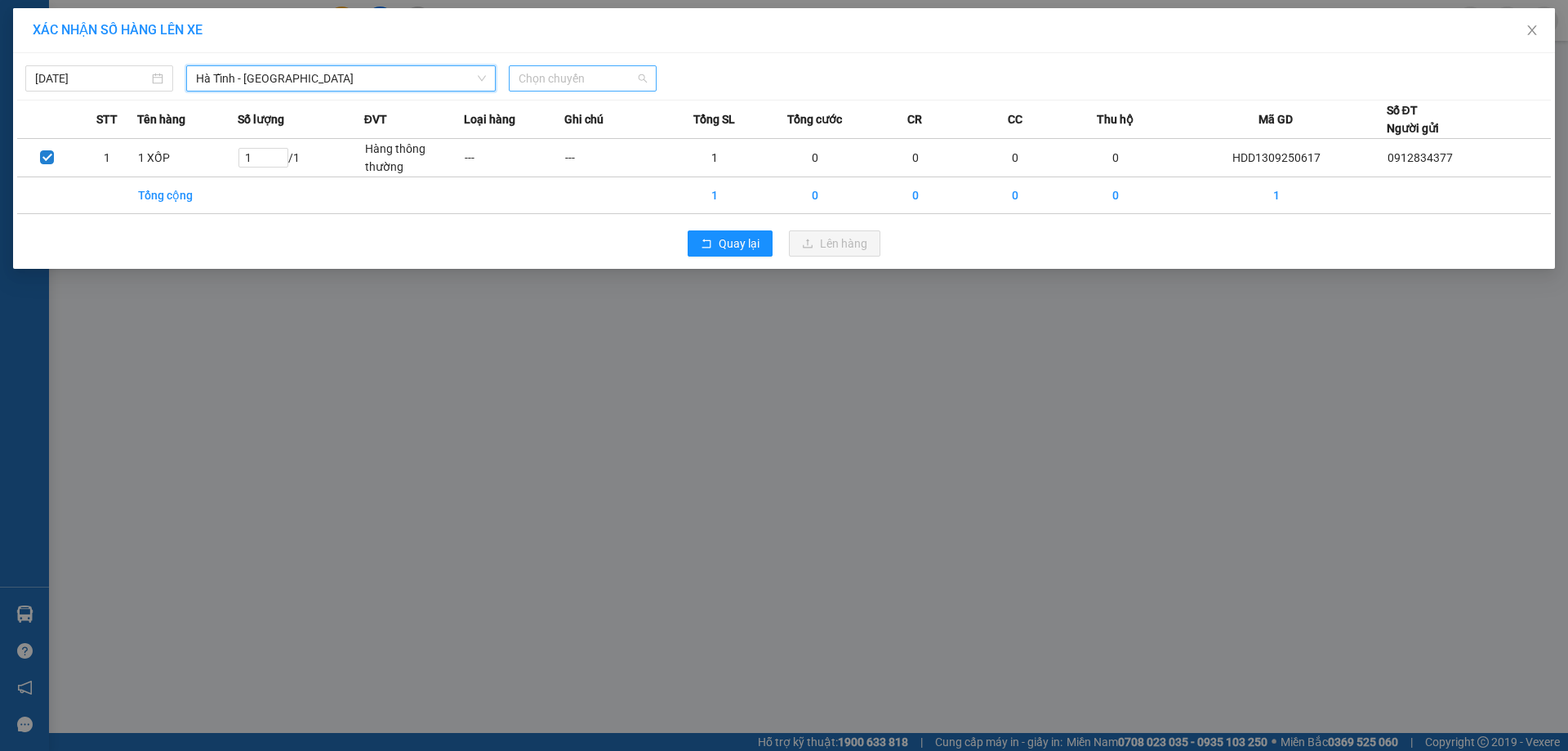
click at [547, 68] on span "Chọn chuyến" at bounding box center [582, 79] width 129 height 25
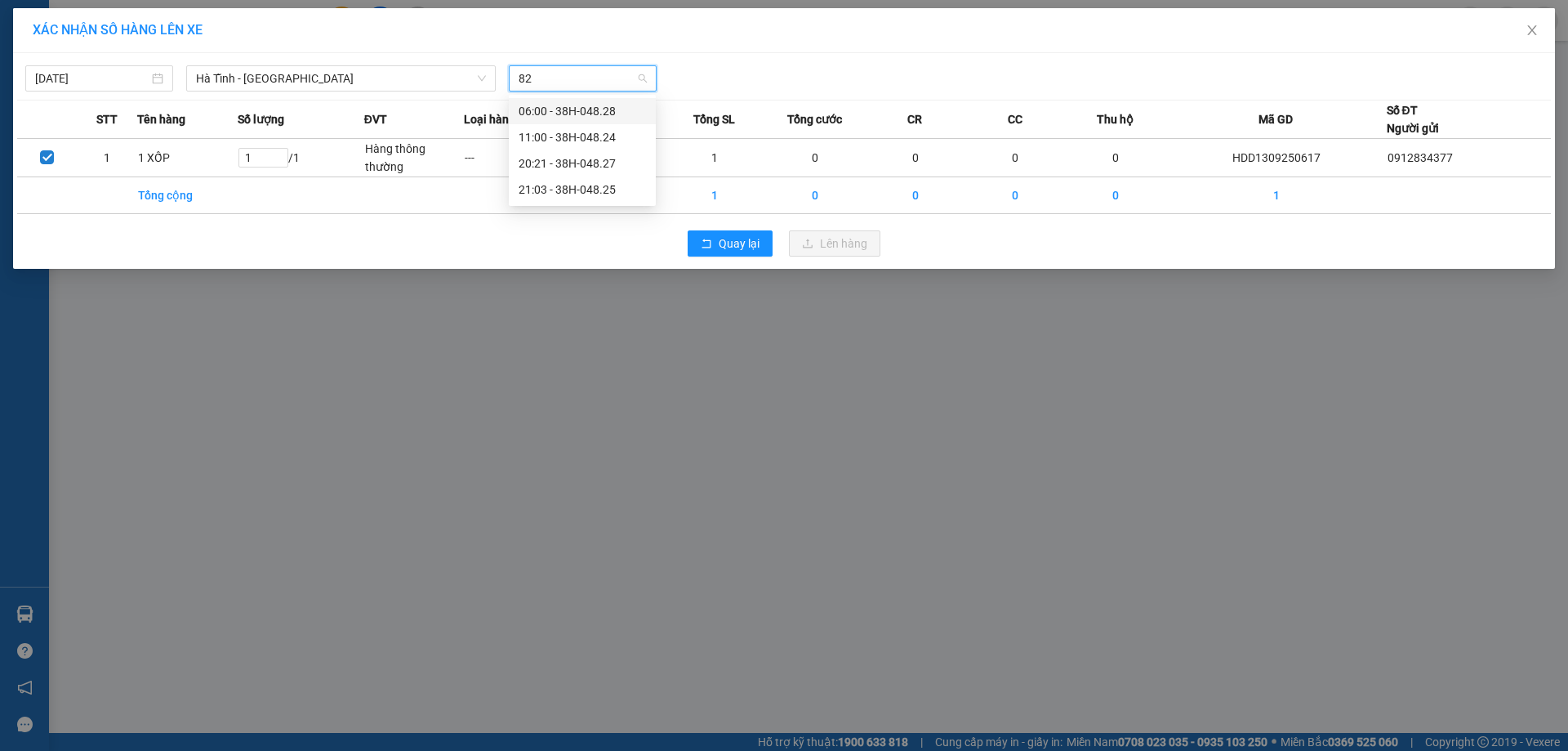
type input "828"
click at [548, 105] on div "06:00 - 38H-048.28" at bounding box center [582, 110] width 128 height 18
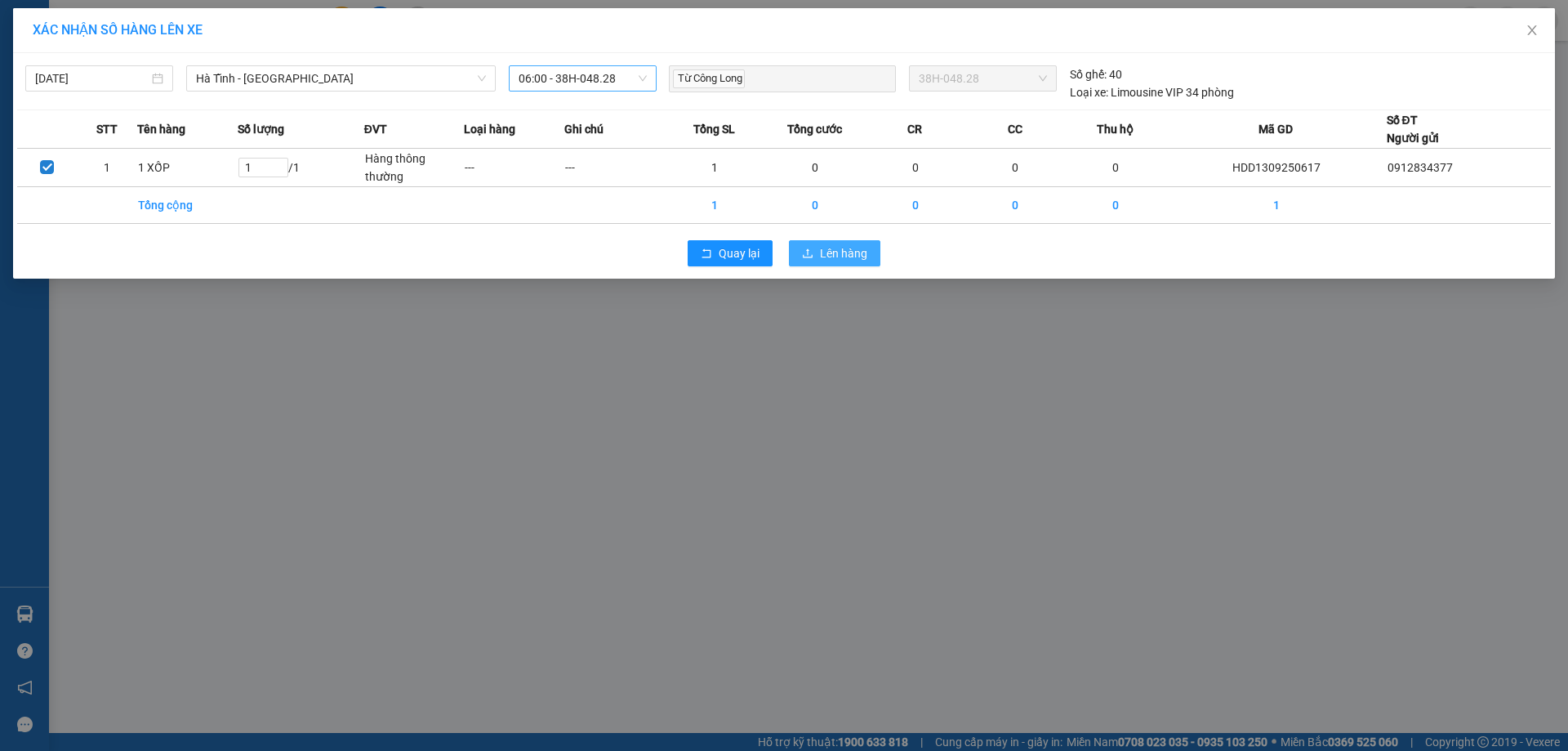
click at [824, 256] on span "Lên hàng" at bounding box center [843, 252] width 47 height 18
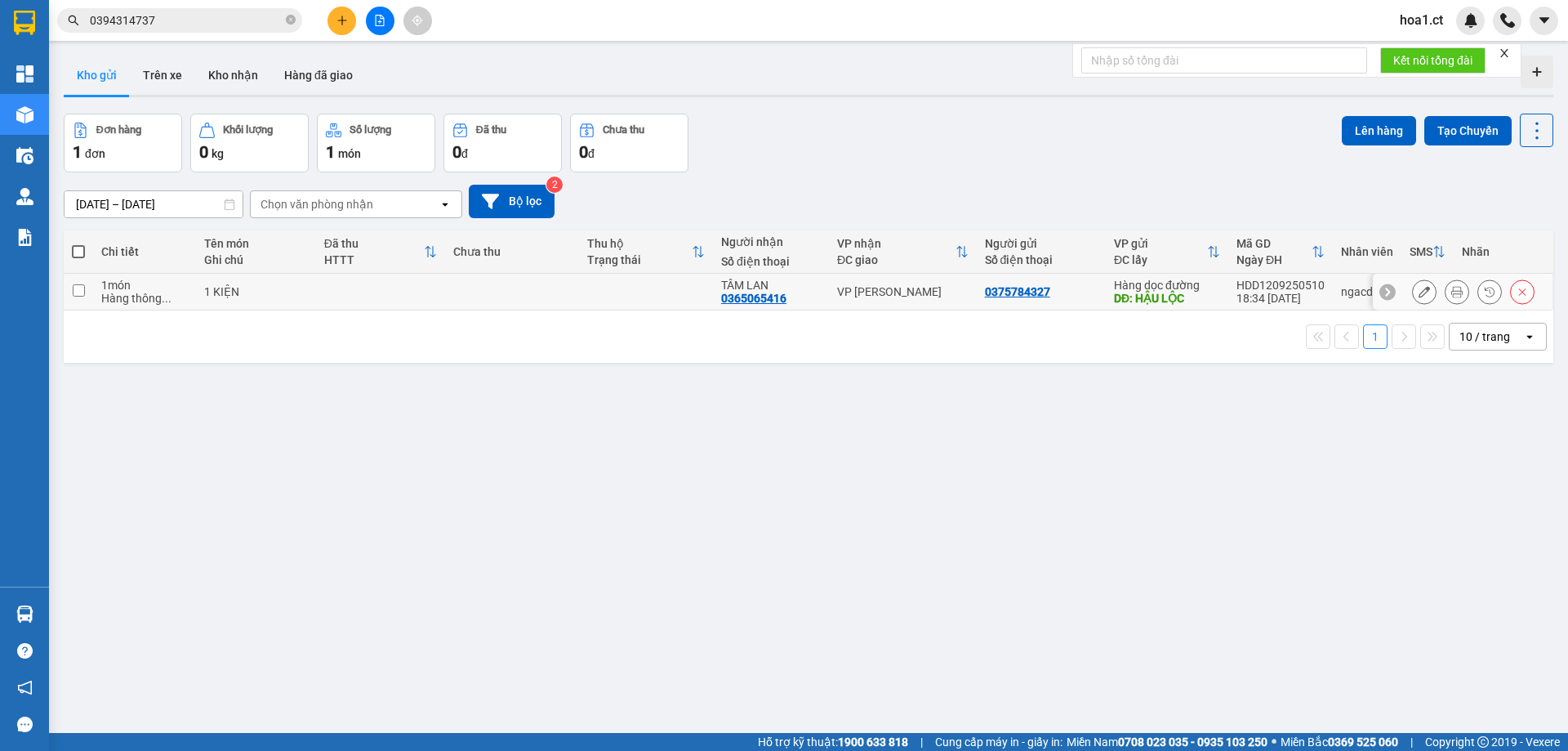
click at [993, 285] on div "0375784327" at bounding box center [1017, 291] width 66 height 13
drag, startPoint x: 993, startPoint y: 285, endPoint x: 1276, endPoint y: 560, distance: 394.6
click at [1276, 560] on div "ver 1.8.143 Kho gửi Trên xe Kho nhận Hàng đã giao Đơn hàng 1 đơn Khối lượng 0 k…" at bounding box center [809, 425] width 1503 height 751
click at [1016, 286] on div "0375784327" at bounding box center [1017, 291] width 66 height 13
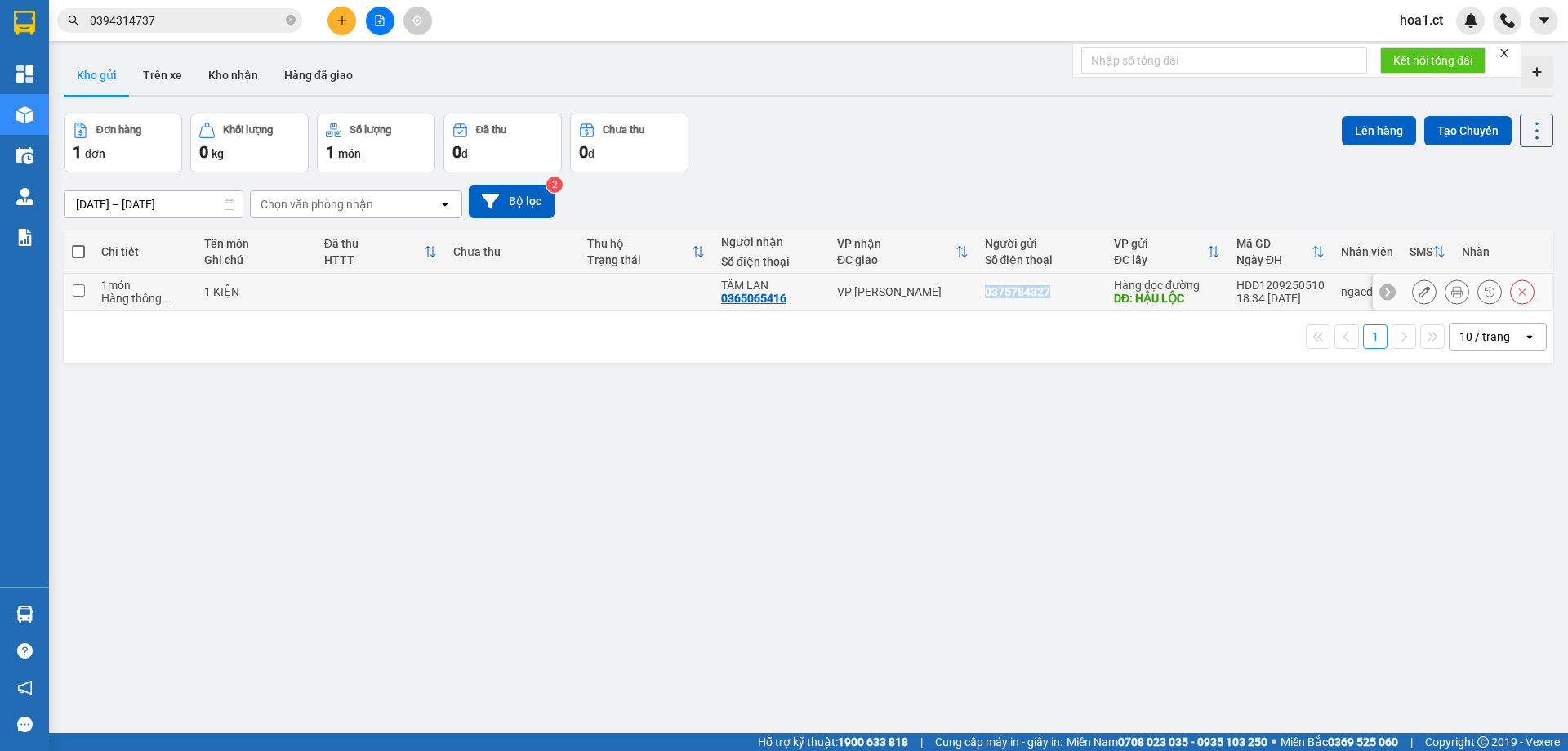
click at [1016, 286] on div "0375784327" at bounding box center [1017, 291] width 66 height 13
copy div "0375784327"
click at [76, 293] on input "checkbox" at bounding box center [79, 289] width 12 height 12
checkbox input "true"
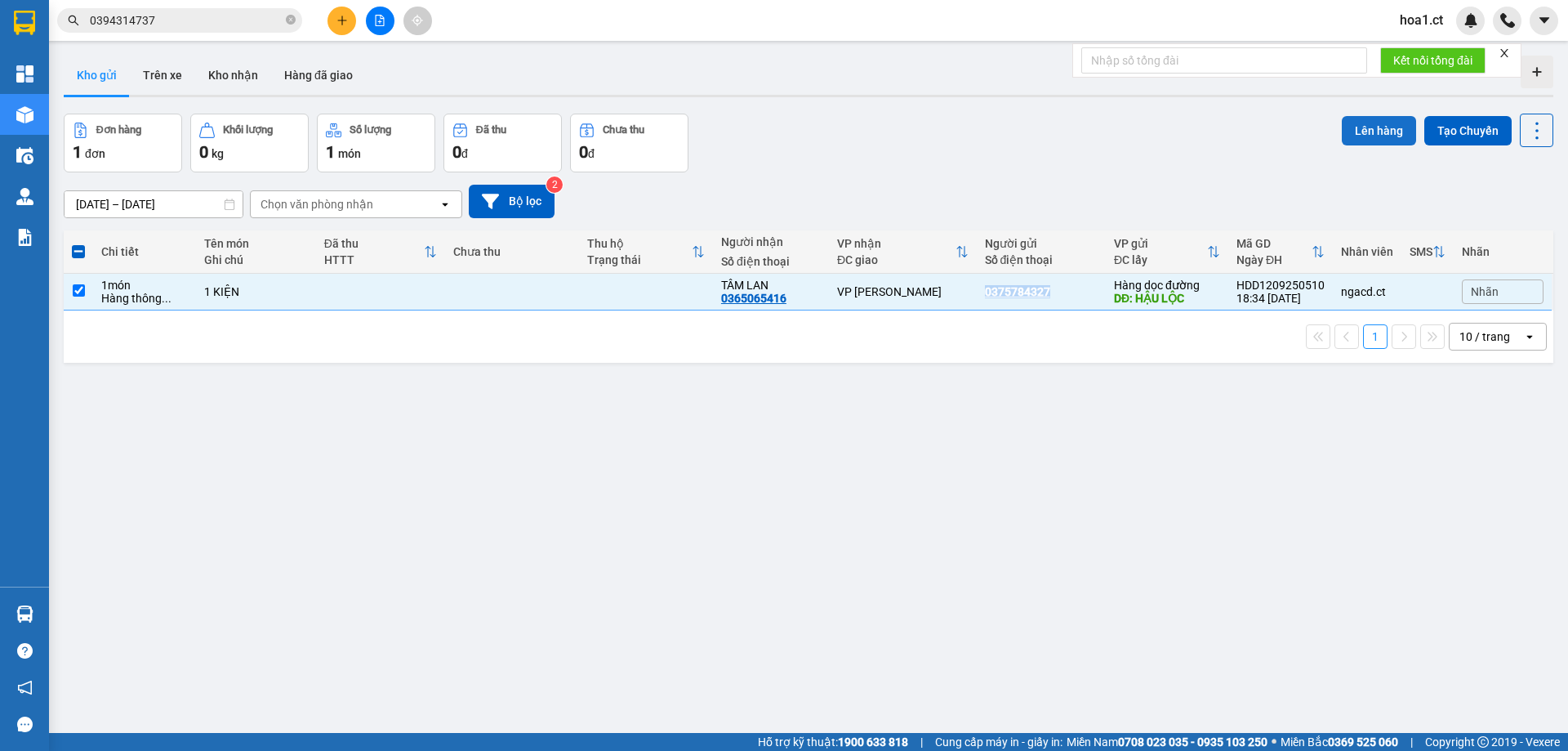
click at [1370, 137] on button "Lên hàng" at bounding box center [1378, 130] width 74 height 30
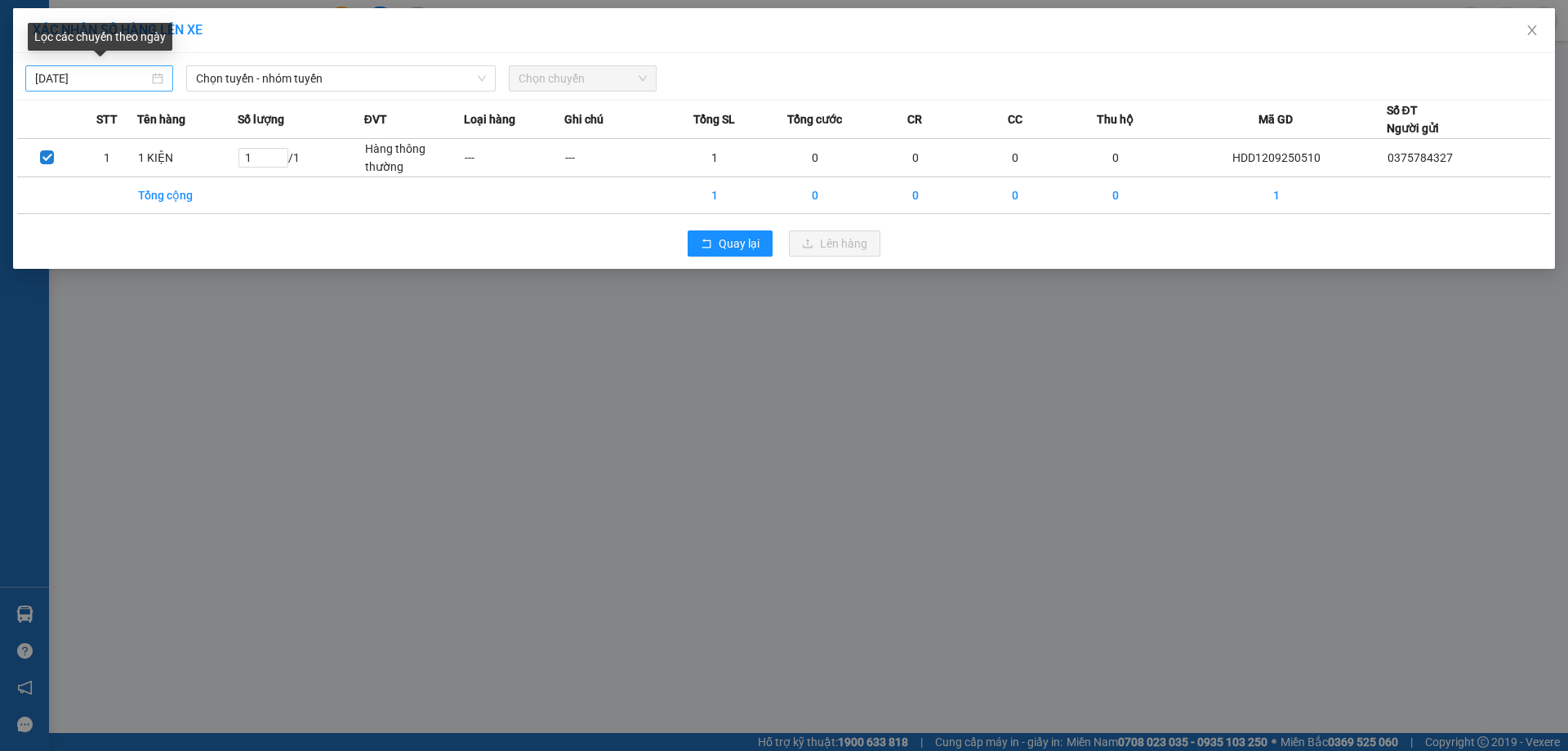
click at [31, 74] on div "[DATE]" at bounding box center [99, 79] width 148 height 26
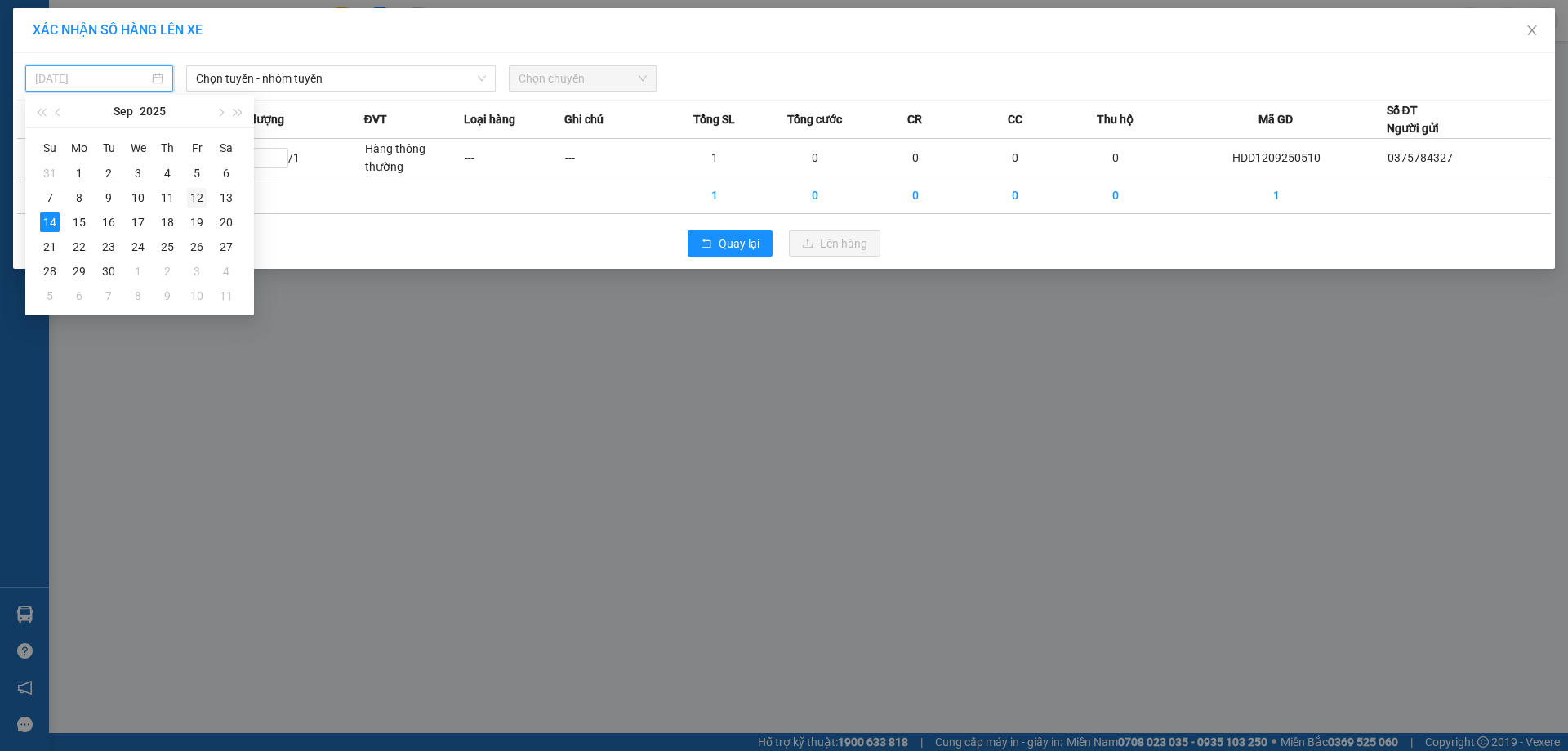
click at [195, 194] on div "12" at bounding box center [196, 197] width 19 height 19
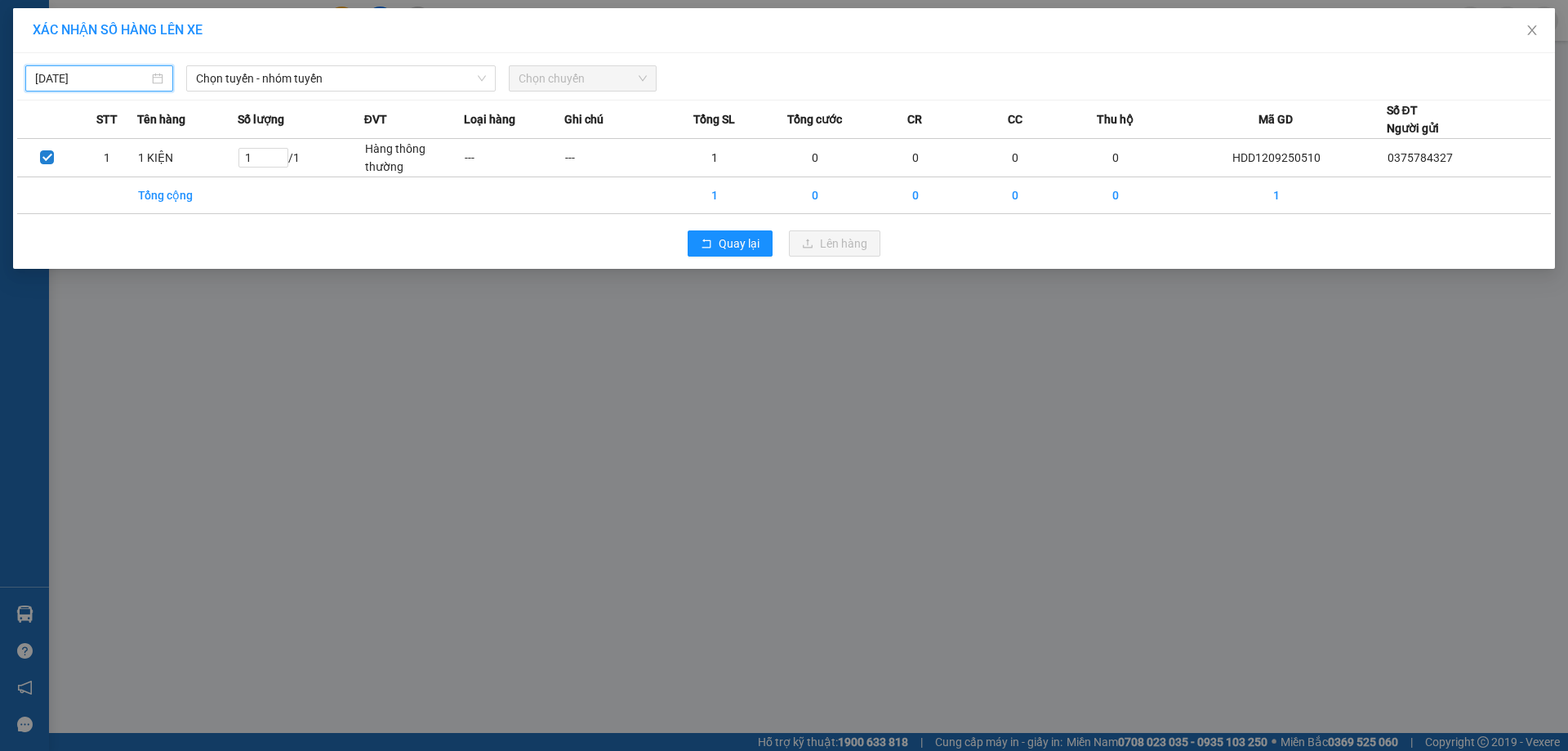
type input "[DATE]"
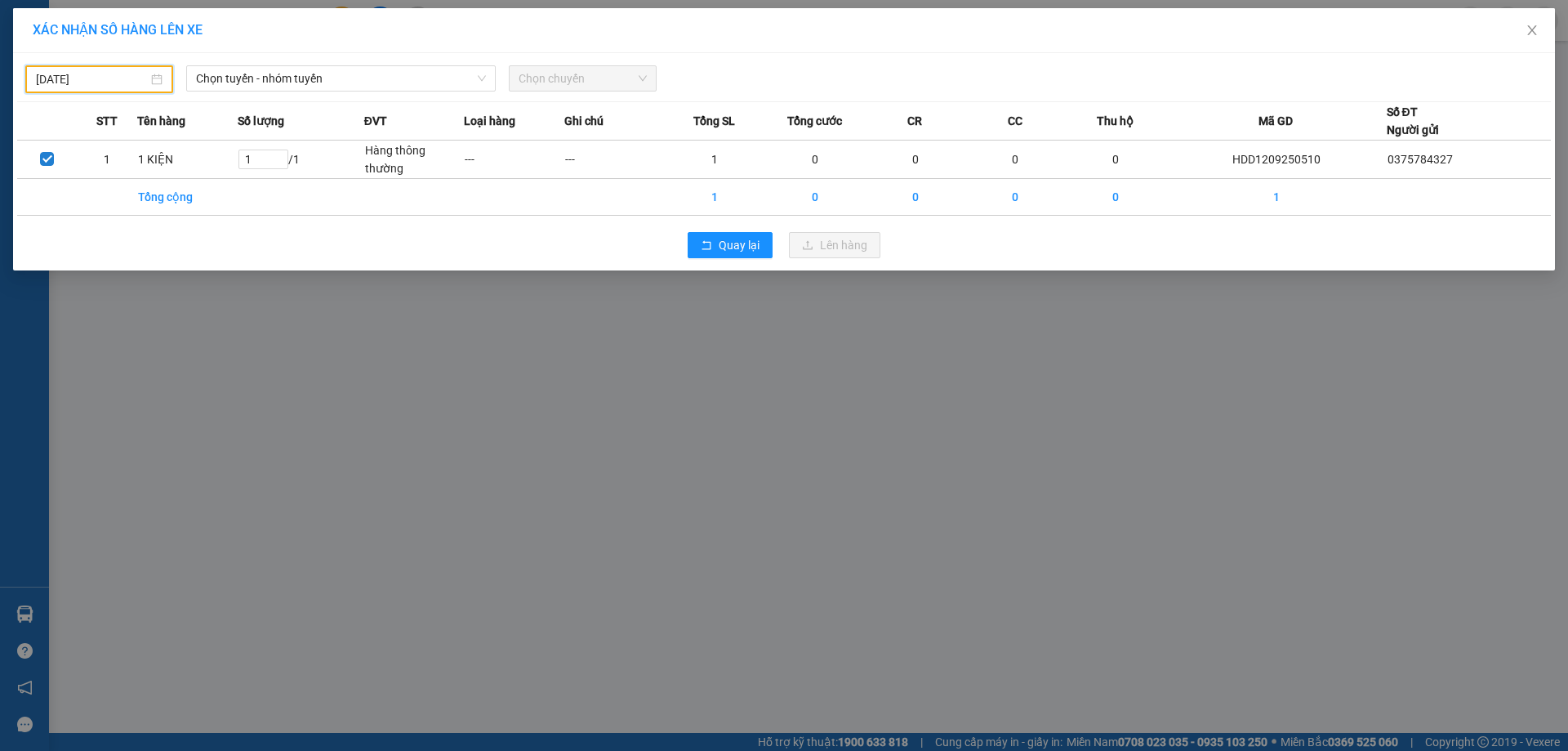
drag, startPoint x: 319, startPoint y: 335, endPoint x: 323, endPoint y: 324, distance: 11.7
click at [323, 324] on div "XÁC NHẬN SỐ HÀNG LÊN XE [DATE] Chọn tuyến - nhóm tuyến Chọn chuyến STT Tên hàng…" at bounding box center [784, 376] width 1568 height 751
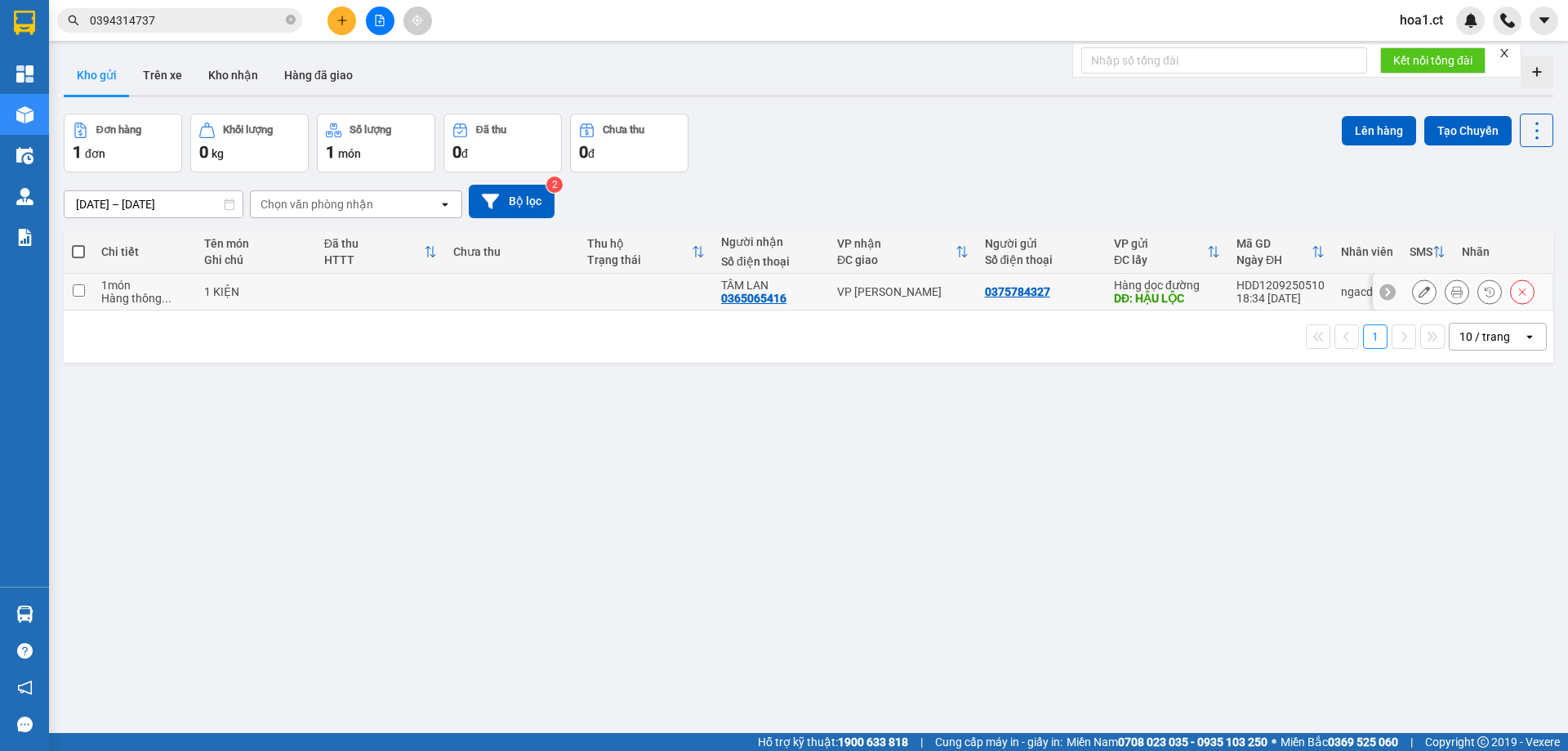
click at [327, 300] on td at bounding box center [381, 292] width 129 height 37
checkbox input "true"
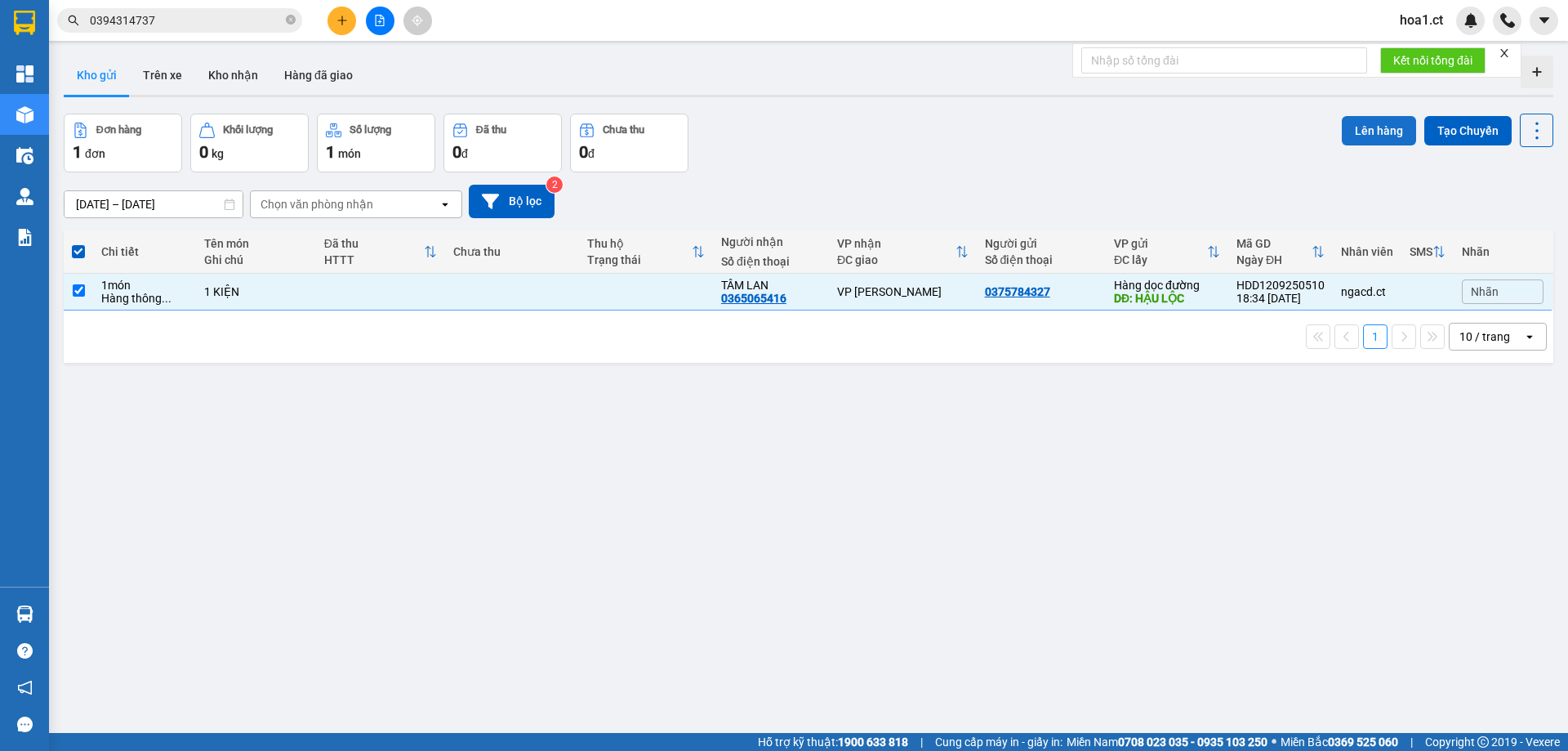
click at [1378, 127] on button "Lên hàng" at bounding box center [1378, 130] width 74 height 30
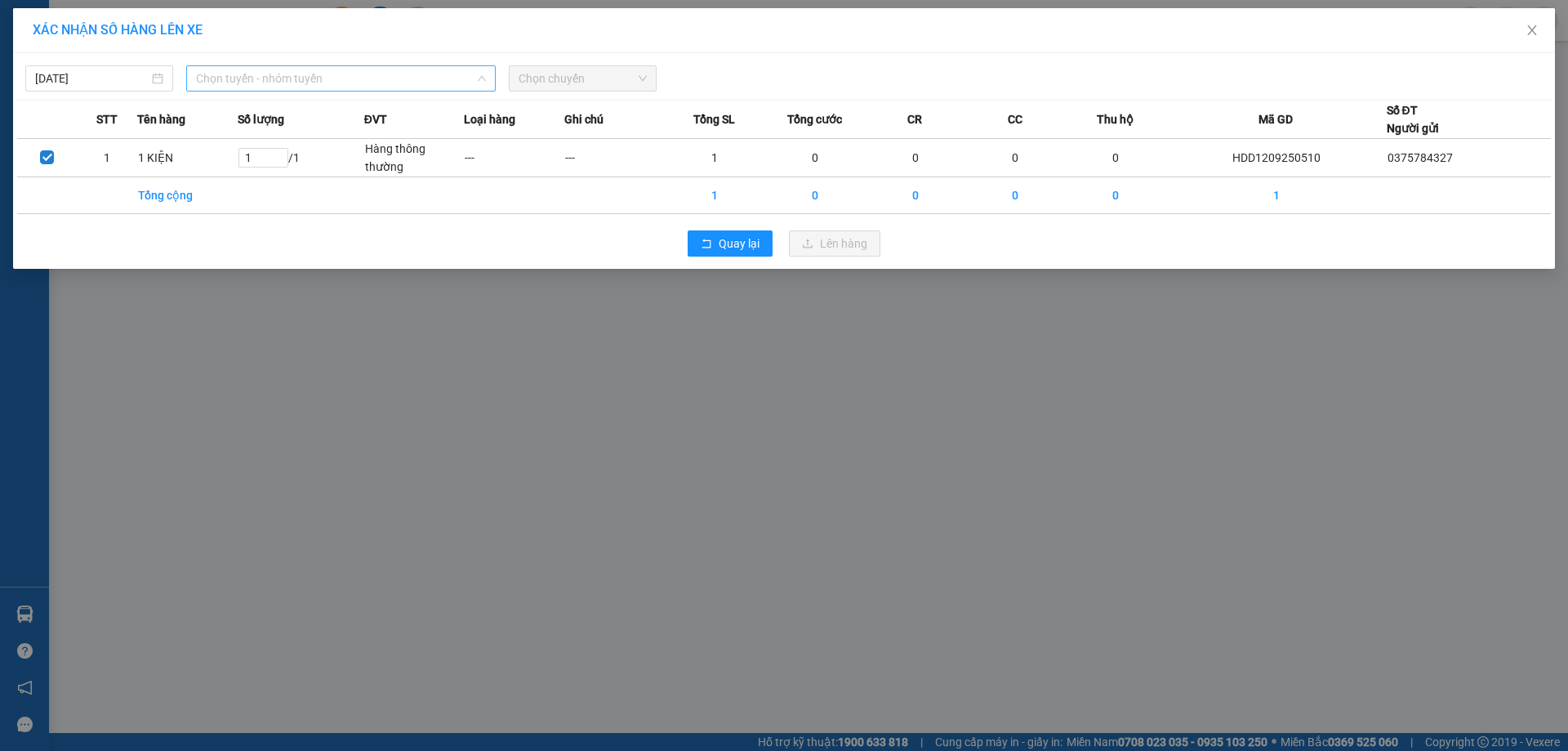
click at [305, 75] on span "Chọn tuyến - nhóm tuyến" at bounding box center [341, 79] width 290 height 25
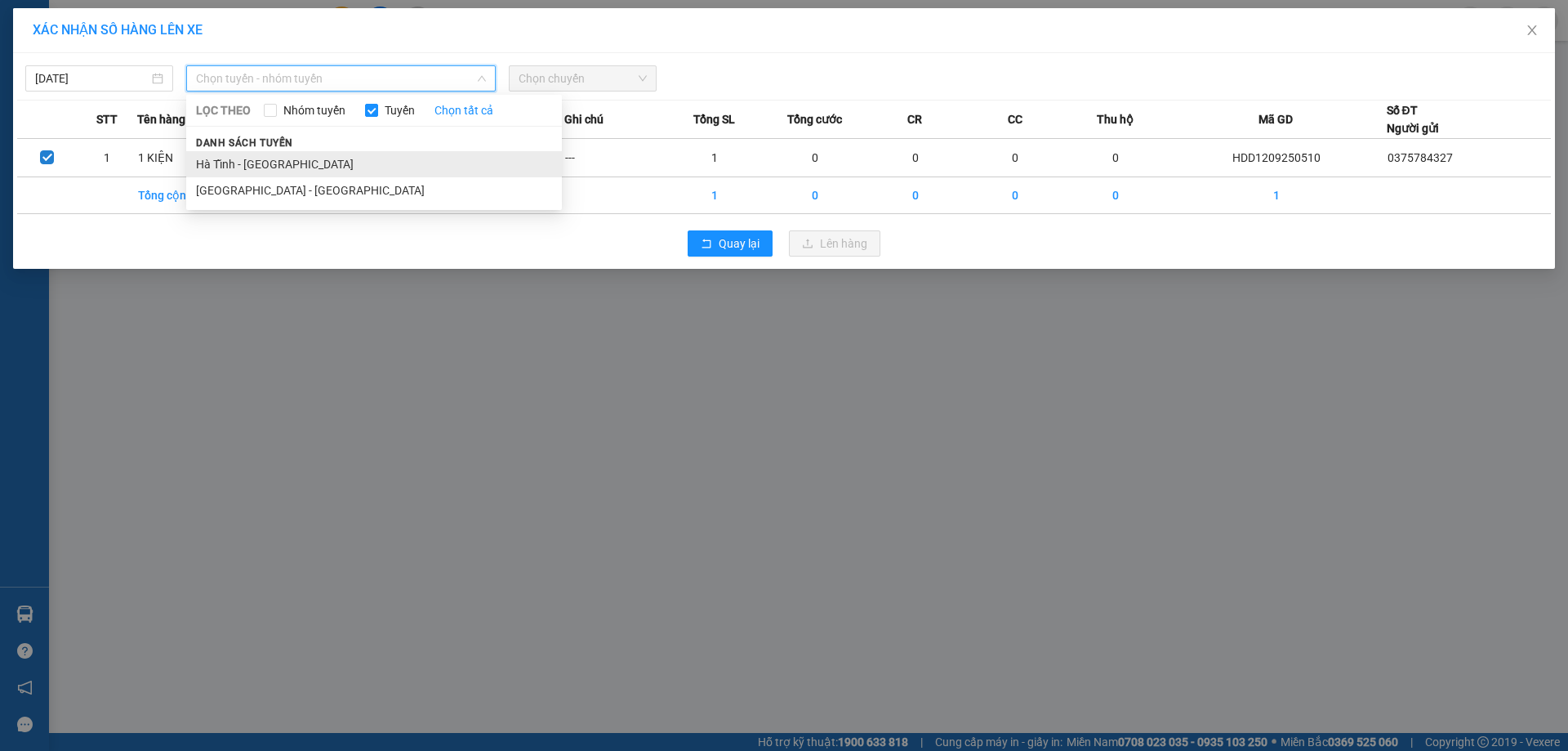
click at [288, 166] on li "Hà Tĩnh - [GEOGRAPHIC_DATA]" at bounding box center [374, 164] width 375 height 26
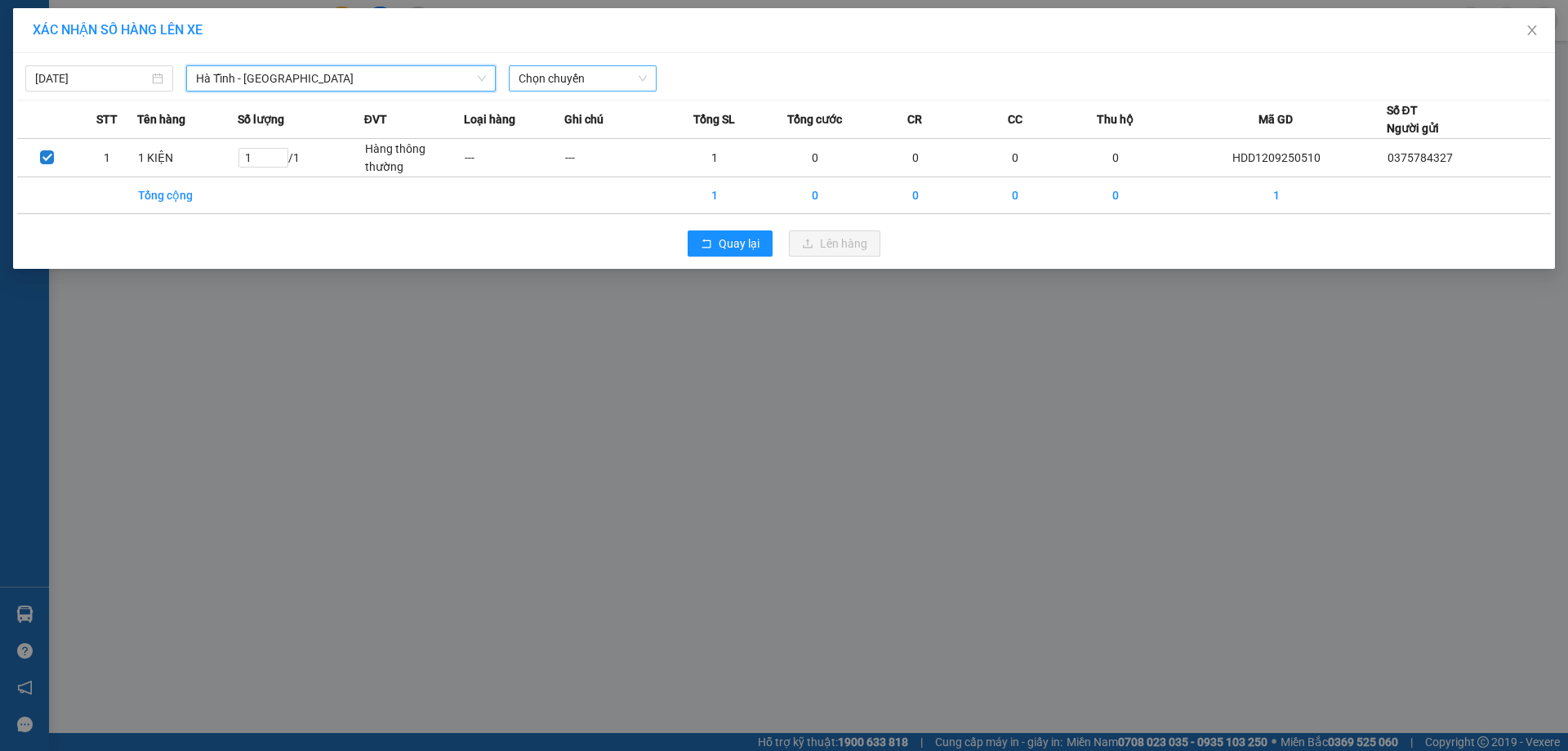
click at [606, 78] on span "Chọn chuyến" at bounding box center [582, 79] width 129 height 25
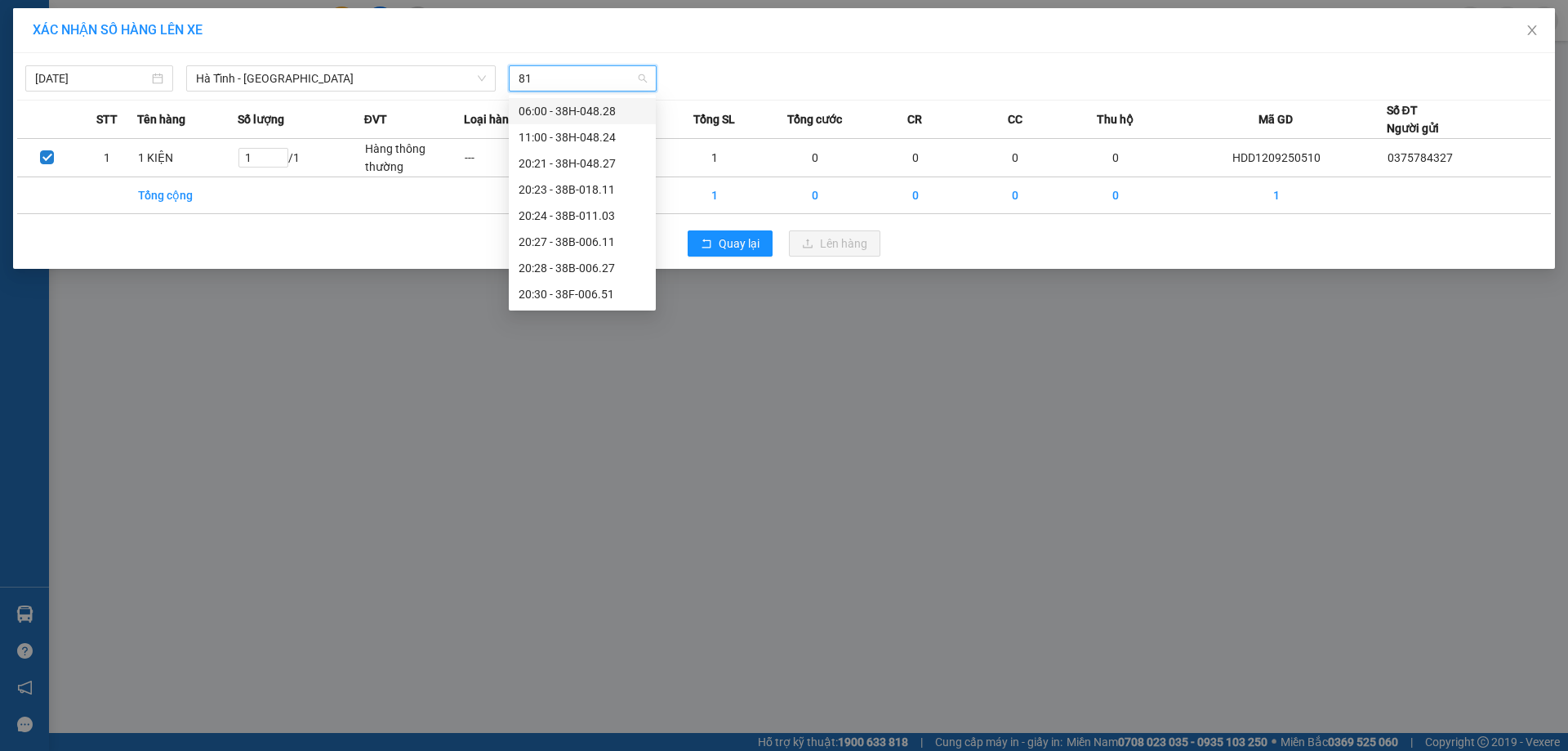
type input "811"
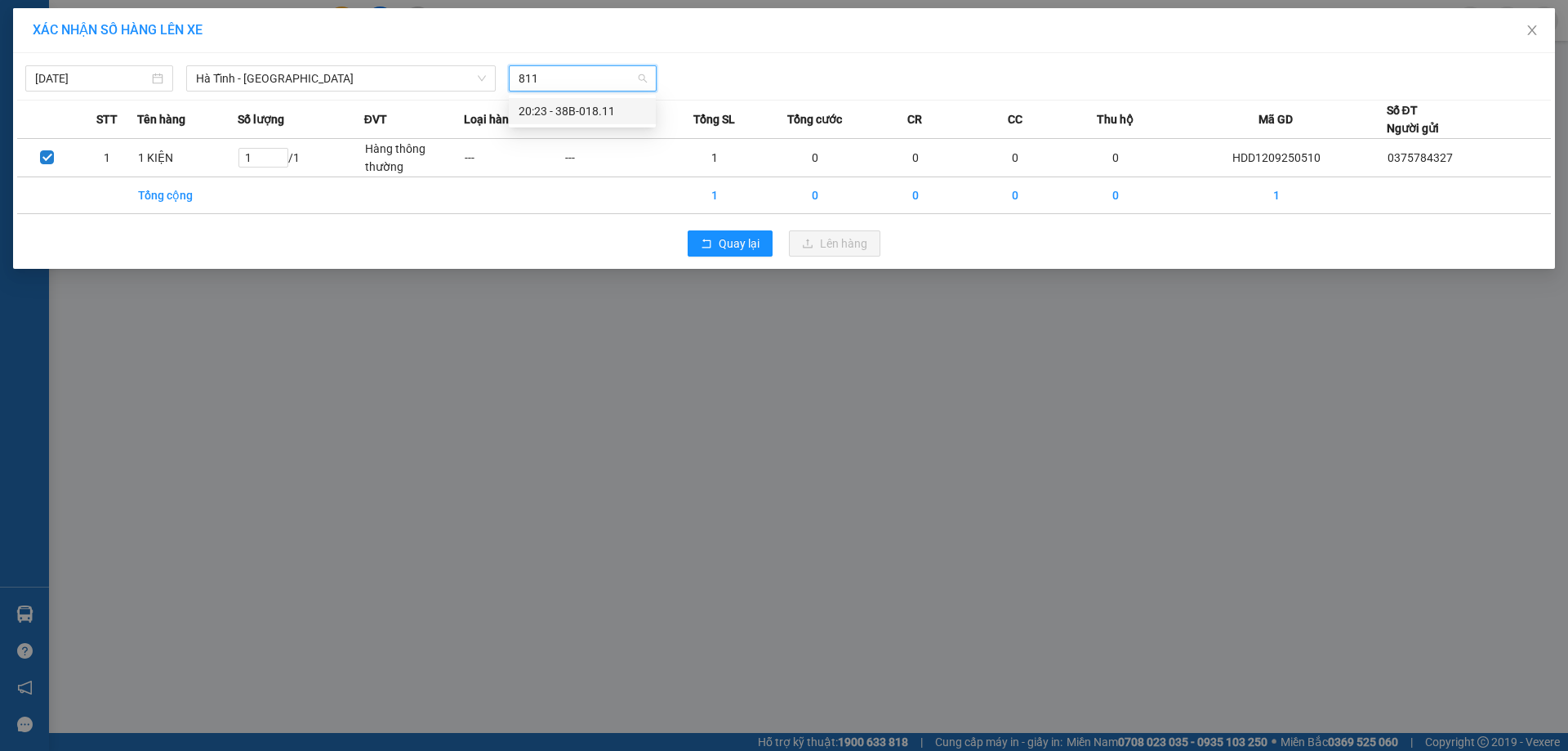
click at [596, 114] on div "20:23 - 38B-018.11" at bounding box center [582, 110] width 128 height 18
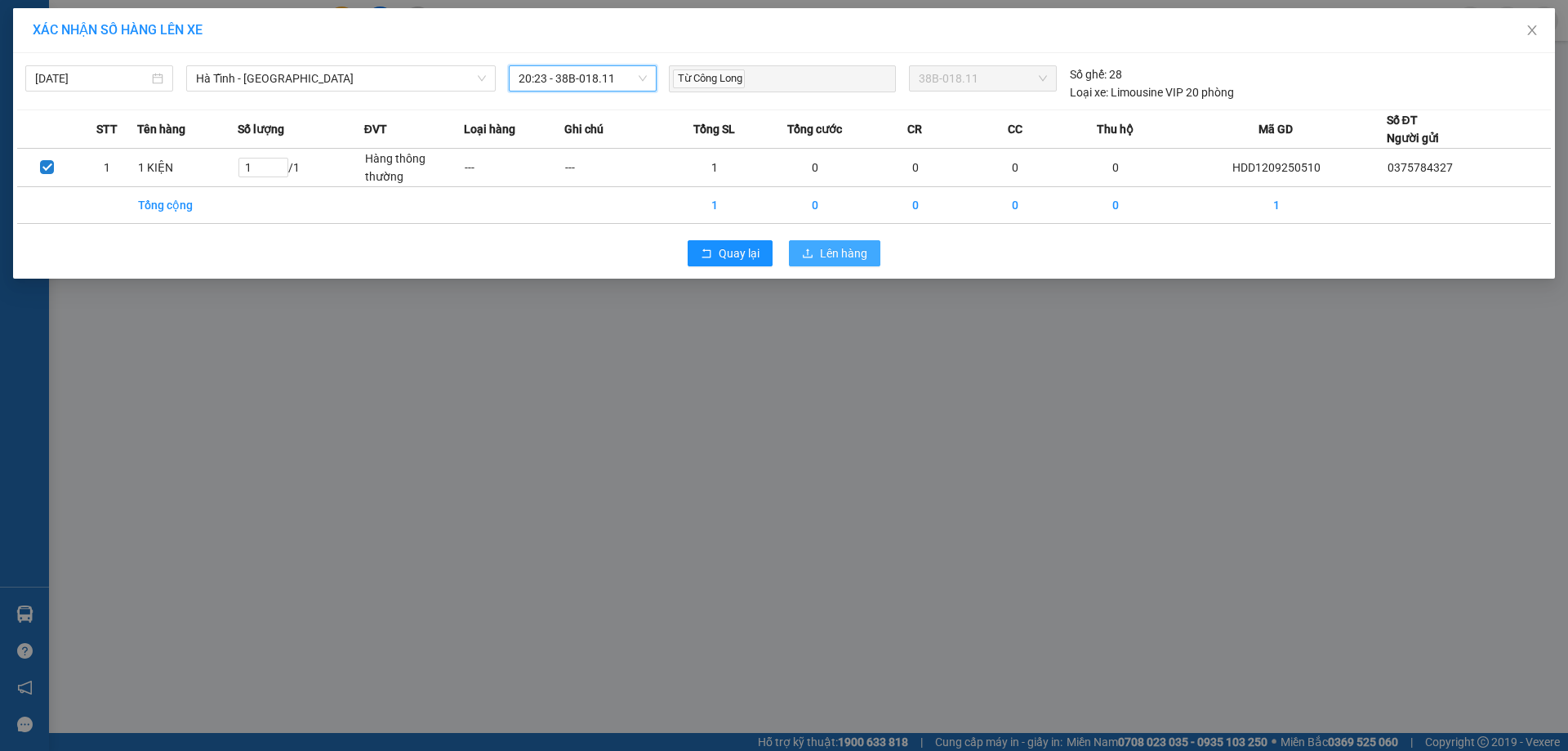
click at [850, 243] on button "Lên hàng" at bounding box center [834, 253] width 92 height 26
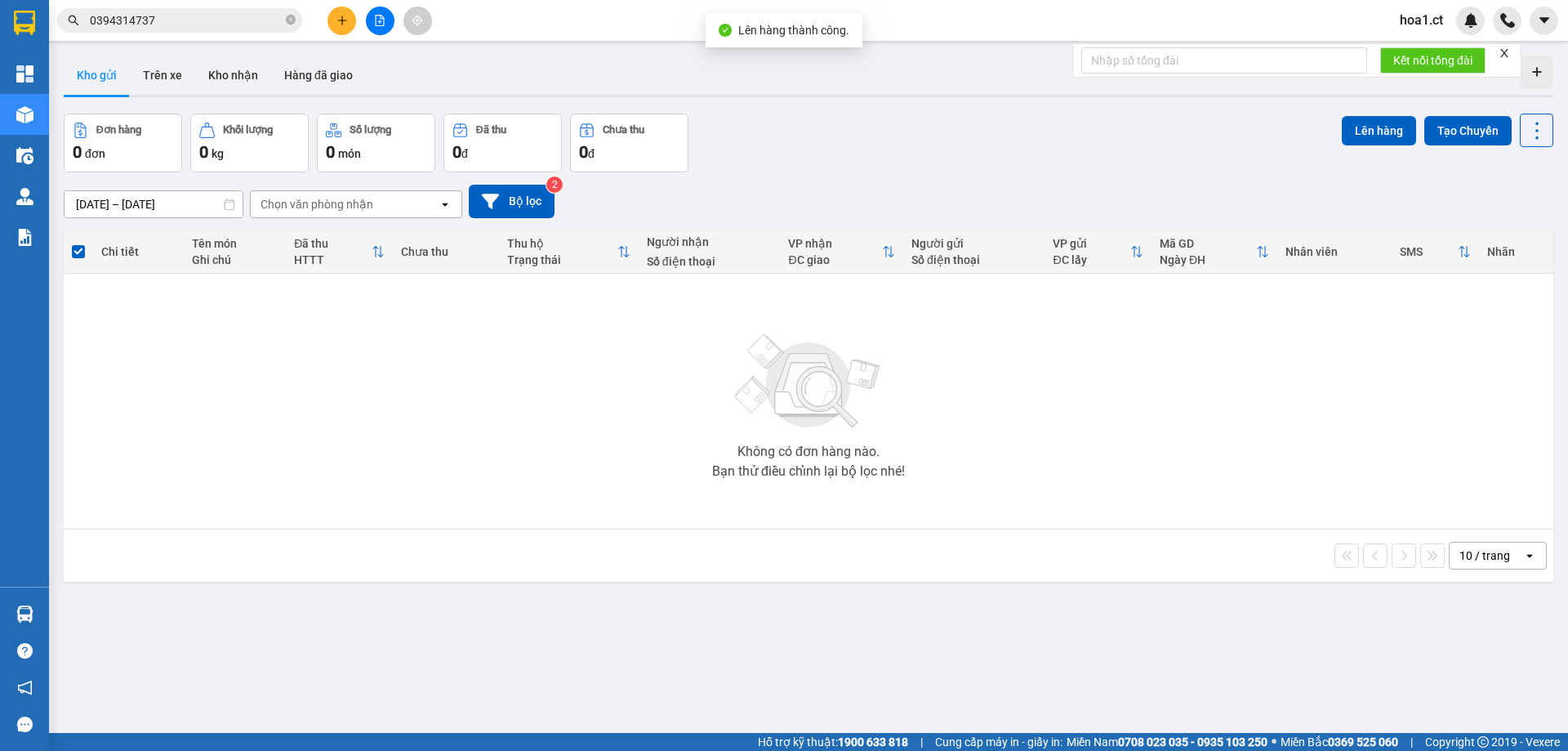
click at [358, 200] on div "Chọn văn phòng nhận" at bounding box center [317, 204] width 113 height 17
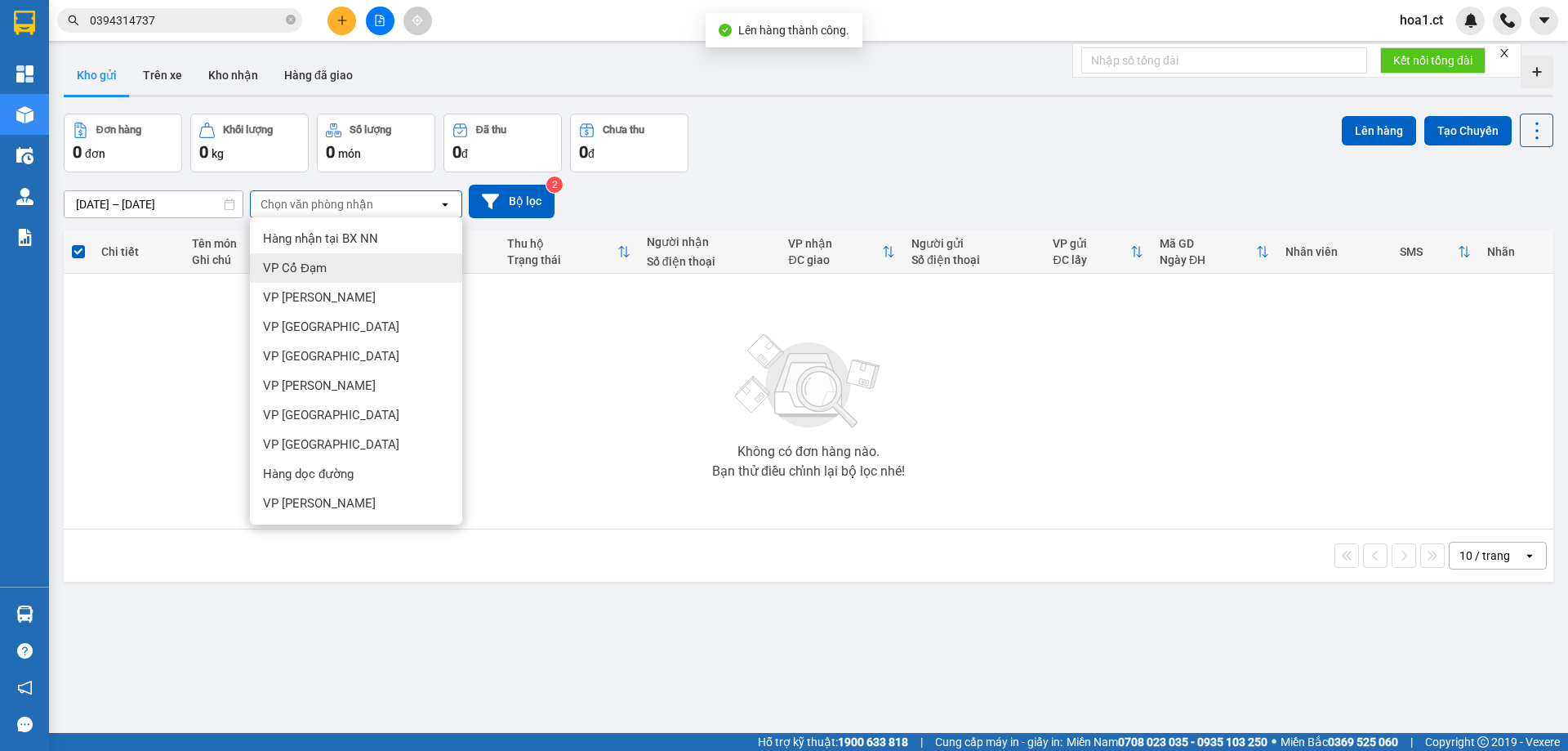
click at [325, 266] on div "VP Cổ Đạm" at bounding box center [356, 268] width 213 height 30
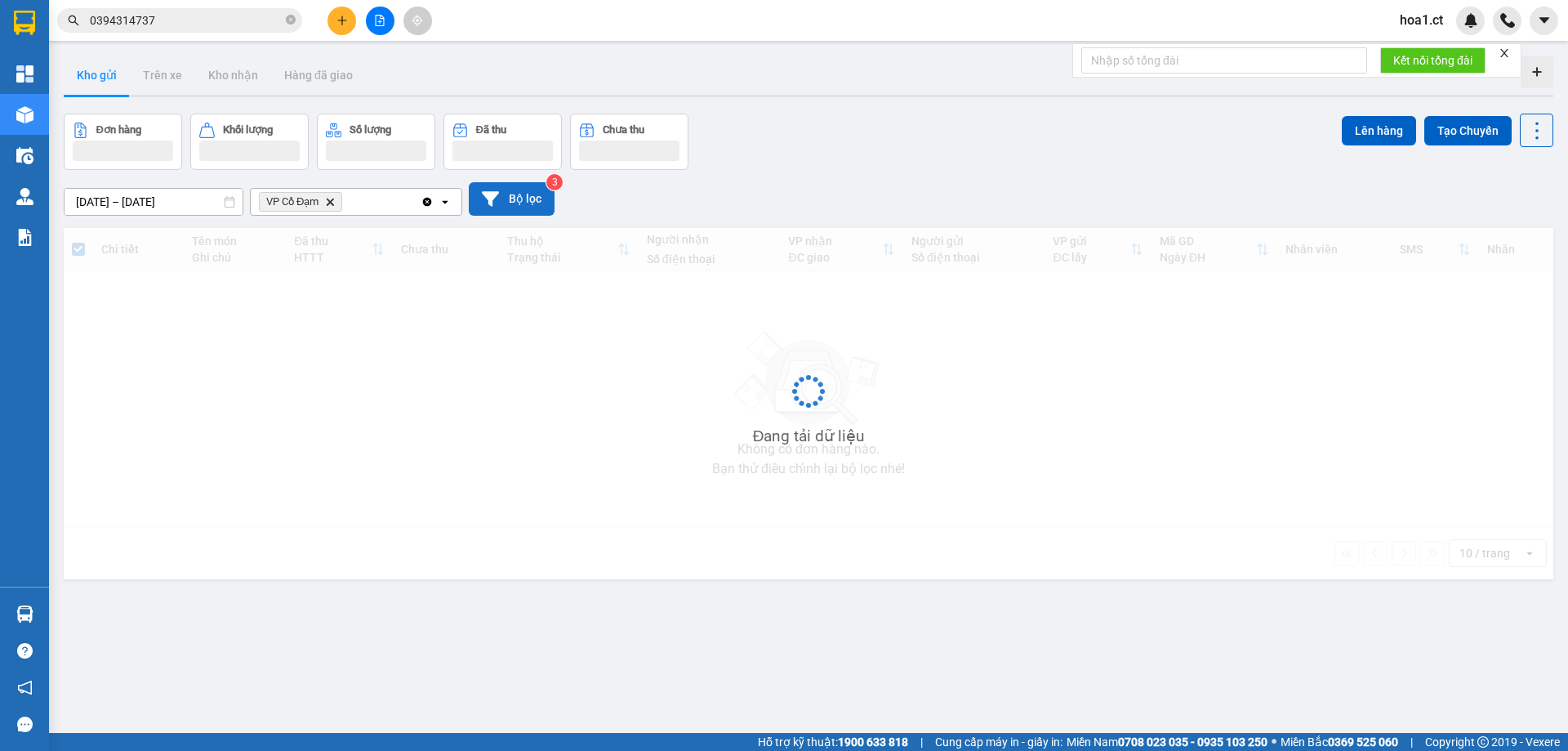
click at [529, 192] on button "Bộ lọc" at bounding box center [511, 199] width 86 height 33
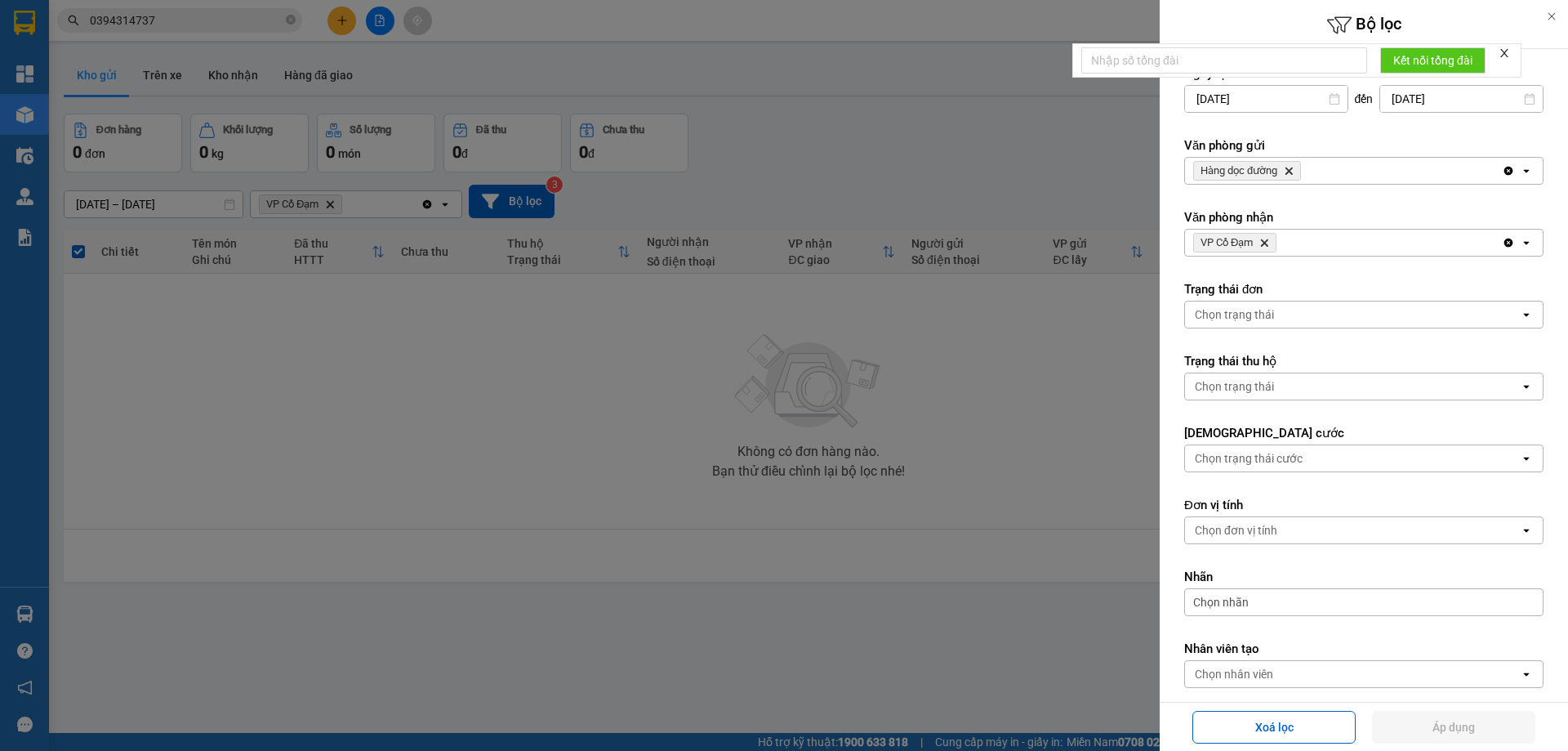
scroll to position [76, 0]
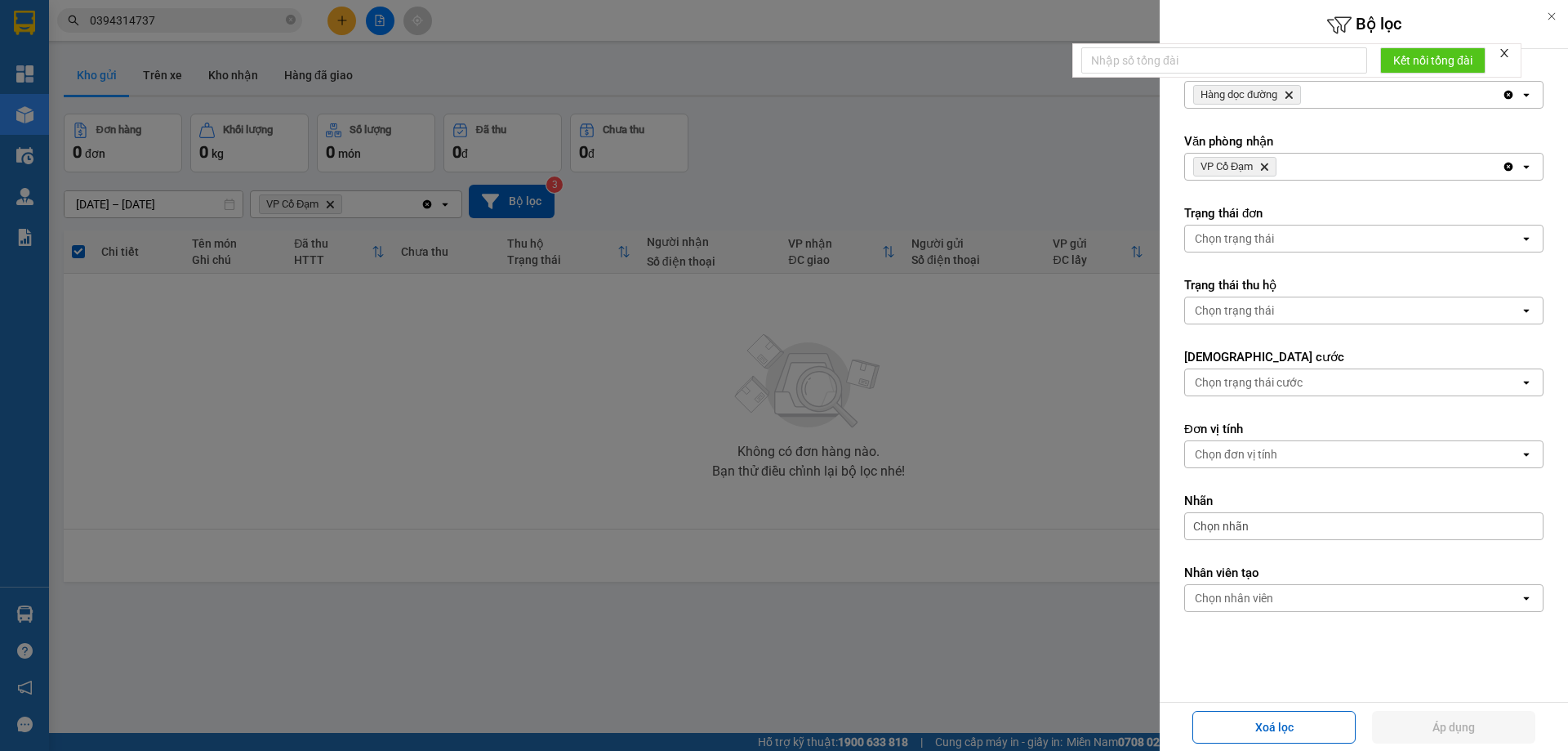
click at [1265, 159] on span "VP Cổ Đạm Delete" at bounding box center [1235, 166] width 83 height 19
click at [1267, 165] on icon "Delete" at bounding box center [1264, 166] width 10 height 10
click at [1420, 740] on button "Áp dụng" at bounding box center [1453, 727] width 164 height 32
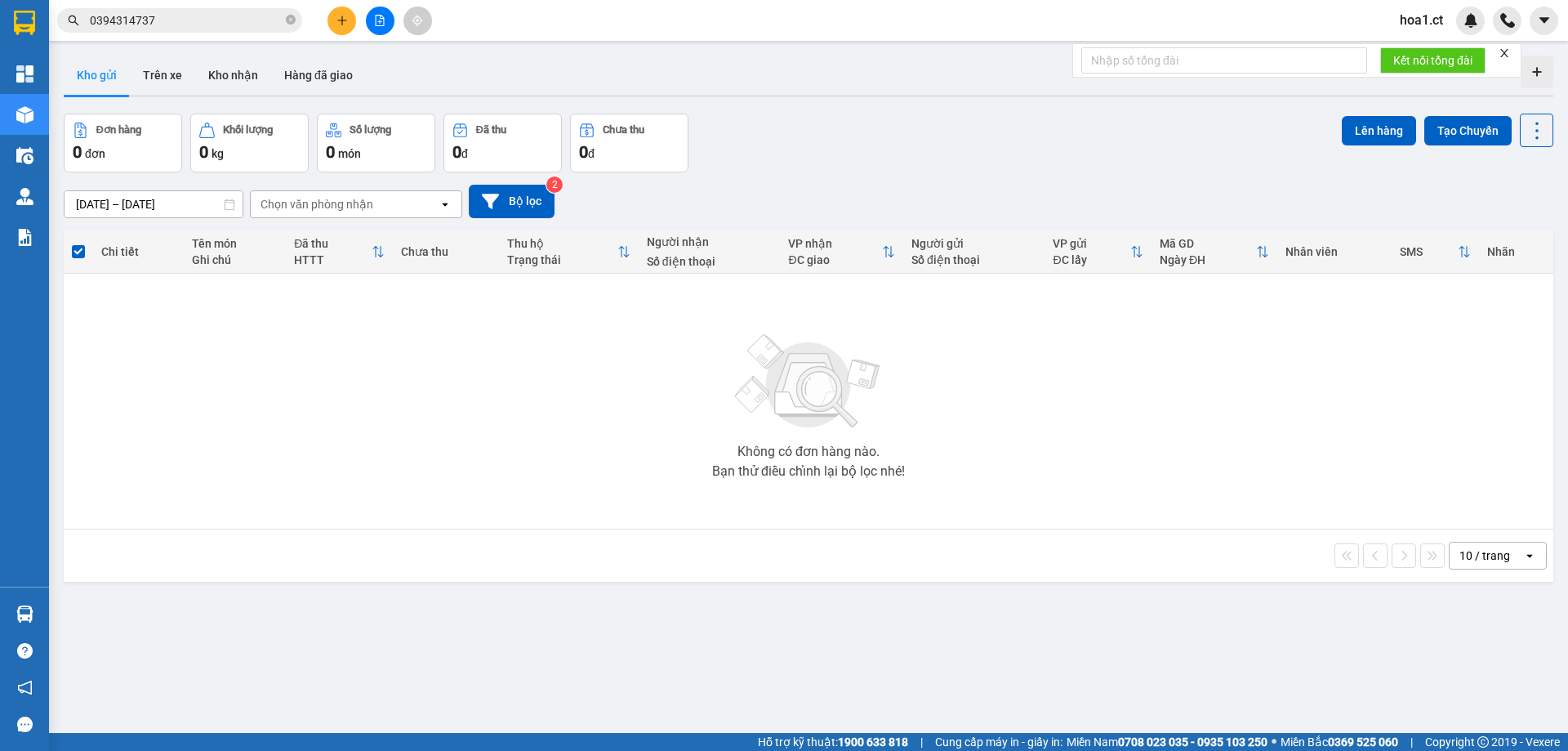
click at [378, 210] on div "Chọn văn phòng nhận" at bounding box center [344, 204] width 188 height 26
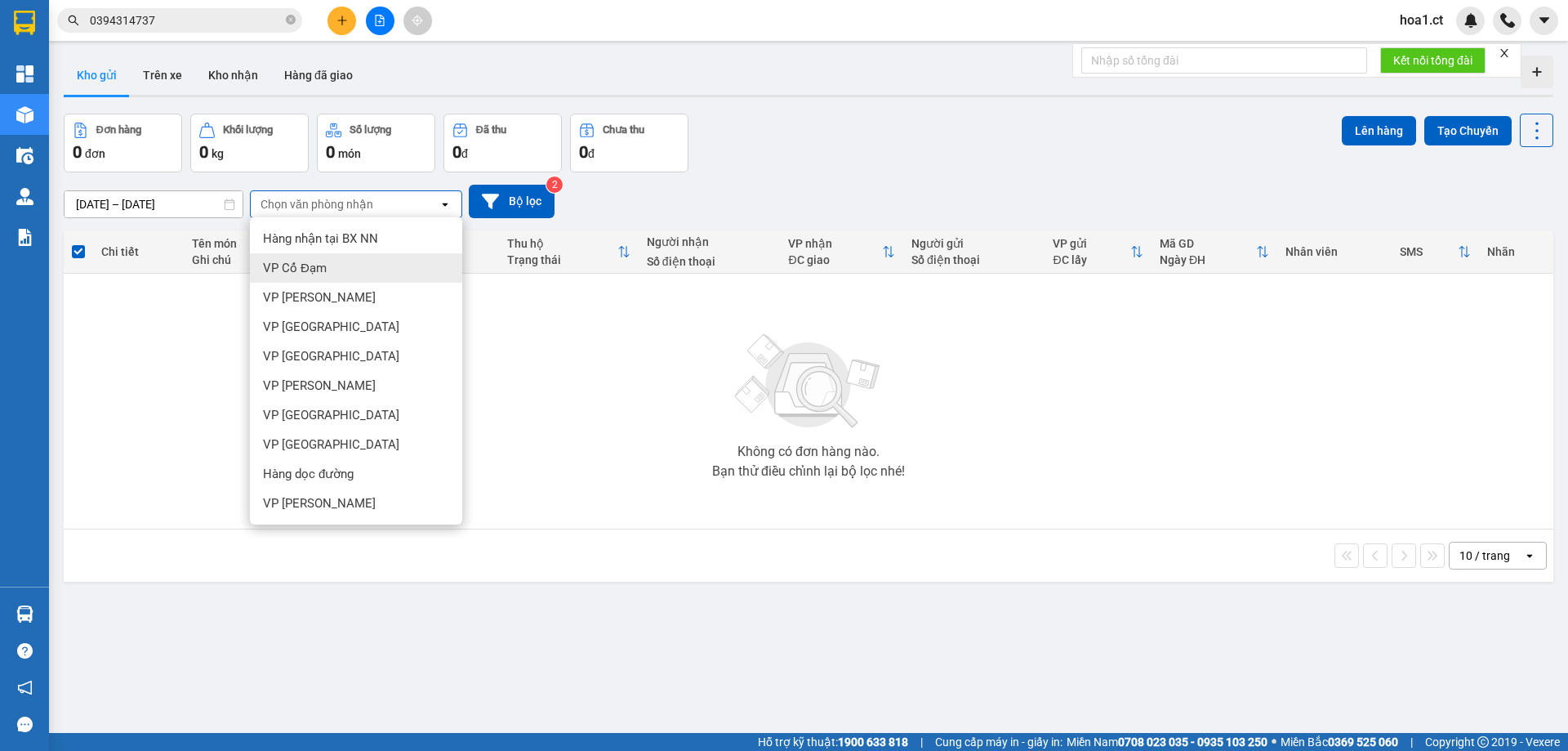
click at [315, 265] on span "VP Cổ Đạm" at bounding box center [294, 268] width 64 height 17
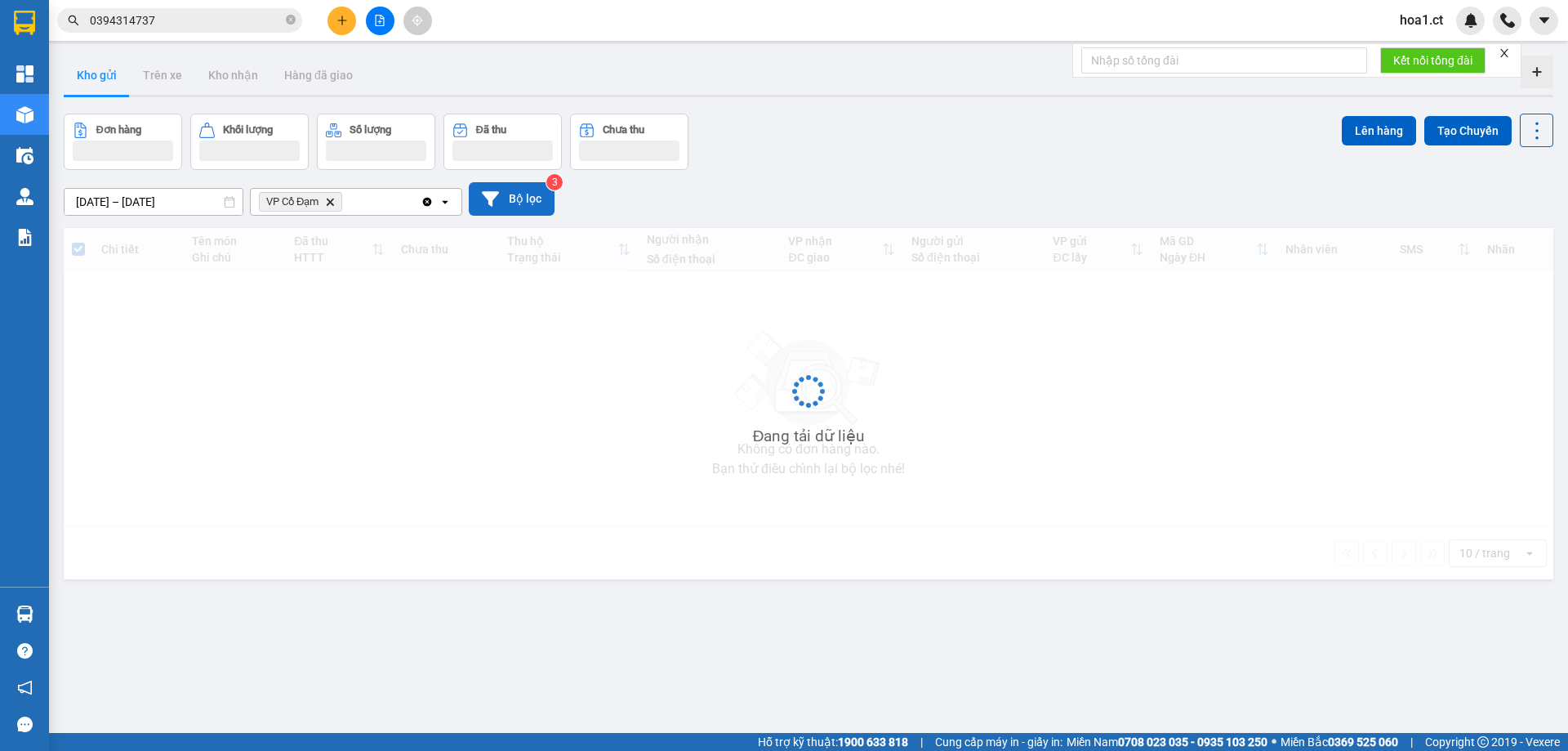
click at [510, 200] on button "Bộ lọc" at bounding box center [511, 199] width 86 height 33
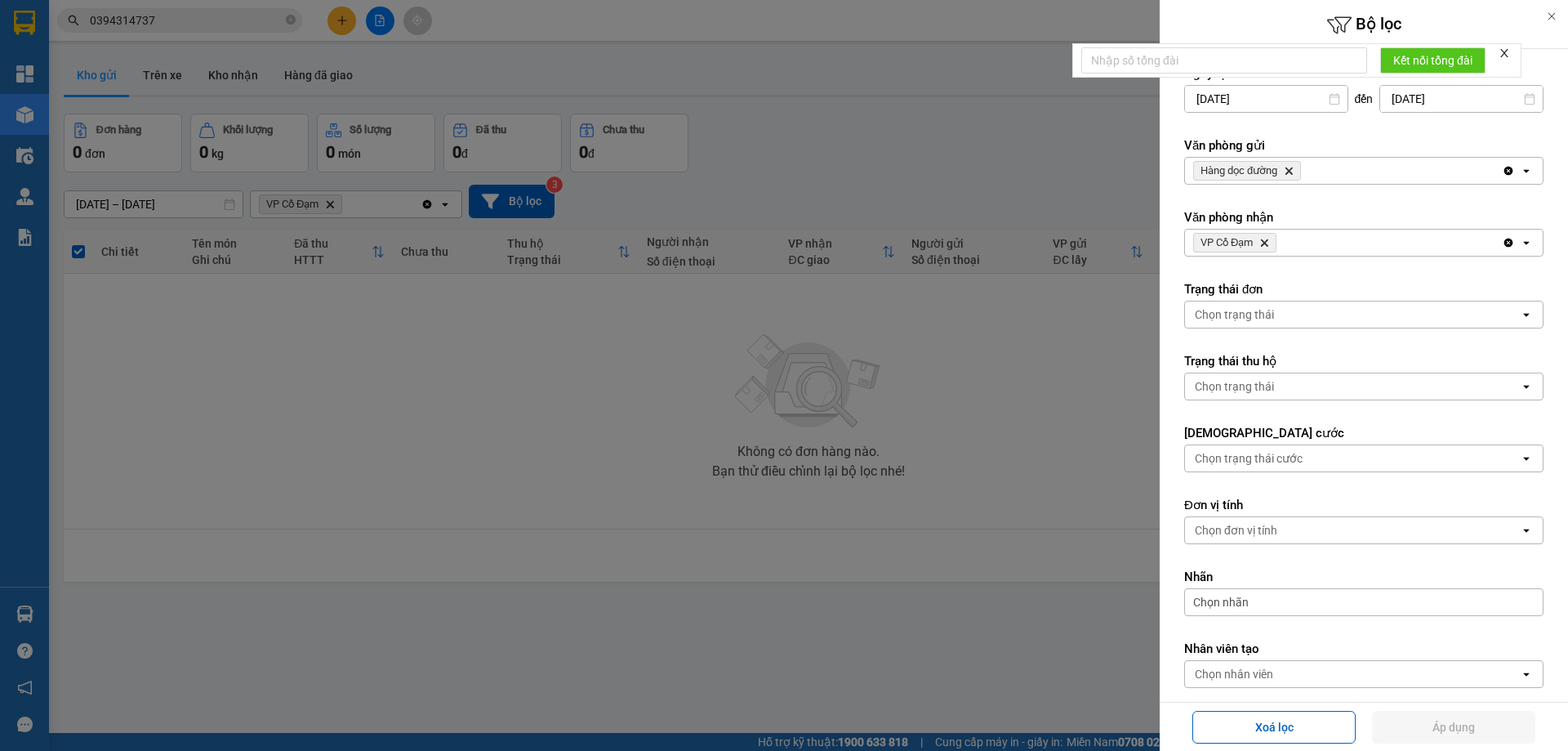
click at [854, 158] on div at bounding box center [784, 376] width 1568 height 751
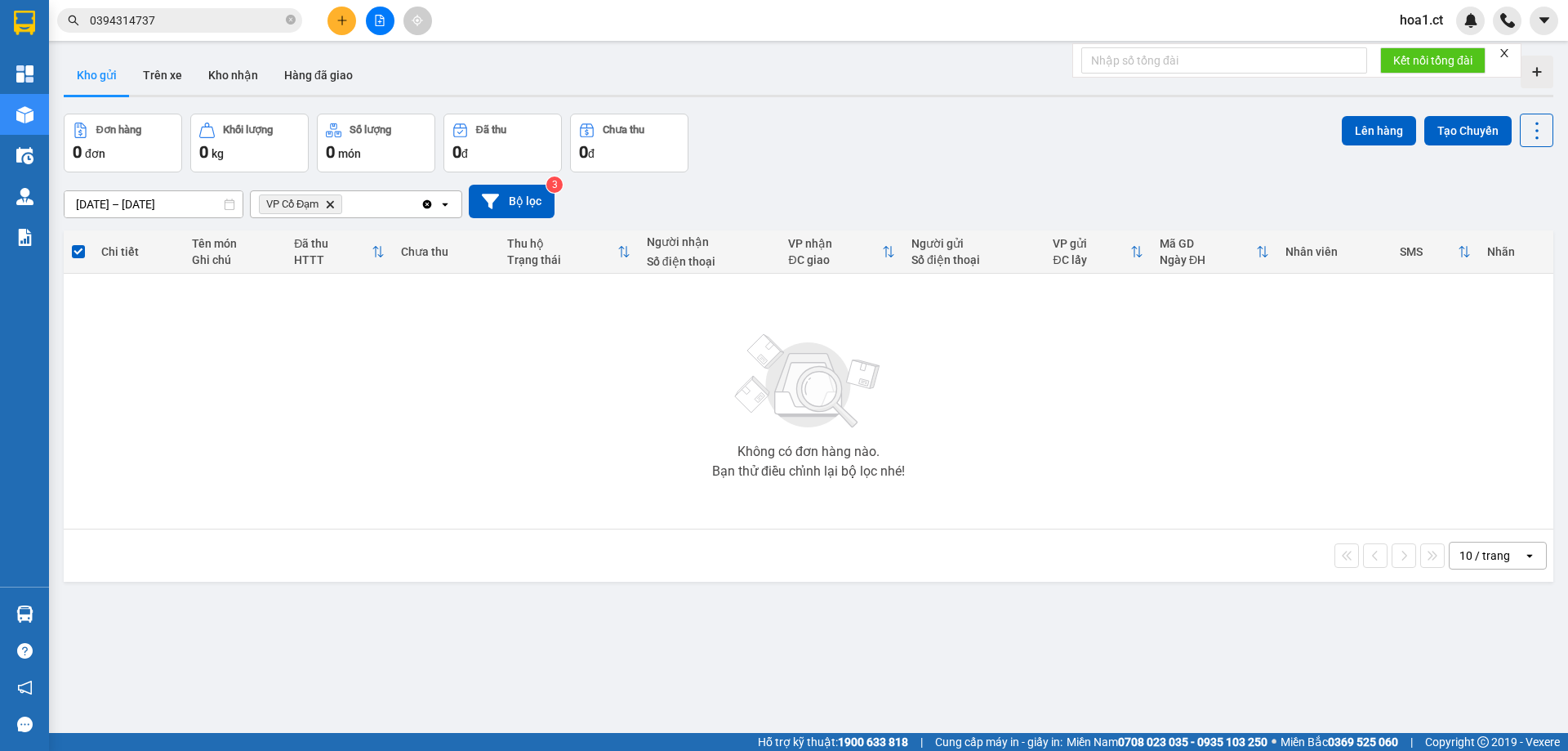
click at [340, 204] on span "VP Cổ Đạm Delete" at bounding box center [300, 203] width 83 height 19
click at [332, 203] on icon "VP Cổ Đạm, close by backspace" at bounding box center [330, 203] width 7 height 7
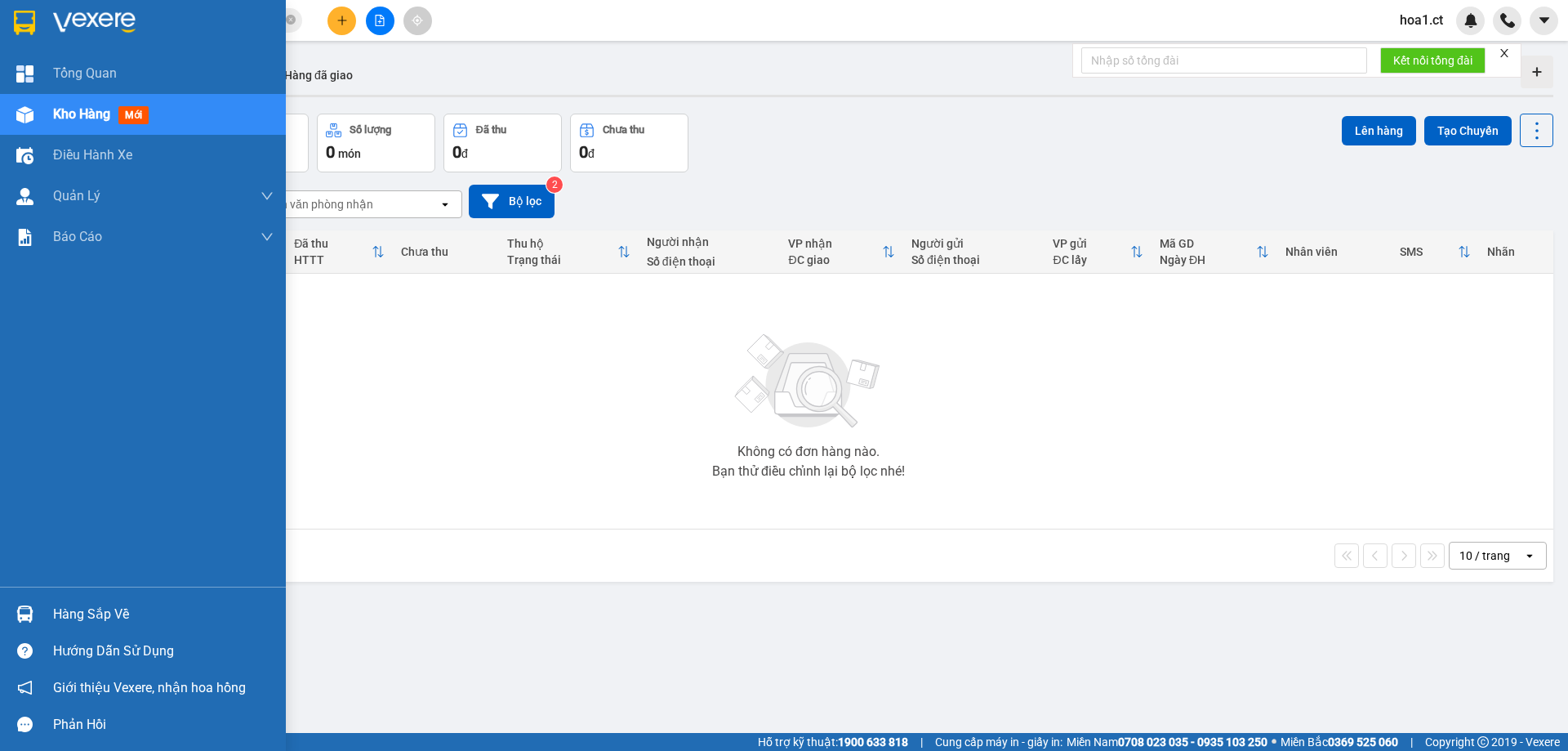
click at [133, 113] on span "mới" at bounding box center [133, 115] width 31 height 18
click at [134, 113] on span "mới" at bounding box center [133, 115] width 31 height 18
click at [192, 120] on div "Kho hàng mới" at bounding box center [163, 115] width 221 height 41
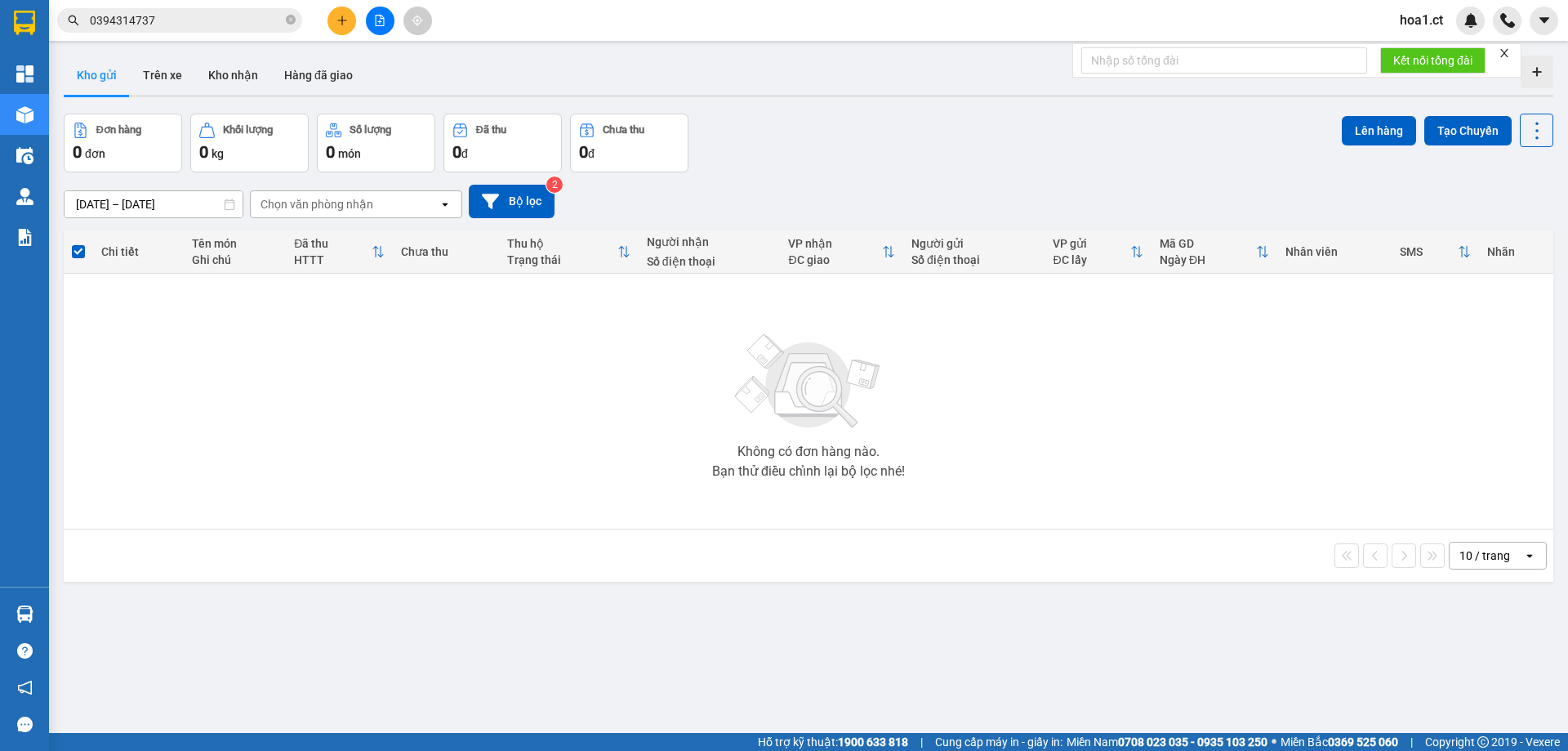
click at [829, 158] on div "Đơn hàng 0 đơn Khối lượng 0 kg Số lượng 0 món Đã thu 0 đ Chưa thu 0 đ Lên hàng …" at bounding box center [808, 143] width 1489 height 59
click at [498, 210] on button "Bộ lọc" at bounding box center [511, 202] width 86 height 33
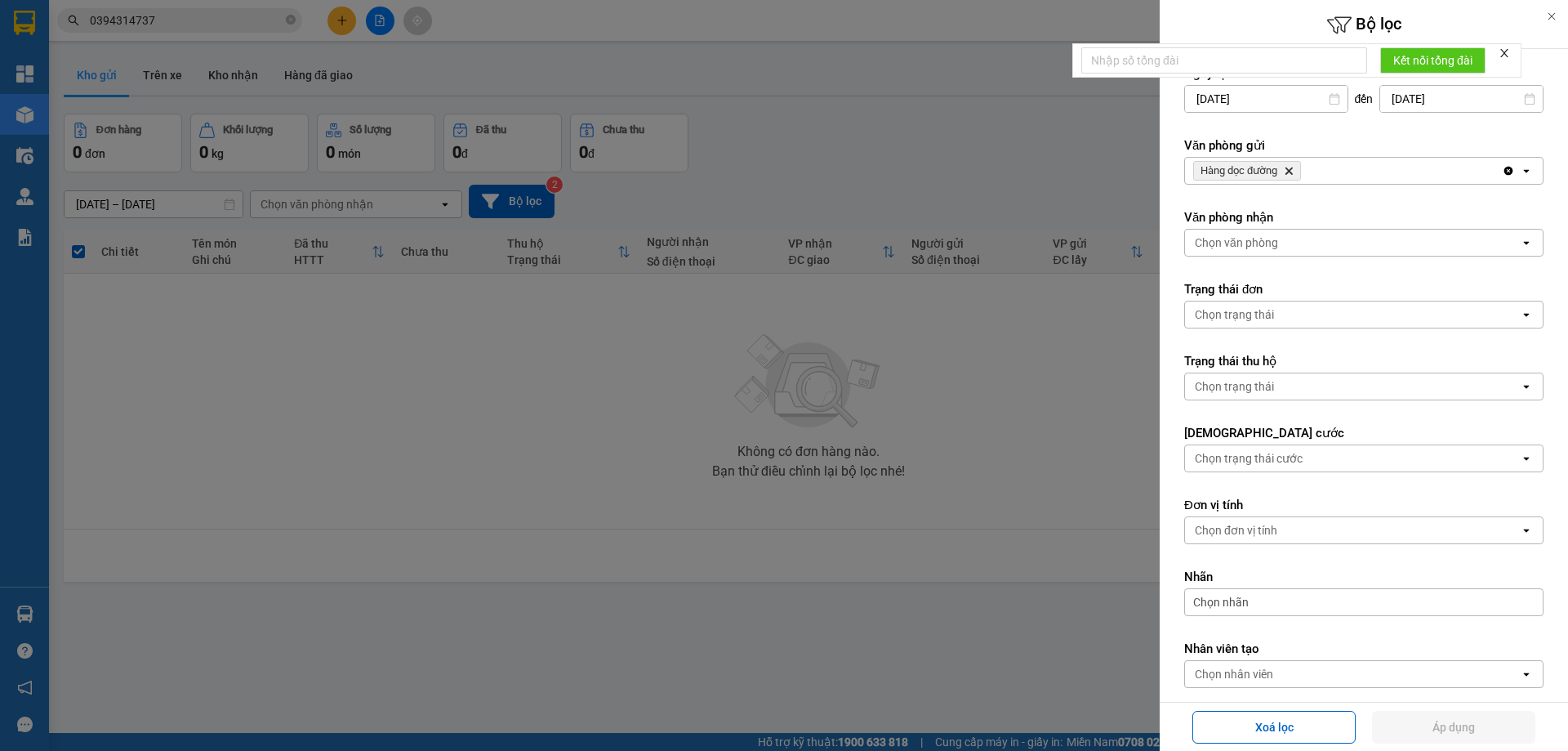
click at [1292, 168] on icon "Delete" at bounding box center [1289, 170] width 10 height 10
click at [1292, 168] on div "Chọn văn phòng" at bounding box center [1353, 171] width 335 height 26
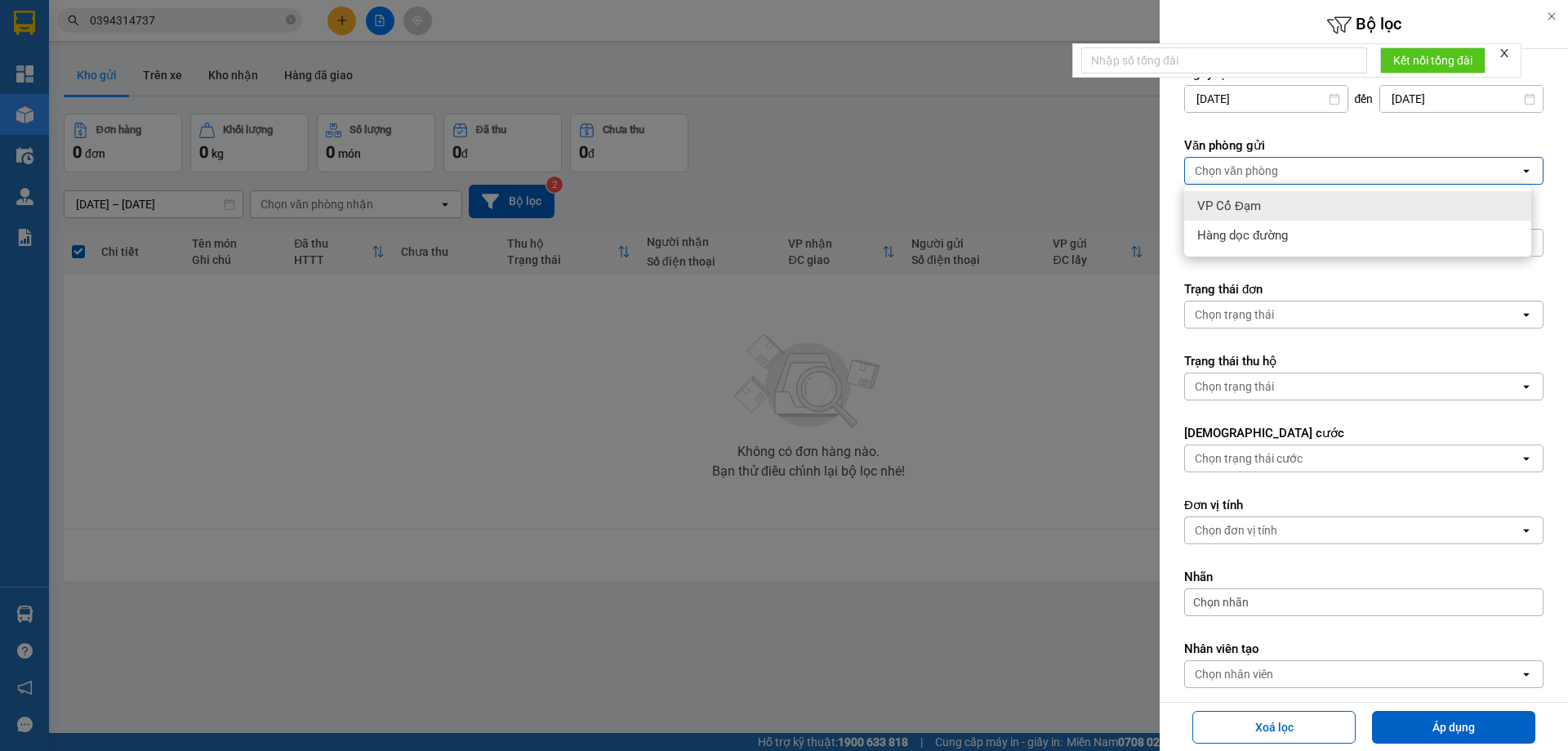
click at [1282, 202] on div "VP Cổ Đạm" at bounding box center [1357, 206] width 347 height 30
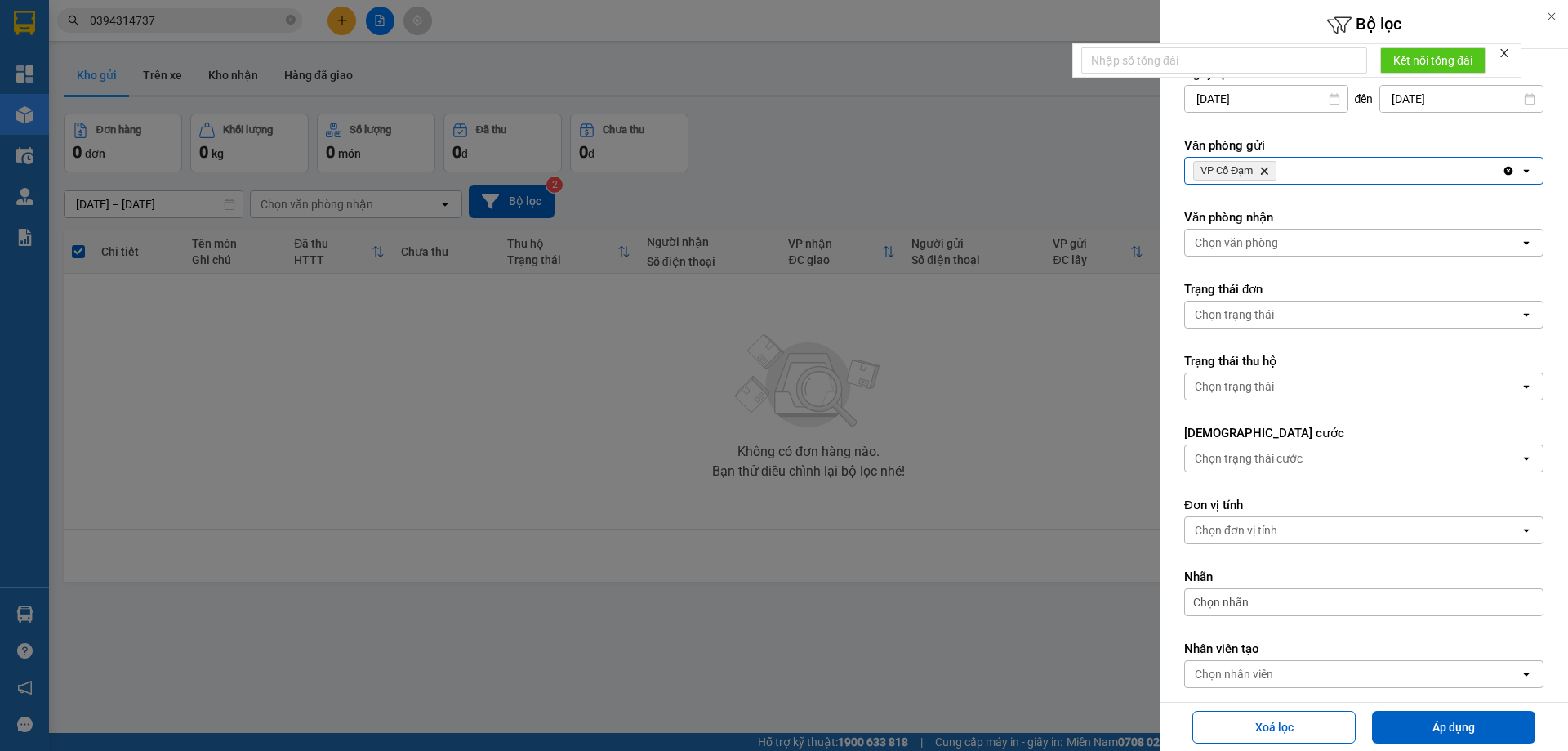
click at [1456, 744] on div "Xoá lọc Áp dụng" at bounding box center [1364, 726] width 400 height 40
click at [1456, 723] on button "Áp dụng" at bounding box center [1453, 727] width 164 height 32
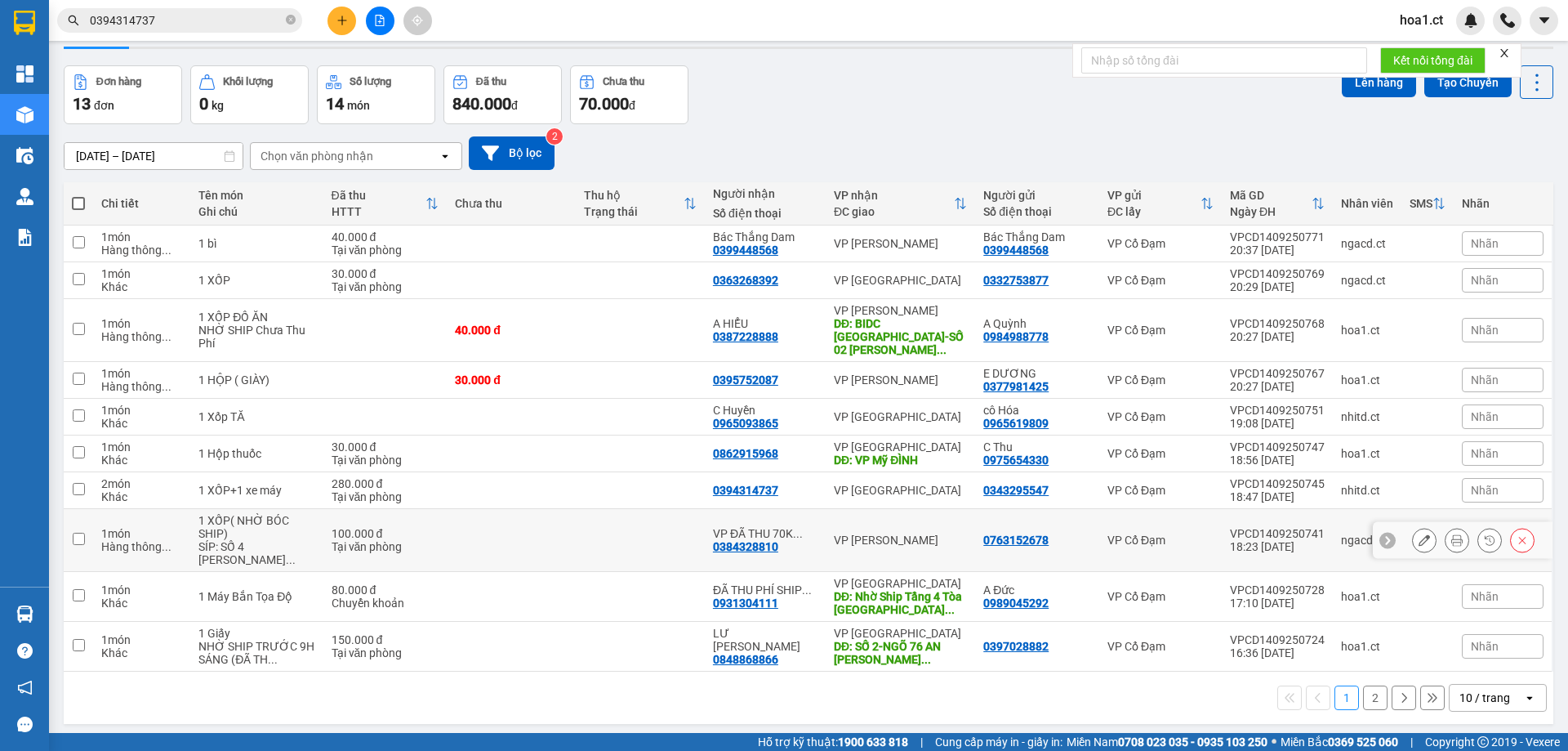
scroll to position [75, 0]
